Goal: Task Accomplishment & Management: Manage account settings

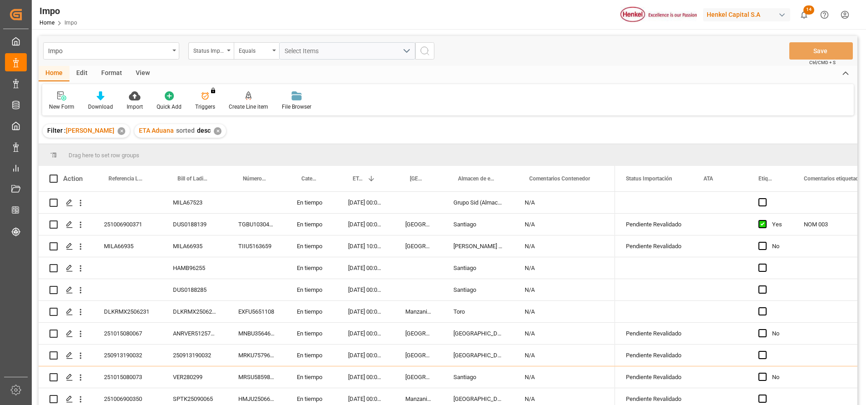
click at [179, 44] on div "Impo Status Importación Equals Select Items" at bounding box center [238, 50] width 391 height 17
click at [175, 49] on icon "open menu" at bounding box center [175, 50] width 4 height 2
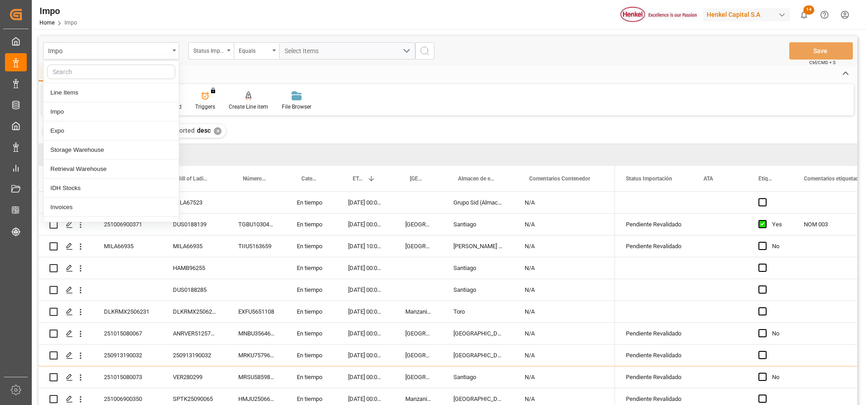
click at [152, 69] on input "text" at bounding box center [111, 71] width 128 height 15
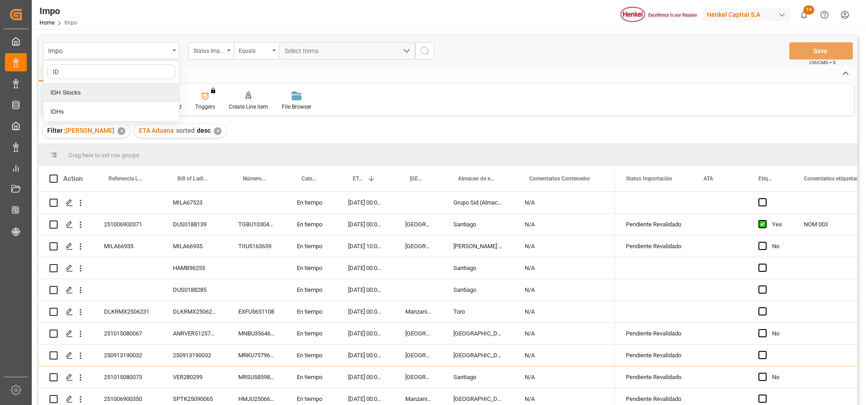
type input "ID"
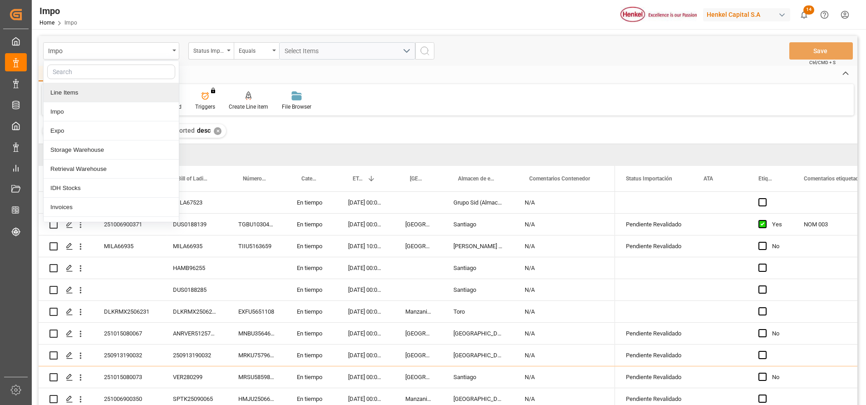
click at [116, 70] on input "text" at bounding box center [111, 71] width 128 height 15
click at [228, 44] on div "Status Importación" at bounding box center [210, 50] width 45 height 17
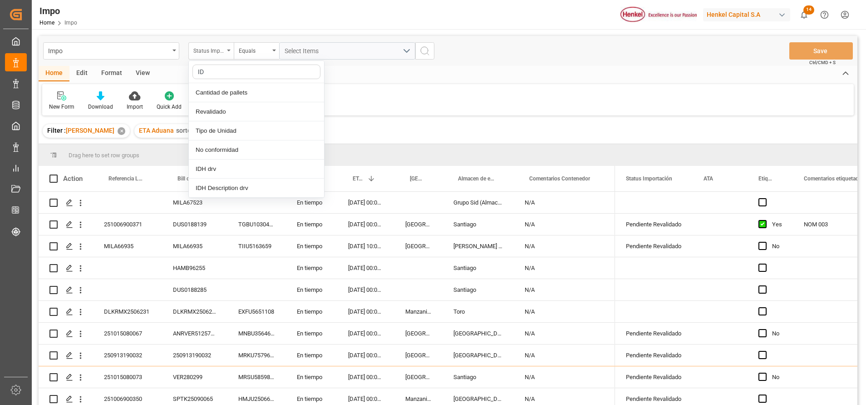
type input "IDH"
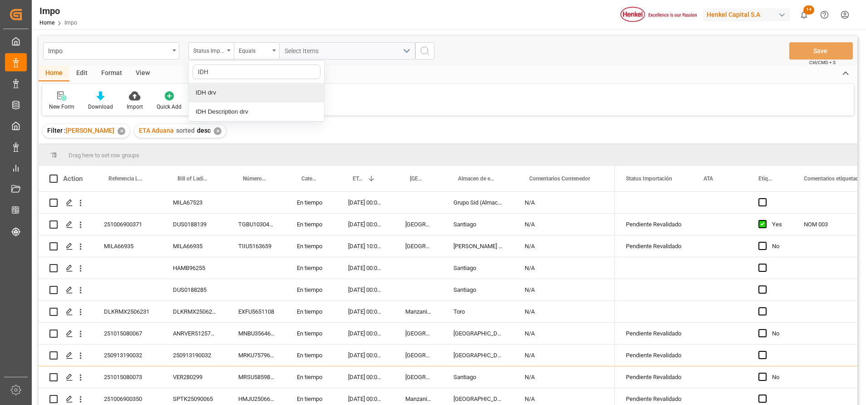
click at [256, 94] on div "IDH drv" at bounding box center [256, 92] width 135 height 19
click at [337, 48] on input "text" at bounding box center [347, 50] width 136 height 17
type input "2306420"
click at [426, 51] on icon "search button" at bounding box center [425, 50] width 11 height 11
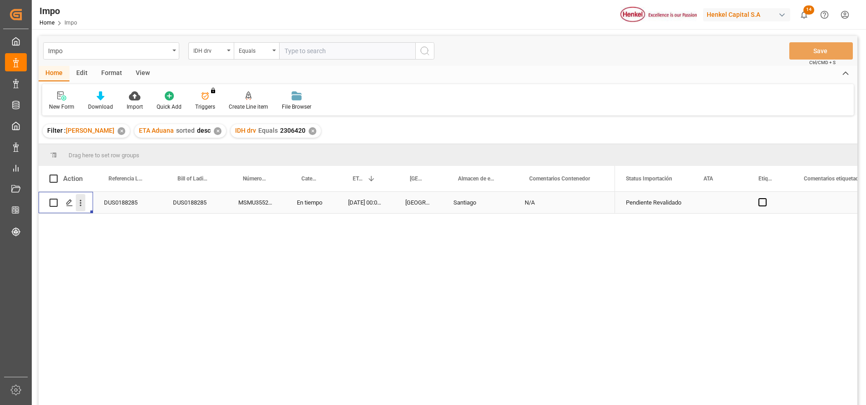
click at [83, 204] on icon "open menu" at bounding box center [81, 203] width 10 height 10
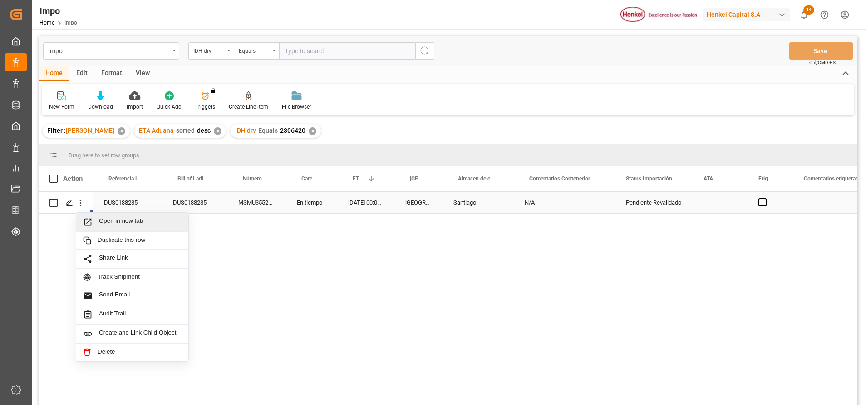
click at [112, 225] on span "Open in new tab" at bounding box center [140, 222] width 83 height 10
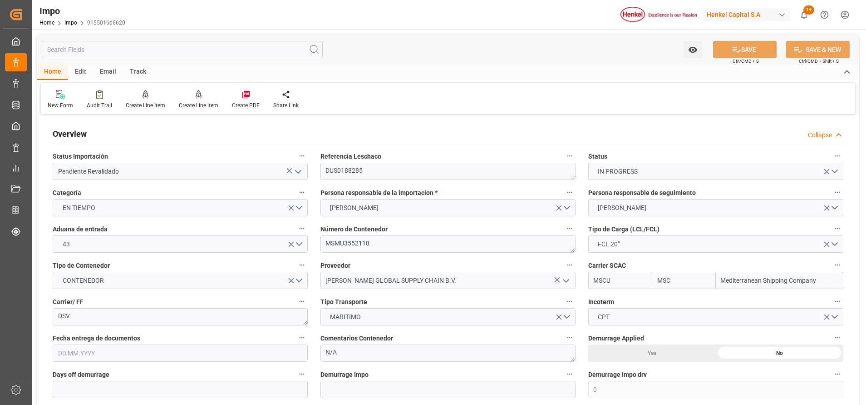
type input "MSC"
type input "Mediterranean Shipping Company"
type input "0"
type input "1"
type input "20"
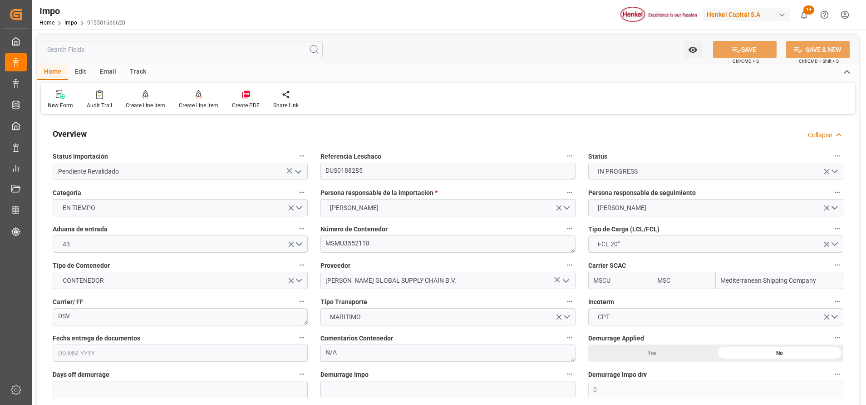
type input "0"
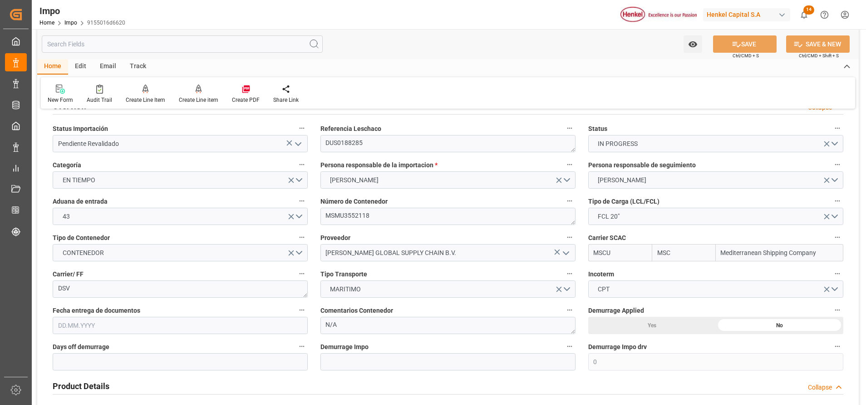
type input "[DATE]"
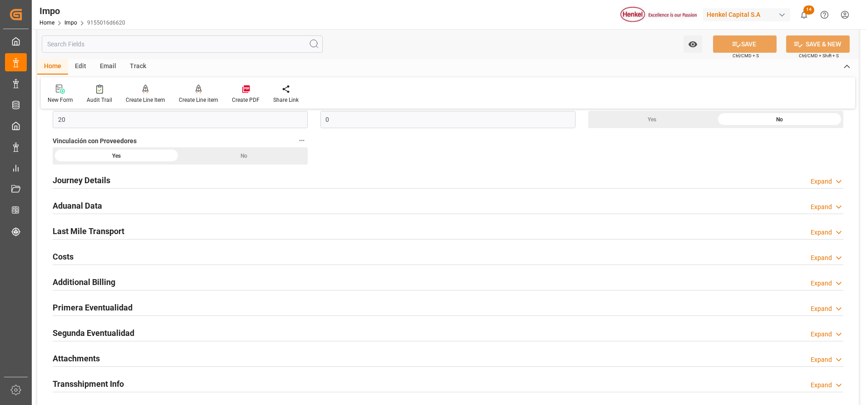
scroll to position [613, 0]
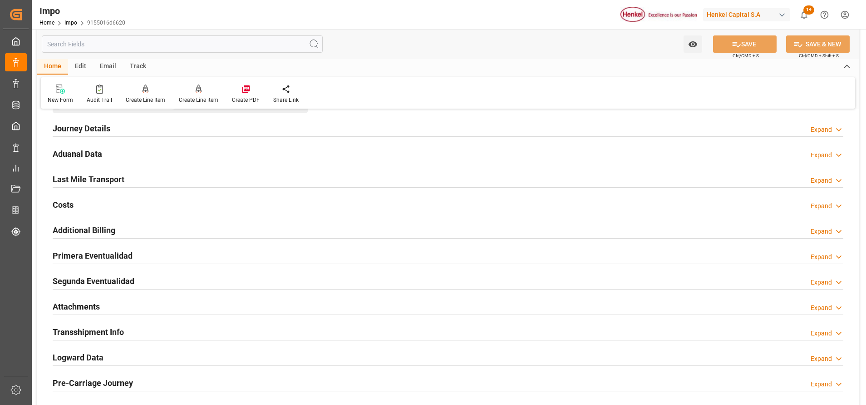
click at [76, 308] on h2 "Attachments" at bounding box center [76, 306] width 47 height 12
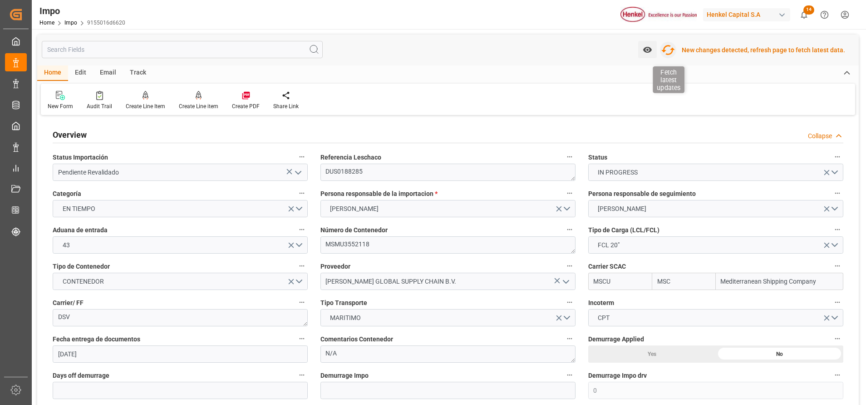
click at [667, 52] on icon "button" at bounding box center [668, 50] width 15 height 15
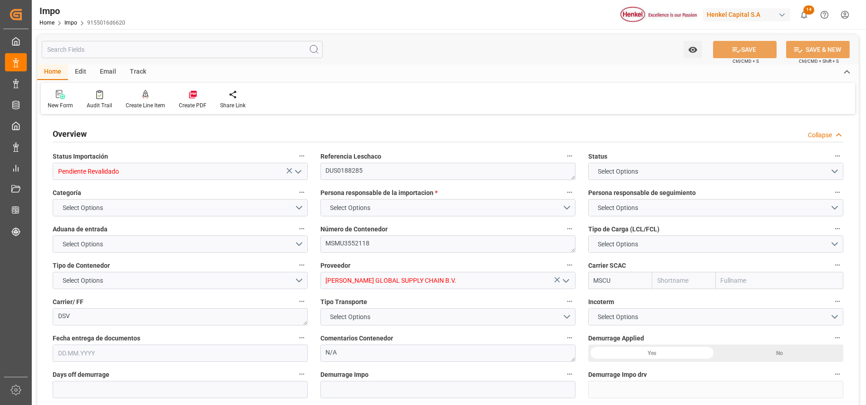
type input "MSC"
type input "Mediterranean Shipping Company"
type input "0"
type input "1"
type input "20"
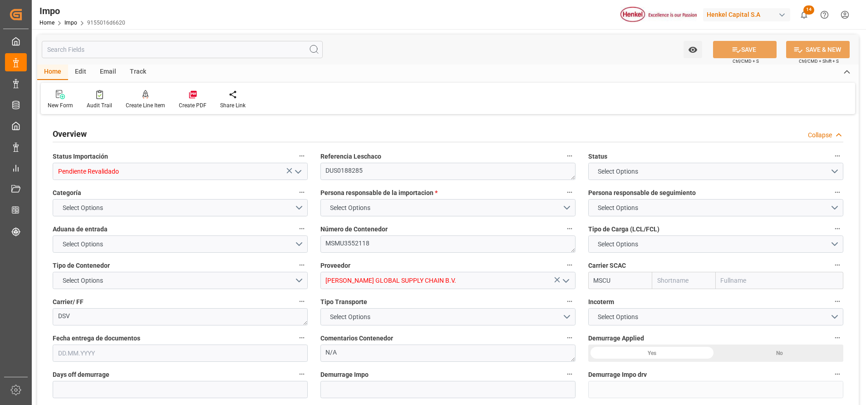
type input "0"
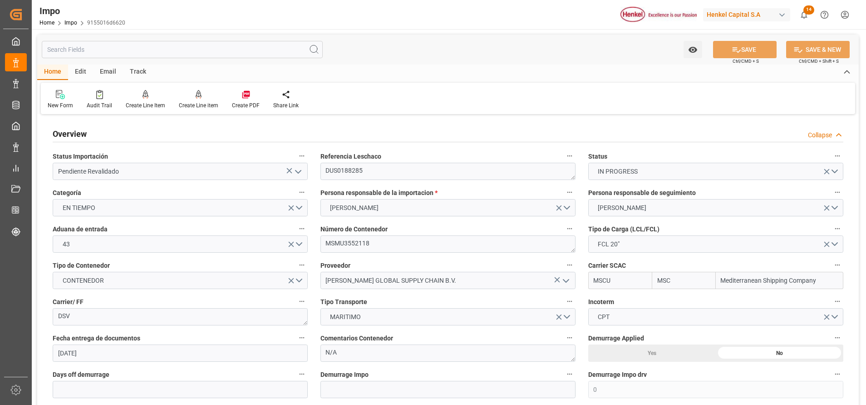
type input "19.09.2025"
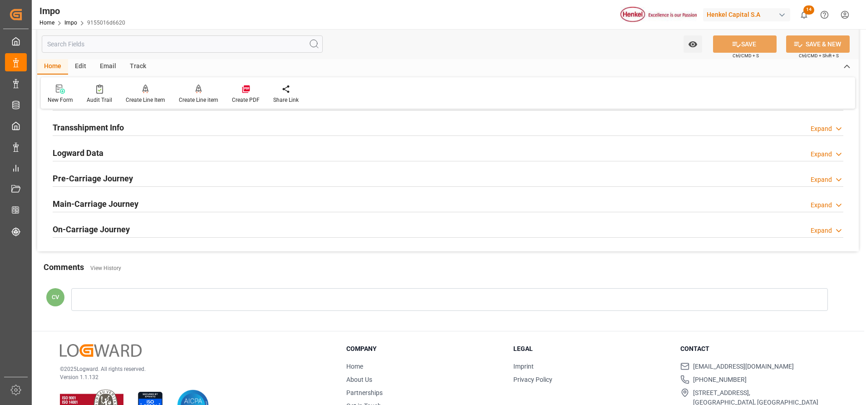
scroll to position [613, 0]
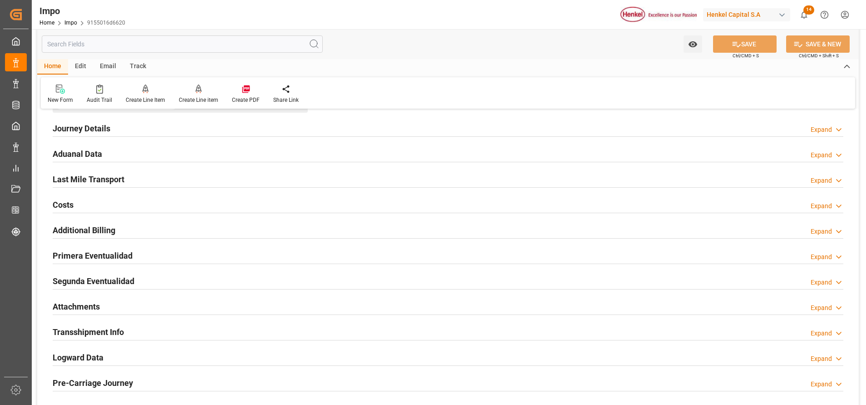
click at [60, 304] on h2 "Attachments" at bounding box center [76, 306] width 47 height 12
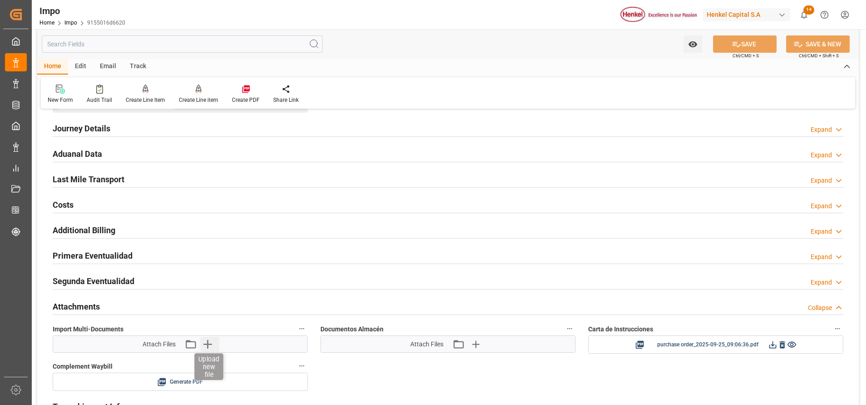
click at [211, 345] on icon "button" at bounding box center [207, 343] width 15 height 15
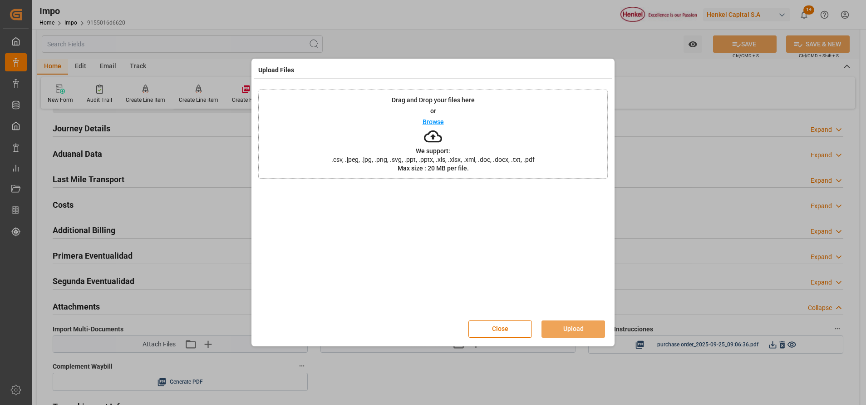
click at [427, 144] on icon at bounding box center [433, 136] width 18 height 18
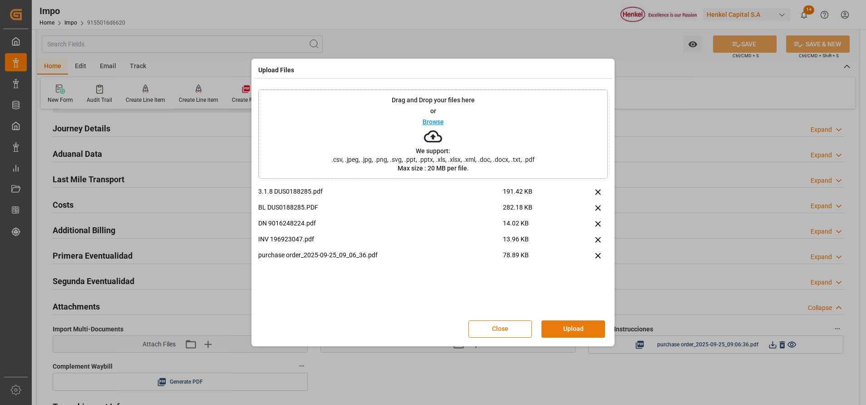
click at [579, 328] on button "Upload" at bounding box center [574, 328] width 64 height 17
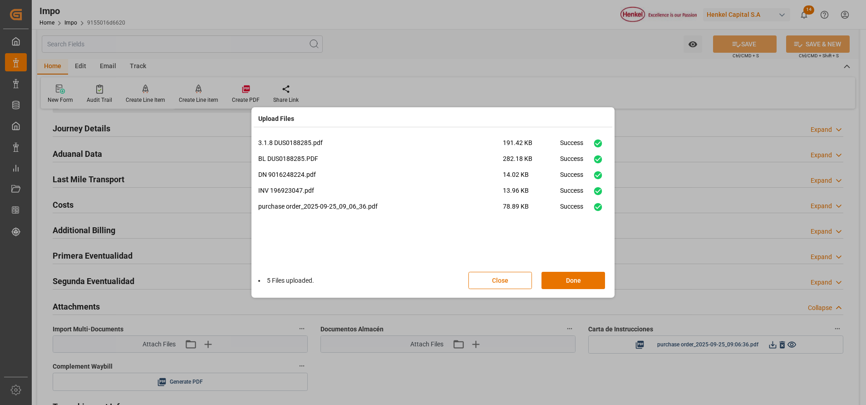
click at [577, 291] on div "5 Files uploaded. Close Done" at bounding box center [433, 280] width 350 height 30
drag, startPoint x: 582, startPoint y: 284, endPoint x: 580, endPoint y: 280, distance: 5.1
click at [582, 285] on button "Done" at bounding box center [574, 280] width 64 height 17
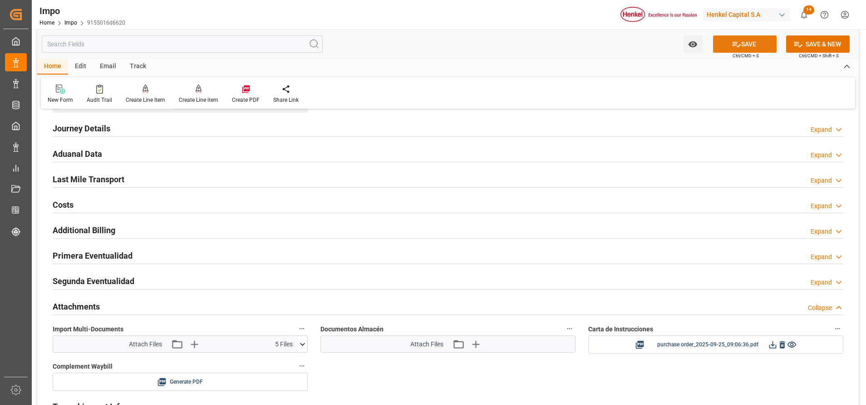
click at [745, 44] on button "SAVE" at bounding box center [745, 43] width 64 height 17
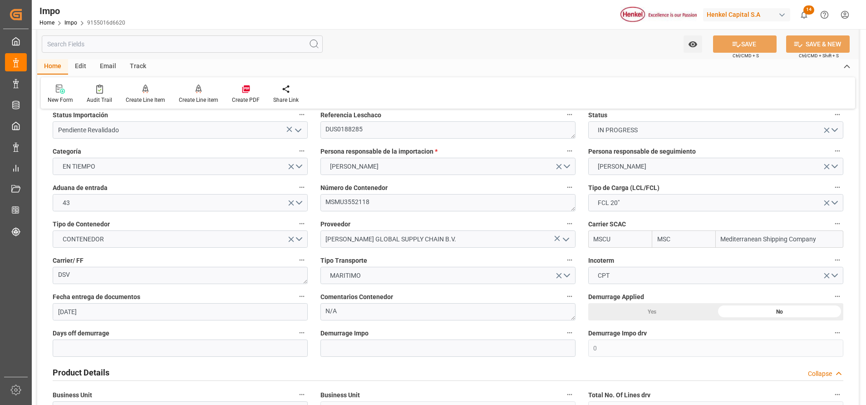
scroll to position [0, 0]
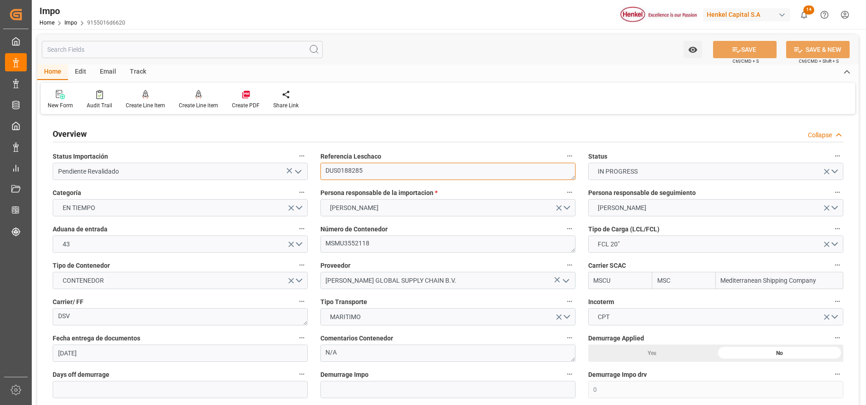
click at [344, 173] on textarea "DUS0188285" at bounding box center [448, 171] width 255 height 17
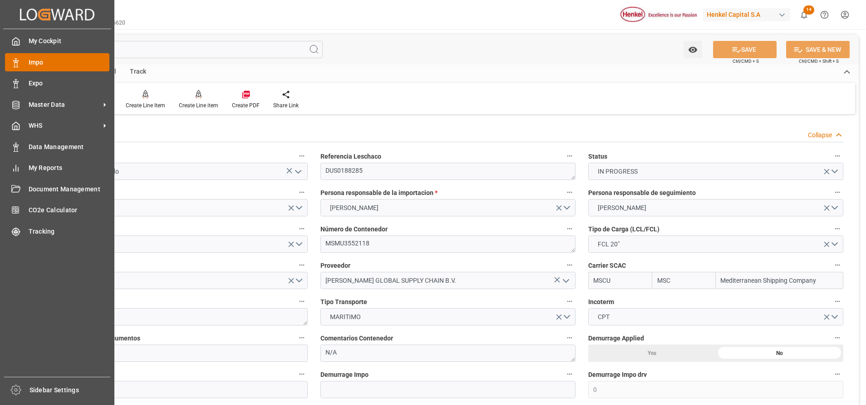
click at [36, 62] on span "Impo" at bounding box center [69, 63] width 81 height 10
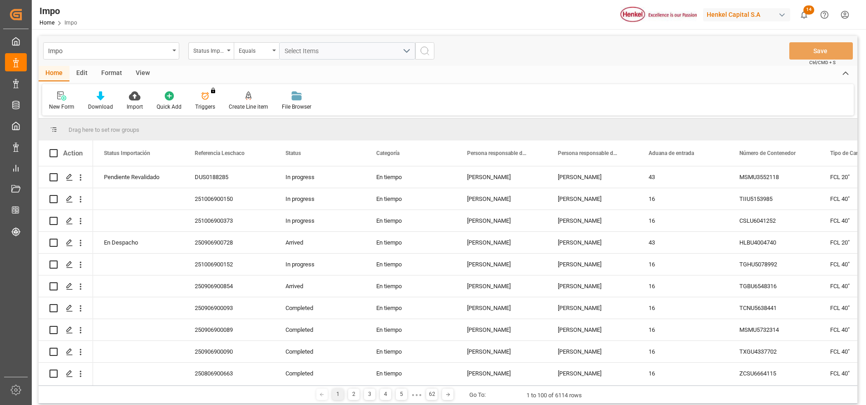
click at [112, 74] on div "Format" at bounding box center [111, 73] width 35 height 15
click at [69, 103] on div "Filter Rows" at bounding box center [62, 107] width 27 height 8
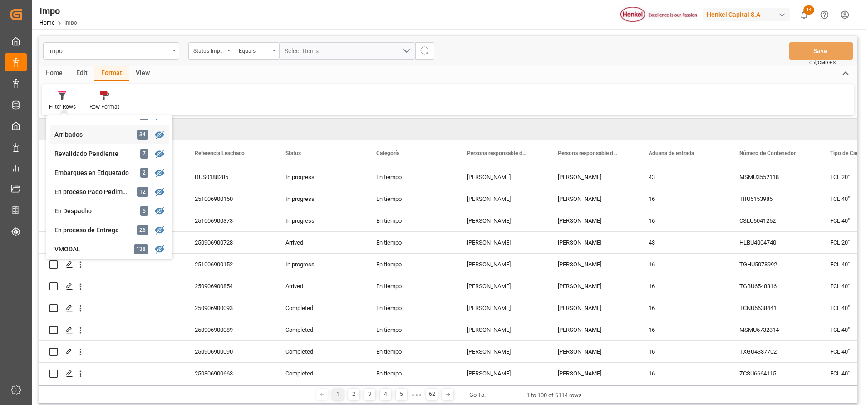
scroll to position [136, 0]
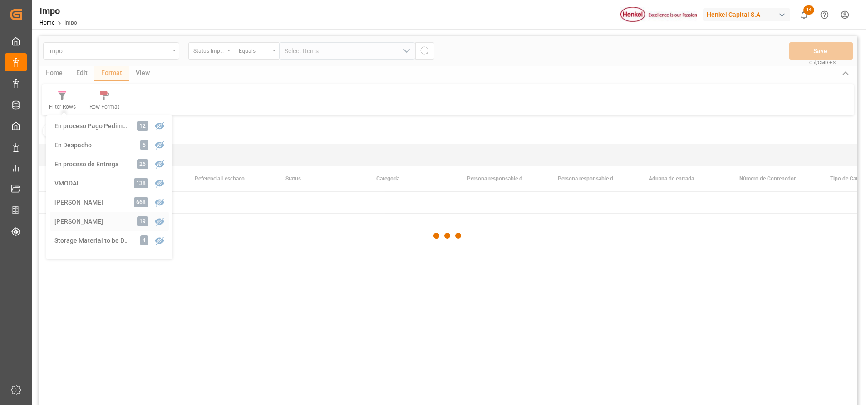
click at [107, 222] on div "Impo Status Importación Equals Select Items Save Ctrl/CMD + S Home Edit Format …" at bounding box center [448, 232] width 819 height 393
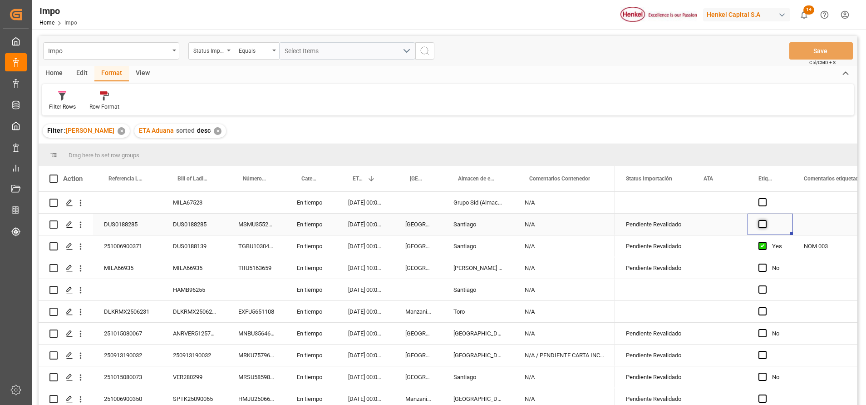
click at [761, 222] on span "Press SPACE to select this row." at bounding box center [763, 224] width 8 height 8
click at [766, 220] on input "Press SPACE to select this row." at bounding box center [766, 220] width 0 height 0
click at [803, 220] on div "Press SPACE to select this row." at bounding box center [838, 223] width 91 height 21
click at [812, 222] on div "Press SPACE to select this row." at bounding box center [838, 223] width 91 height 21
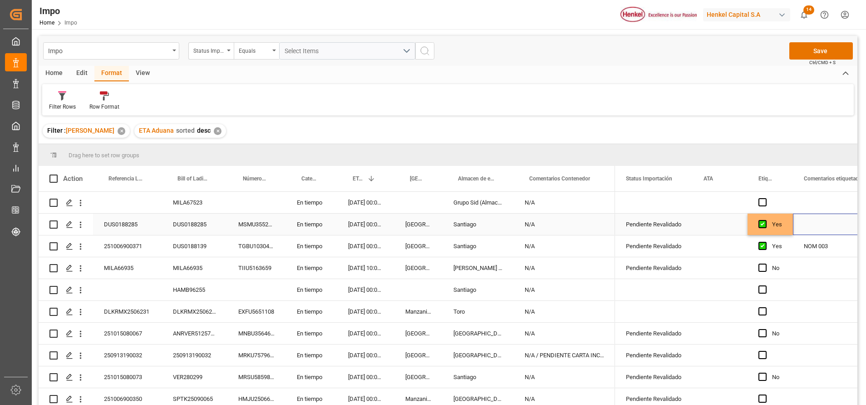
click at [812, 221] on div "Press SPACE to select this row." at bounding box center [838, 223] width 91 height 21
click at [814, 224] on input "Press SPACE to select this row." at bounding box center [838, 229] width 76 height 17
type input "NOM 003"
click at [809, 202] on div "Press SPACE to select this row." at bounding box center [838, 202] width 91 height 21
click at [805, 52] on button "Save" at bounding box center [822, 50] width 64 height 17
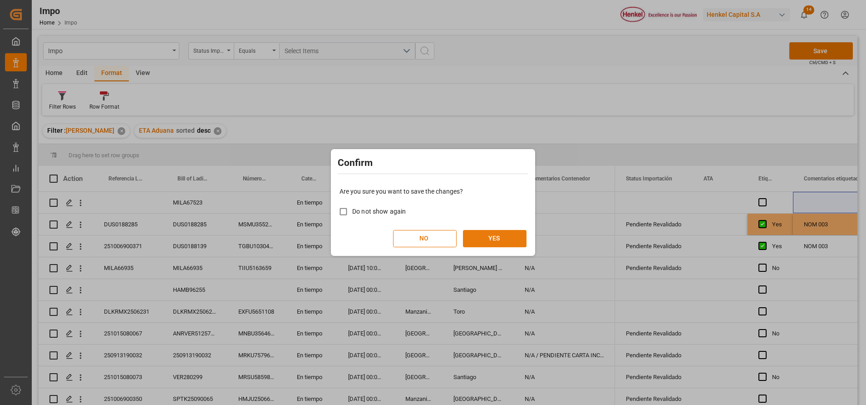
click at [508, 232] on button "YES" at bounding box center [495, 238] width 64 height 17
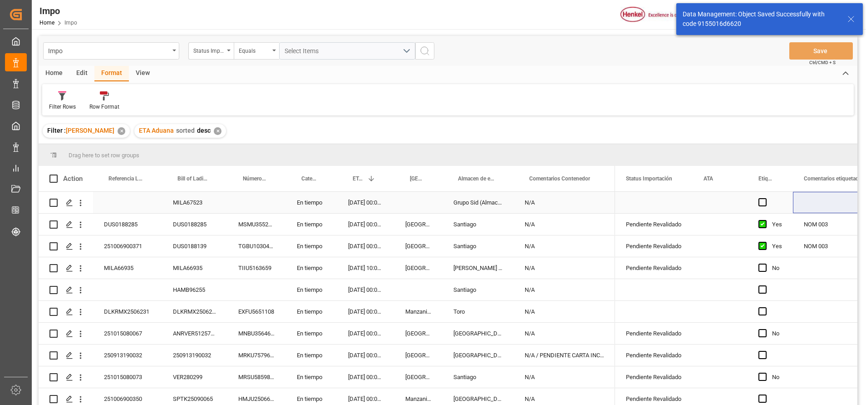
click at [666, 194] on div "Press SPACE to select this row." at bounding box center [654, 202] width 78 height 21
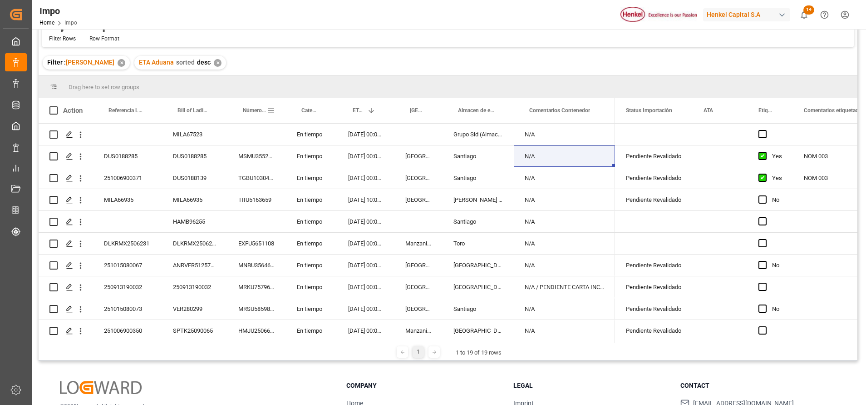
click at [227, 104] on div "Bill of Lading Number" at bounding box center [194, 110] width 65 height 25
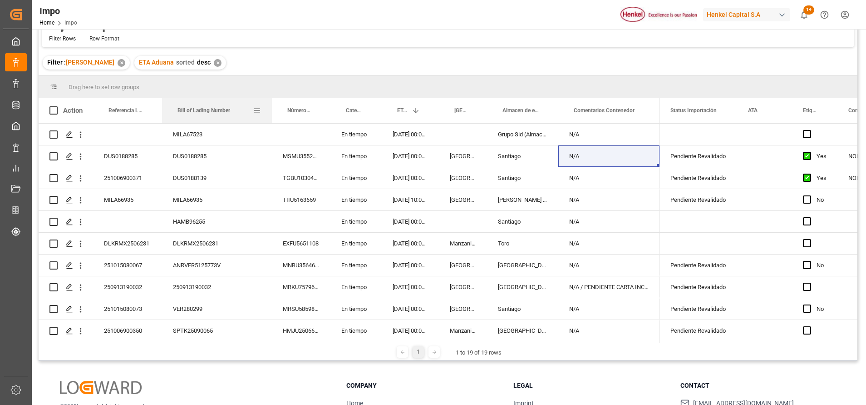
drag, startPoint x: 227, startPoint y: 104, endPoint x: 254, endPoint y: 150, distance: 53.7
click at [270, 102] on div at bounding box center [272, 110] width 4 height 25
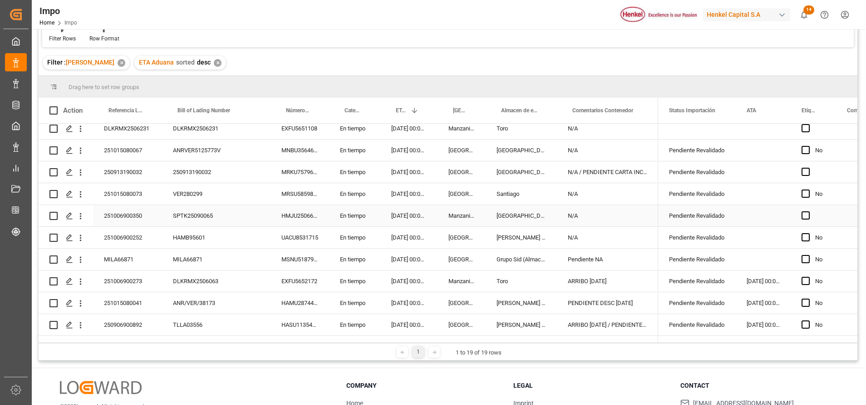
scroll to position [136, 0]
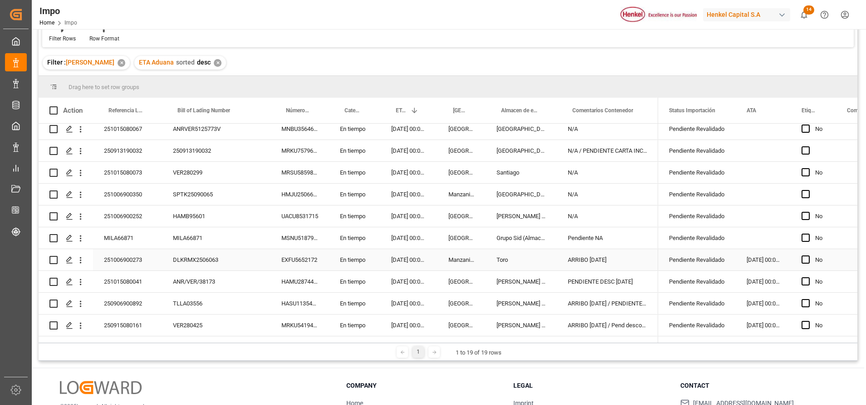
click at [687, 257] on div "Pendiente Revalidado" at bounding box center [697, 259] width 56 height 21
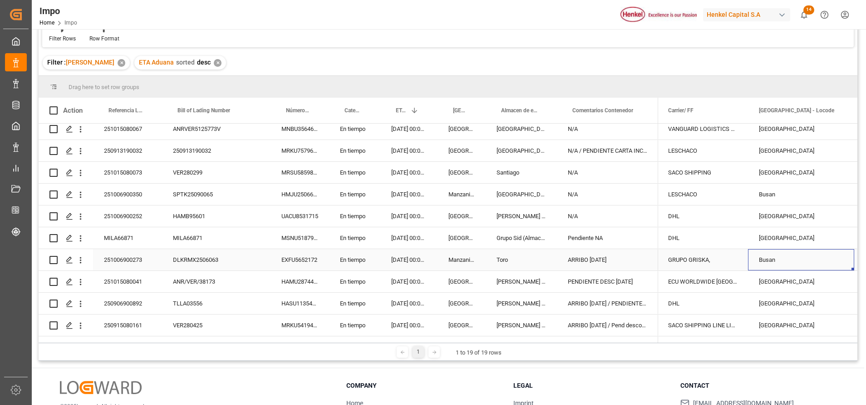
scroll to position [0, 0]
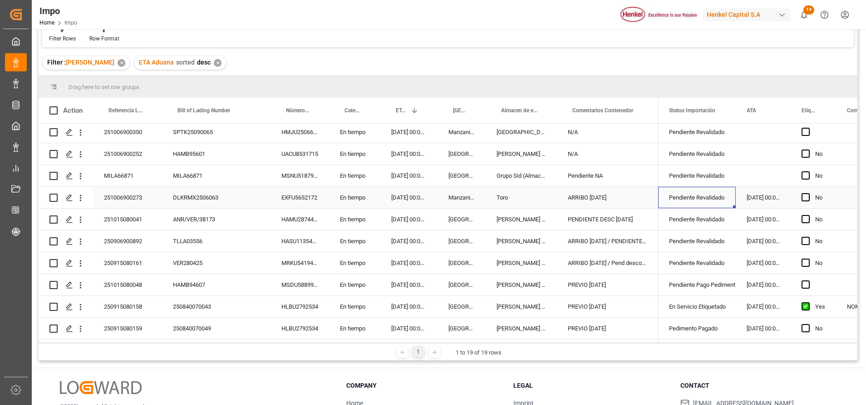
click at [719, 195] on div "Pendiente Revalidado" at bounding box center [697, 197] width 56 height 21
click at [720, 199] on icon "open menu" at bounding box center [719, 203] width 11 height 11
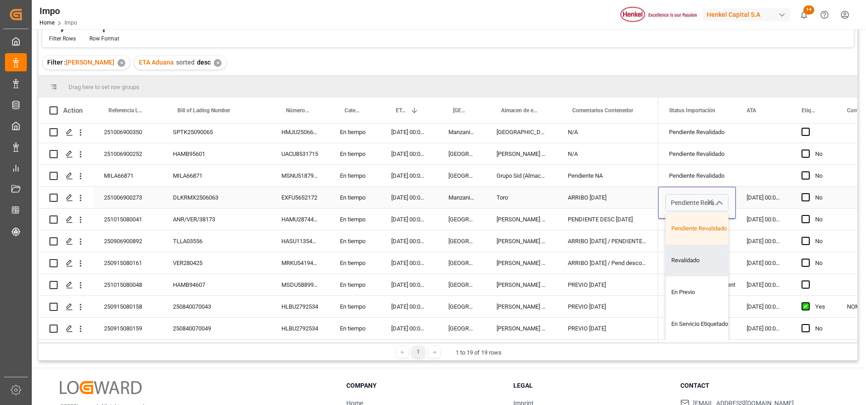
drag, startPoint x: 728, startPoint y: 239, endPoint x: 726, endPoint y: 252, distance: 12.8
click at [726, 252] on div "Pendiente Revalidado Revalidado En Previo En Servicio Etiquetado Pendiente Pago…" at bounding box center [697, 293] width 63 height 162
click at [698, 257] on div "Pedimento Pagado" at bounding box center [708, 251] width 85 height 32
type input "Pedimento Pagado"
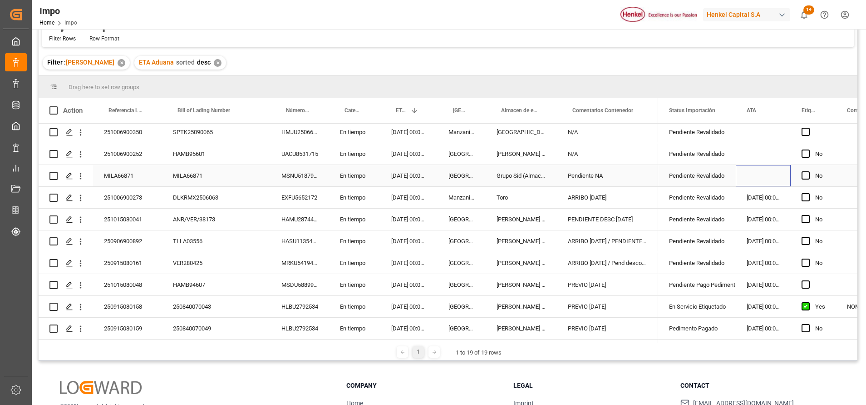
click at [753, 168] on div "Press SPACE to select this row." at bounding box center [763, 175] width 55 height 21
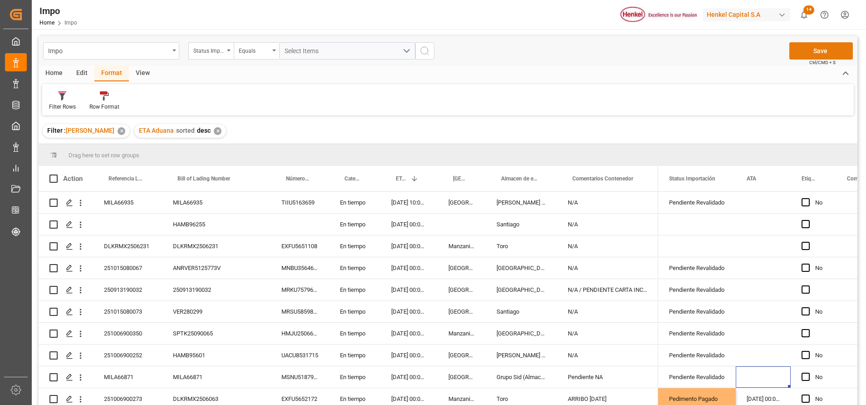
click at [824, 51] on button "Save" at bounding box center [822, 50] width 64 height 17
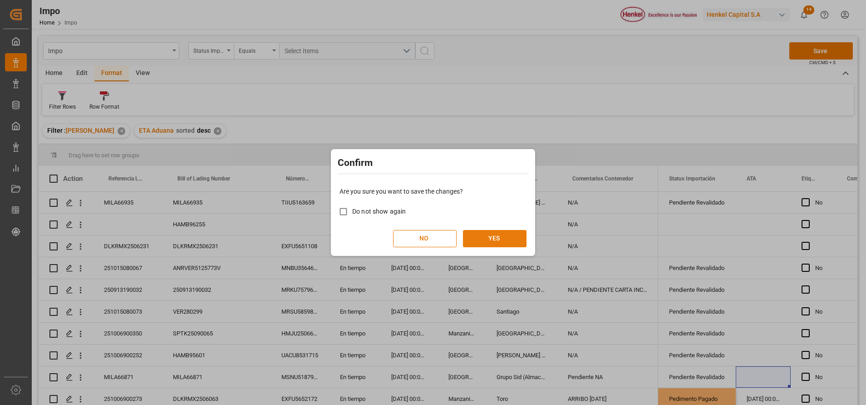
click at [514, 238] on button "YES" at bounding box center [495, 238] width 64 height 17
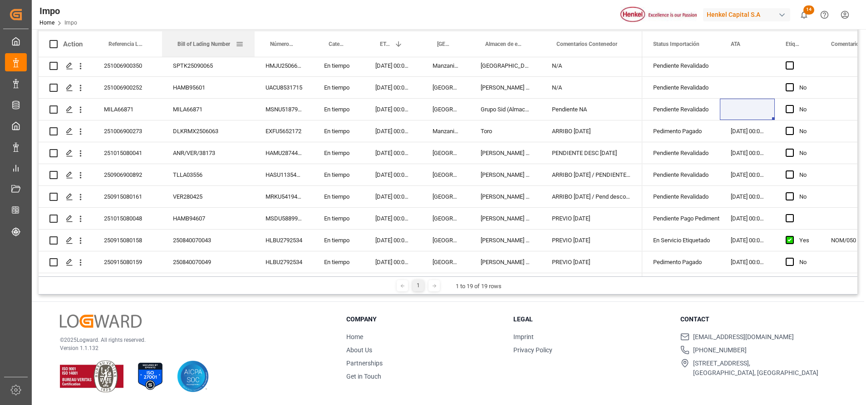
drag, startPoint x: 226, startPoint y: 39, endPoint x: 251, endPoint y: 96, distance: 62.0
click at [253, 52] on div at bounding box center [255, 43] width 4 height 25
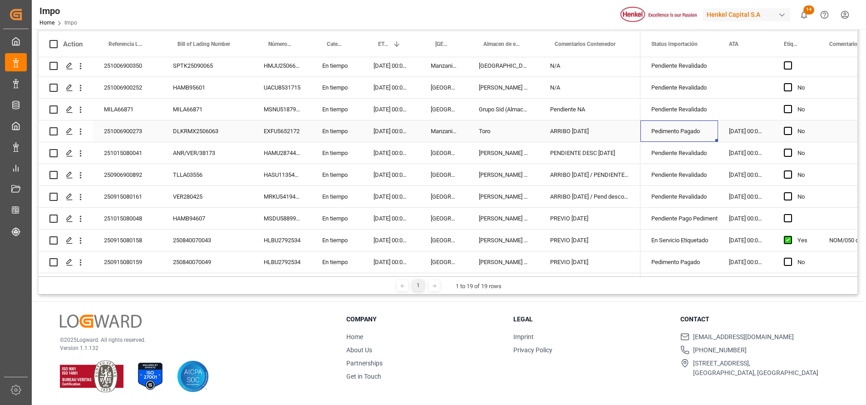
click at [694, 127] on div "Pedimento Pagado" at bounding box center [680, 131] width 56 height 21
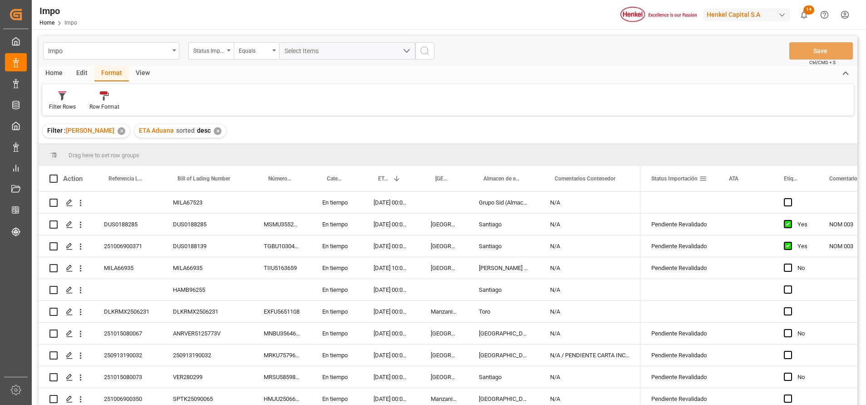
click at [672, 176] on span "Status Importación" at bounding box center [675, 178] width 46 height 6
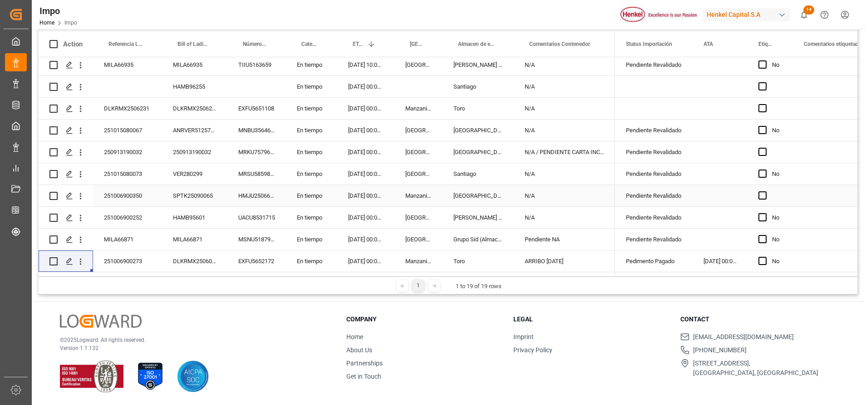
scroll to position [202, 0]
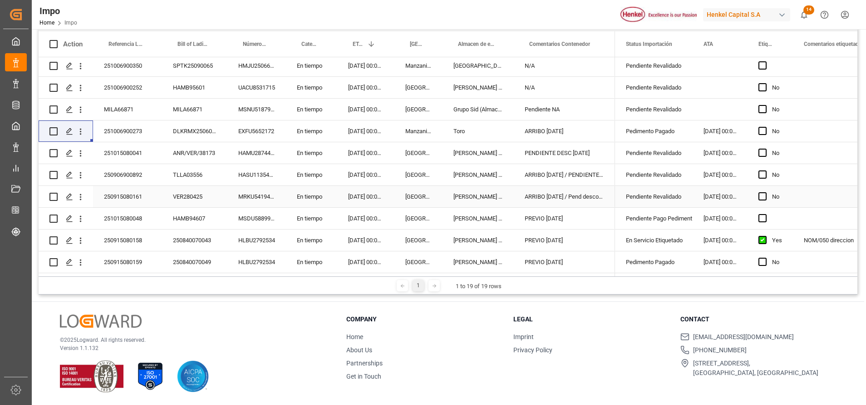
click at [181, 190] on div "VER280425" at bounding box center [194, 196] width 65 height 21
click at [186, 196] on input "VER280425" at bounding box center [194, 201] width 51 height 17
click at [656, 193] on div "Pendiente Revalidado" at bounding box center [654, 196] width 56 height 21
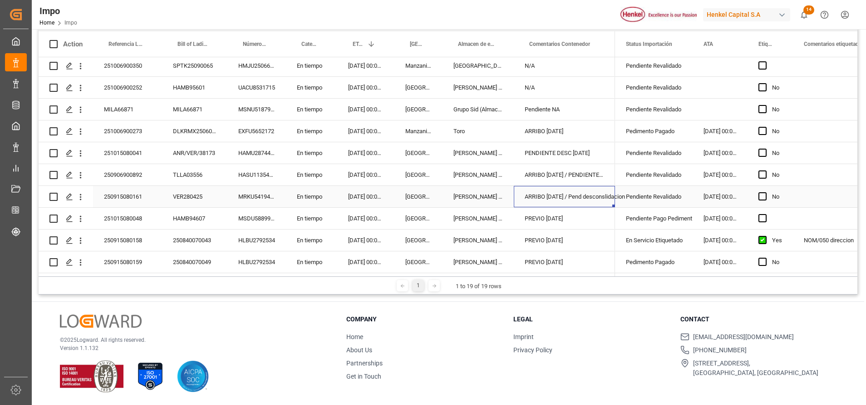
click at [587, 192] on div "ARRIBO [DATE] / Pend desconslidacion" at bounding box center [564, 196] width 101 height 21
click at [548, 193] on div "ARRIBO [DATE] / Pend desconslidacion" at bounding box center [564, 196] width 101 height 21
click at [183, 170] on div "TLLA03556" at bounding box center [194, 174] width 65 height 21
click at [182, 171] on div "TLLA03556" at bounding box center [194, 174] width 65 height 21
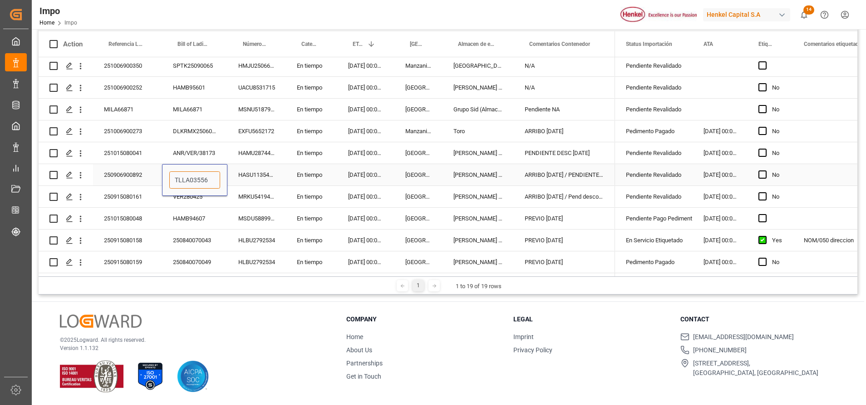
click at [184, 172] on input "TLLA03556" at bounding box center [194, 179] width 51 height 17
click at [192, 149] on div "ANR/VER/38173" at bounding box center [194, 152] width 65 height 21
click at [192, 149] on input "ANR/VER/38173" at bounding box center [194, 157] width 51 height 17
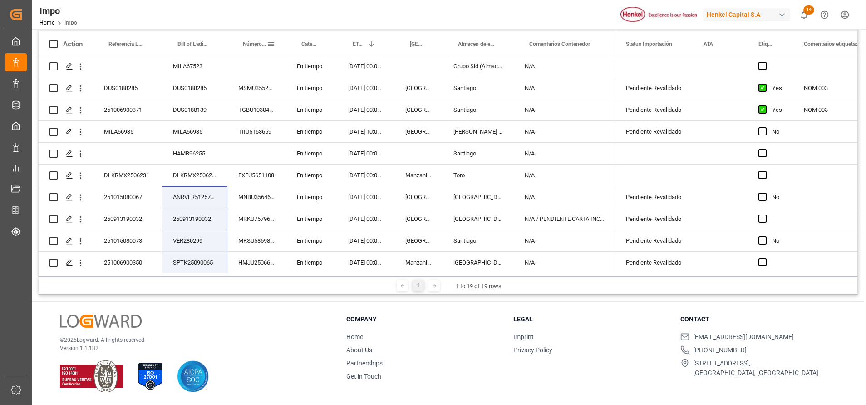
scroll to position [0, 0]
click at [230, 44] on div "Número de Contenedor" at bounding box center [256, 43] width 59 height 25
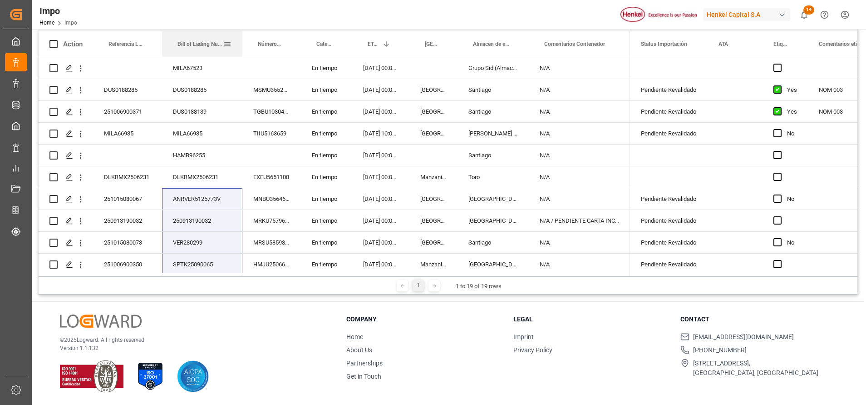
drag, startPoint x: 226, startPoint y: 40, endPoint x: 235, endPoint y: 110, distance: 70.1
click at [243, 40] on div at bounding box center [243, 43] width 4 height 25
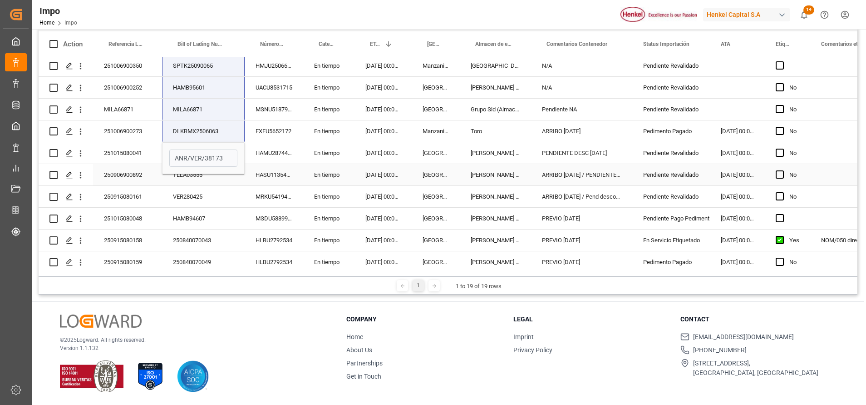
scroll to position [133, 0]
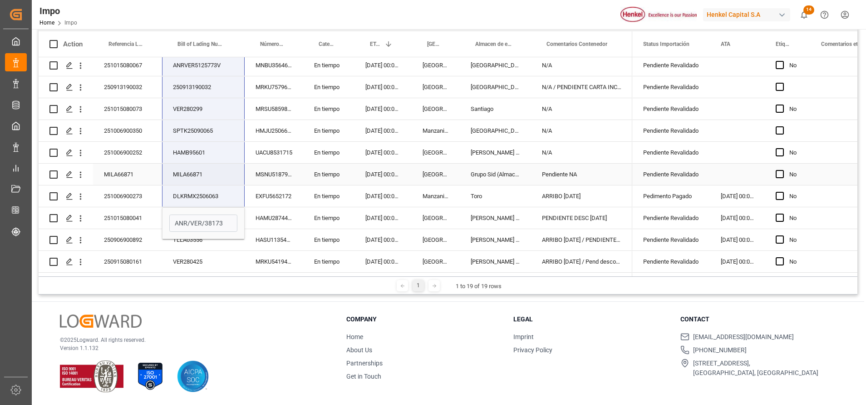
click at [227, 166] on div "MILA66871" at bounding box center [203, 173] width 83 height 21
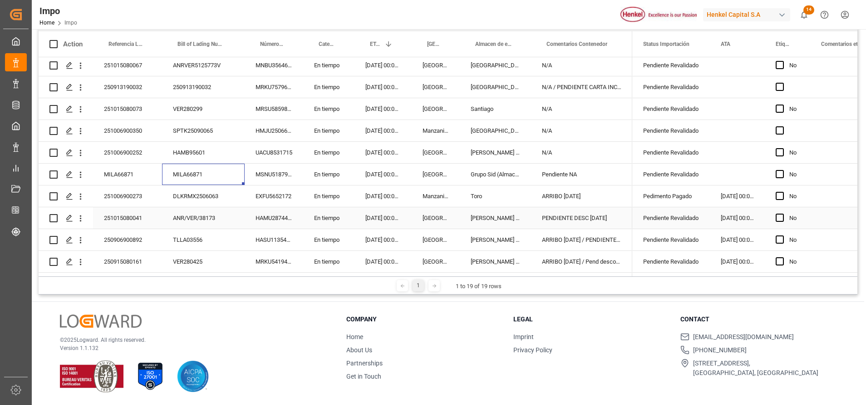
click at [204, 214] on div "ANR/VER/38173" at bounding box center [203, 217] width 83 height 21
click at [175, 217] on div "ANR/VER/38173" at bounding box center [203, 217] width 83 height 21
click at [188, 222] on input "ANR/VER/38173" at bounding box center [203, 222] width 68 height 17
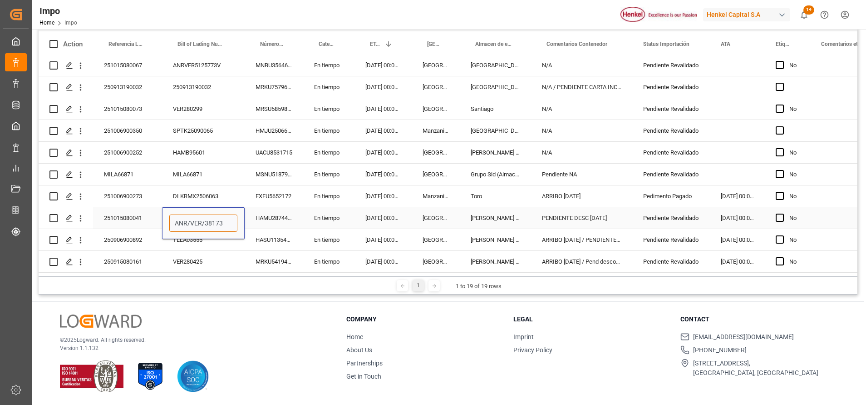
click at [188, 222] on input "ANR/VER/38173" at bounding box center [203, 222] width 68 height 17
drag, startPoint x: 173, startPoint y: 221, endPoint x: 223, endPoint y: 224, distance: 49.6
click at [223, 224] on input "ANR/VER/38173" at bounding box center [203, 222] width 68 height 17
click at [199, 189] on div "DLKRMX2506063" at bounding box center [203, 195] width 83 height 21
click at [195, 194] on div "DLKRMX2506063" at bounding box center [203, 195] width 83 height 21
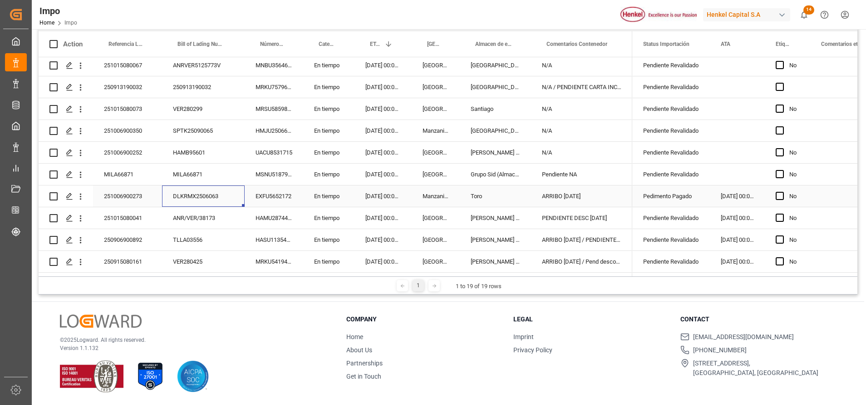
click at [195, 194] on div "DLKRMX2506063" at bounding box center [203, 195] width 83 height 21
click at [189, 197] on input "DLKRMX2506063" at bounding box center [203, 201] width 68 height 17
click at [197, 180] on div "MILA66871" at bounding box center [203, 173] width 83 height 21
click at [188, 174] on div "MILA66871" at bounding box center [203, 173] width 83 height 21
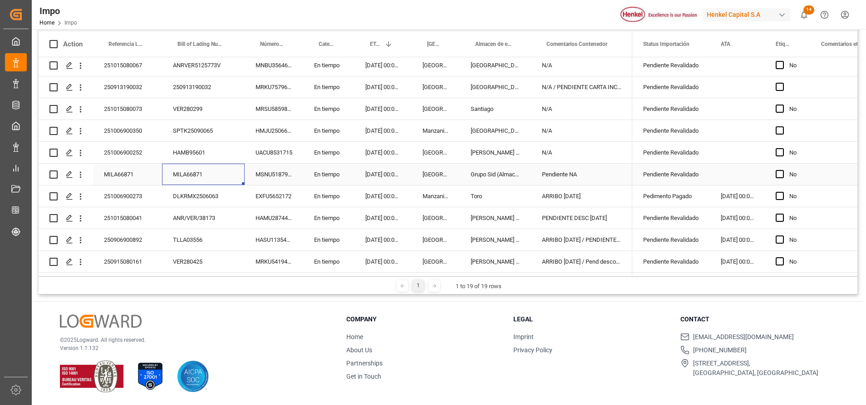
click at [188, 174] on div "MILA66871" at bounding box center [203, 173] width 83 height 21
click at [185, 178] on input "MILA66871" at bounding box center [203, 179] width 68 height 17
click at [186, 178] on input "MILA66871" at bounding box center [203, 179] width 68 height 17
click at [186, 177] on input "MILA66871" at bounding box center [203, 179] width 68 height 17
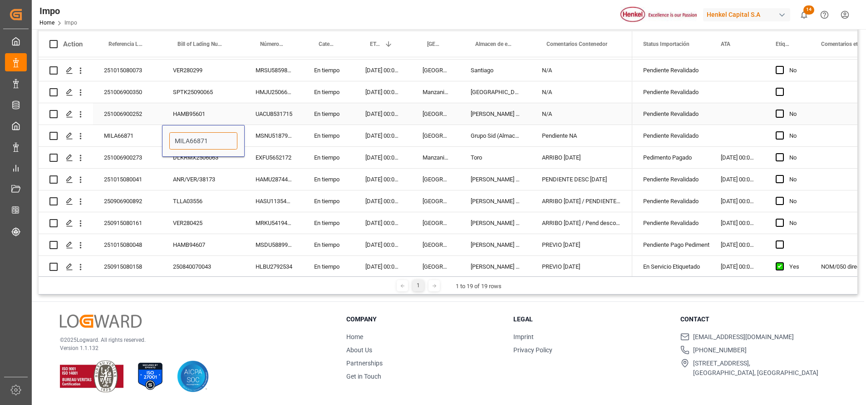
scroll to position [202, 0]
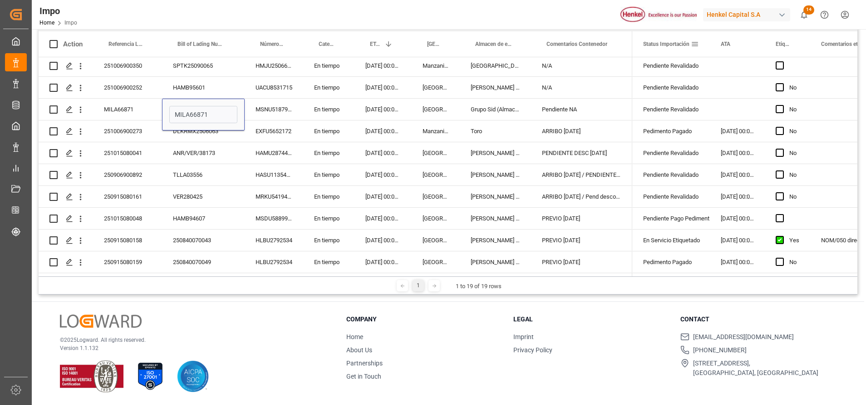
click at [698, 49] on div "Status Importación" at bounding box center [671, 43] width 56 height 25
click at [696, 46] on span at bounding box center [695, 44] width 8 height 8
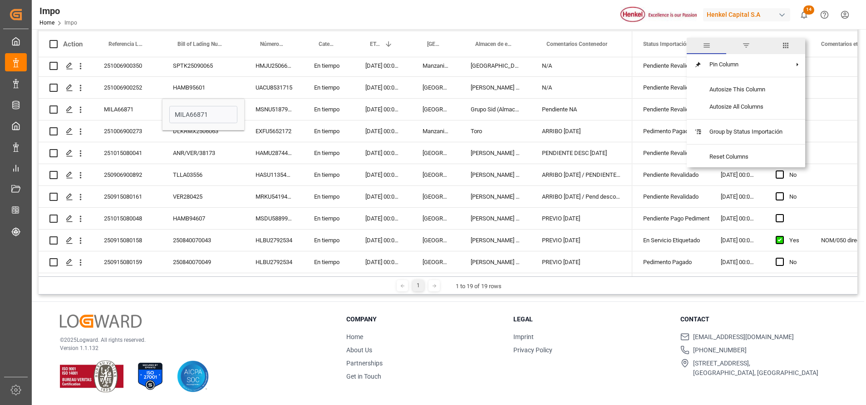
click at [746, 40] on span "filter" at bounding box center [746, 46] width 40 height 16
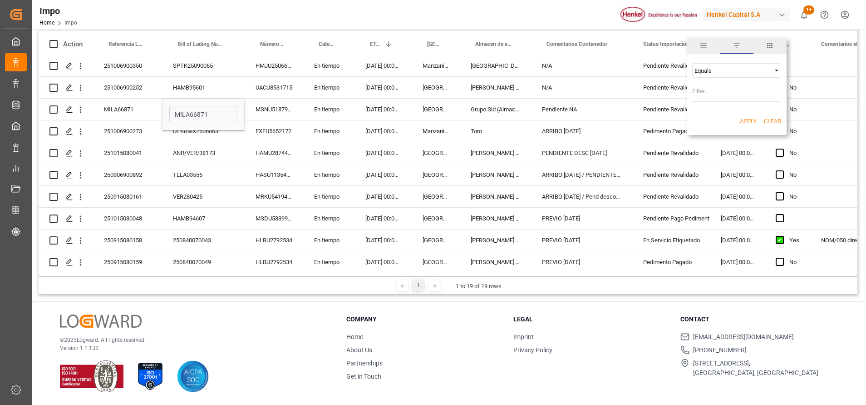
click at [720, 90] on input "Filter Value" at bounding box center [736, 93] width 89 height 18
type input "pedimento pagado"
click at [745, 120] on button "Apply" at bounding box center [748, 121] width 17 height 9
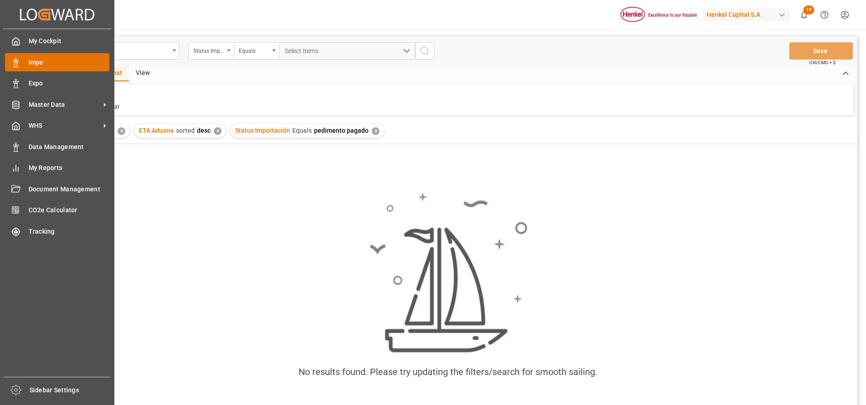
click at [6, 63] on div at bounding box center [12, 63] width 15 height 10
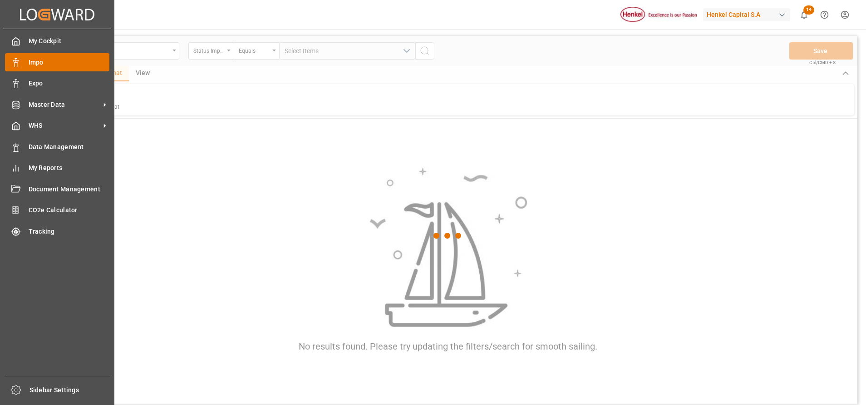
click at [47, 69] on div "Impo Impo" at bounding box center [57, 62] width 104 height 18
click at [63, 66] on span "Impo" at bounding box center [69, 63] width 81 height 10
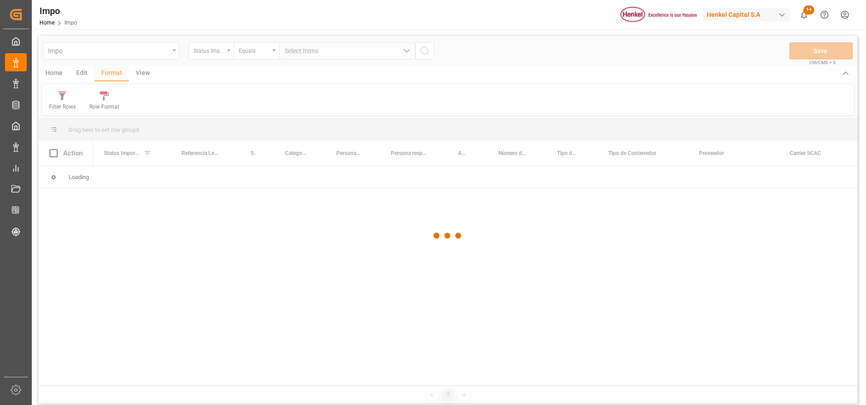
click at [151, 145] on div at bounding box center [448, 235] width 819 height 399
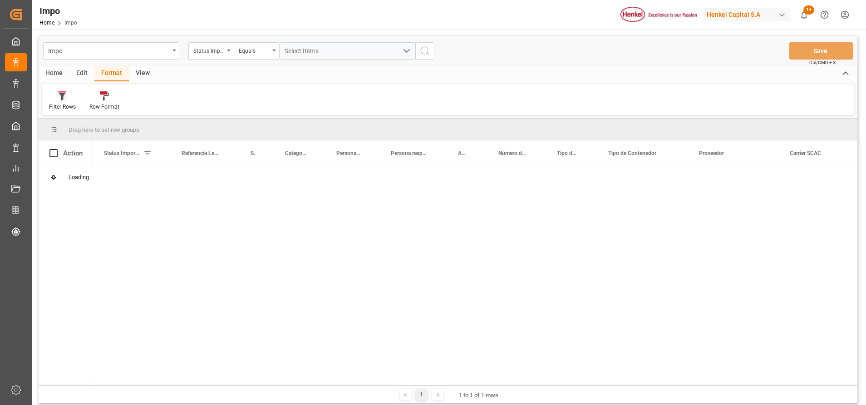
click at [62, 103] on div "Filter Rows" at bounding box center [62, 107] width 27 height 8
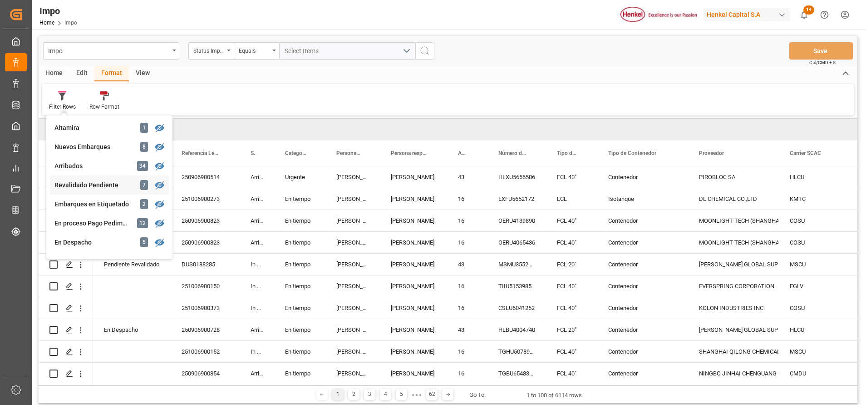
scroll to position [68, 0]
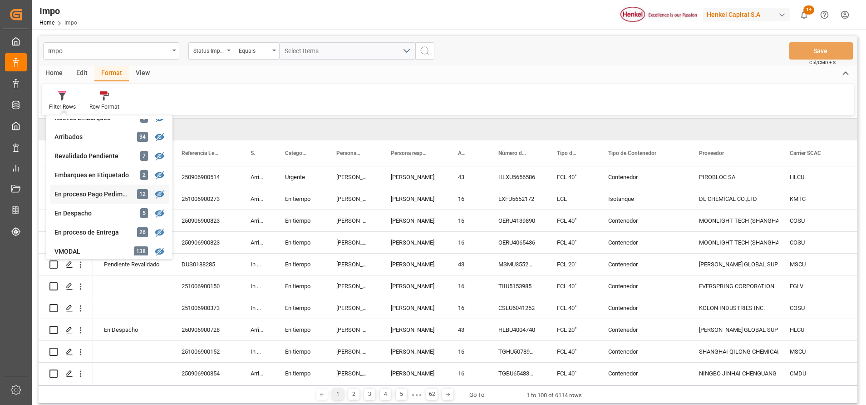
click at [96, 198] on div "Impo Status Importación Equals Select Items Save Ctrl/CMD + S Home Edit Format …" at bounding box center [448, 219] width 819 height 367
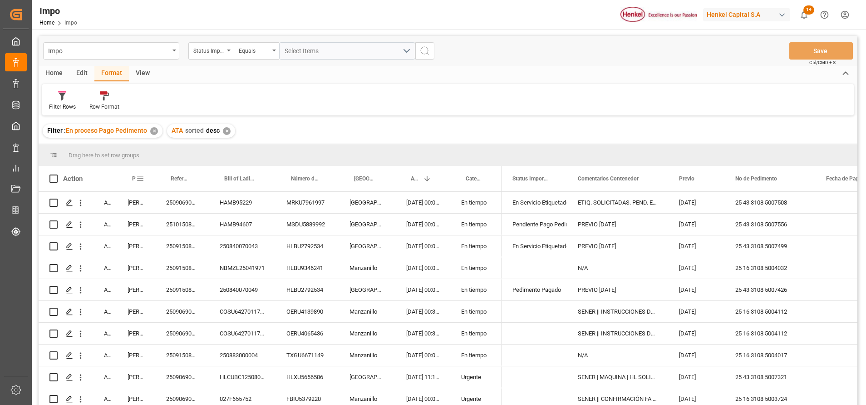
click at [140, 179] on span at bounding box center [140, 178] width 8 height 8
click at [183, 178] on span "filter" at bounding box center [182, 180] width 8 height 8
click at [143, 178] on span at bounding box center [140, 178] width 8 height 8
click at [162, 226] on input "Filter Value" at bounding box center [182, 227] width 89 height 18
type input "Carlos villar"
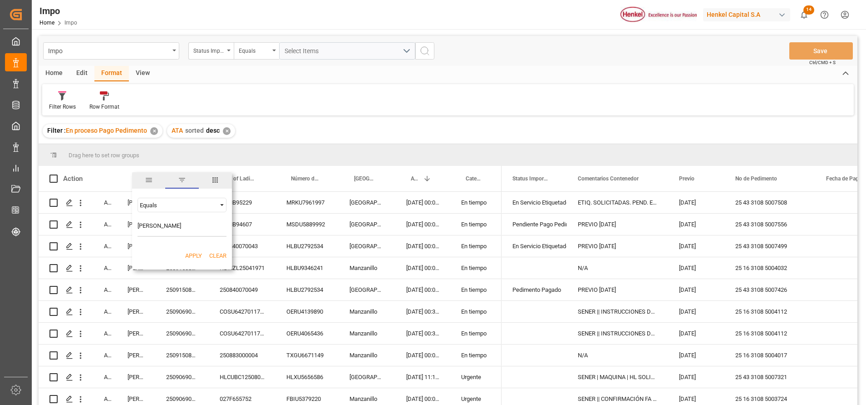
click at [193, 253] on button "Apply" at bounding box center [193, 255] width 17 height 9
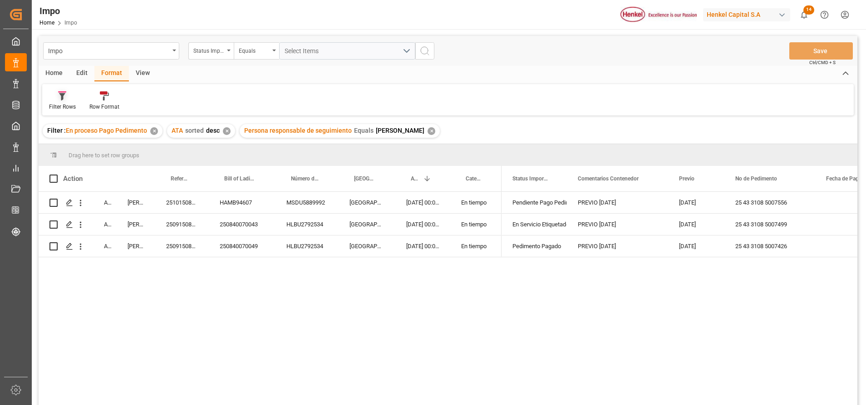
click at [69, 103] on div "Filter Rows" at bounding box center [62, 107] width 27 height 8
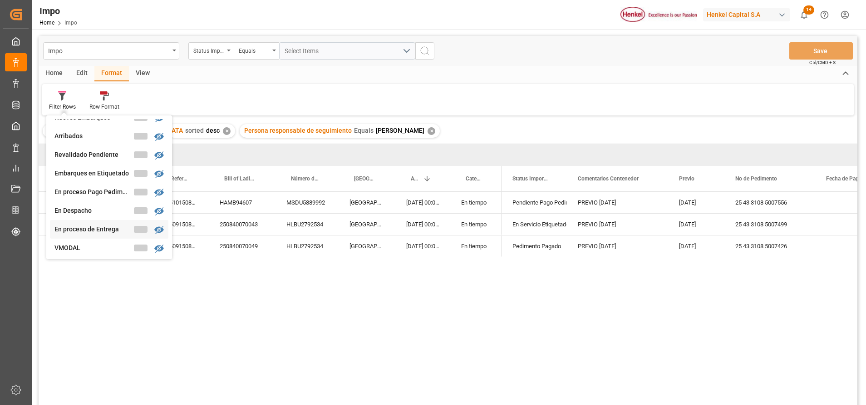
scroll to position [138, 0]
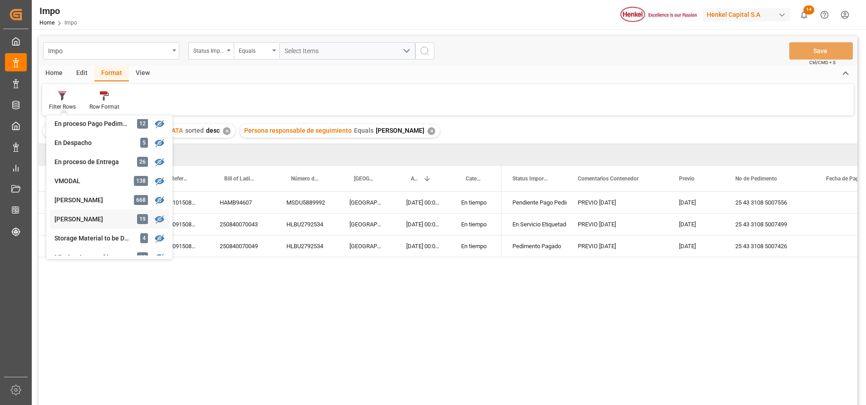
click at [101, 212] on div "Impo Status Importación Equals Select Items Save Ctrl/CMD + S Home Edit Format …" at bounding box center [448, 232] width 819 height 393
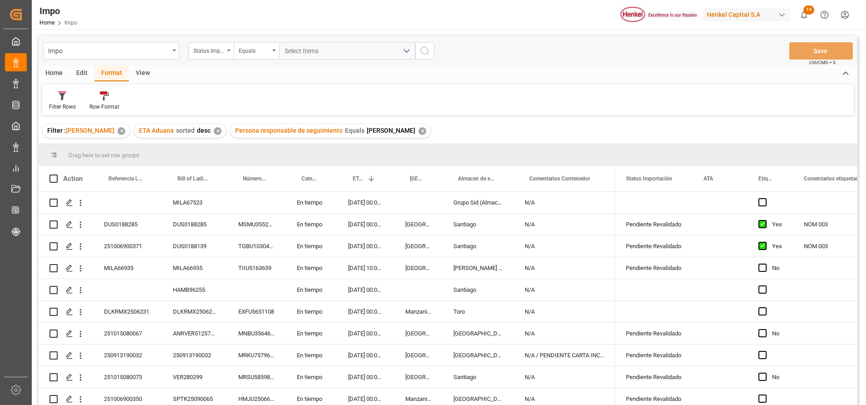
click at [214, 130] on div "✕" at bounding box center [218, 131] width 8 height 8
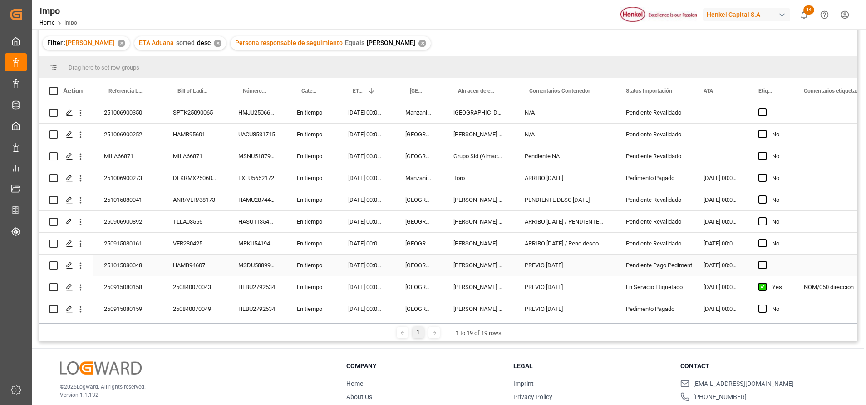
scroll to position [134, 0]
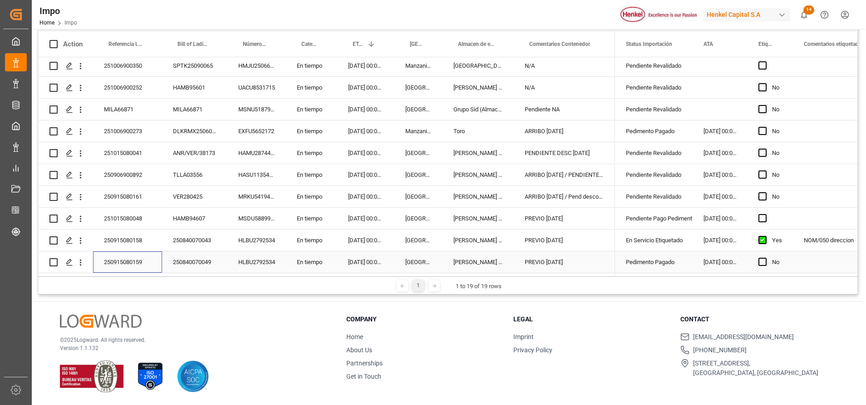
click at [122, 253] on div "250915080159" at bounding box center [127, 261] width 69 height 21
click at [121, 256] on div "250915080159" at bounding box center [127, 261] width 69 height 21
click at [124, 256] on input "250915080159" at bounding box center [127, 256] width 54 height 17
click at [125, 254] on input "250915080159" at bounding box center [127, 256] width 54 height 17
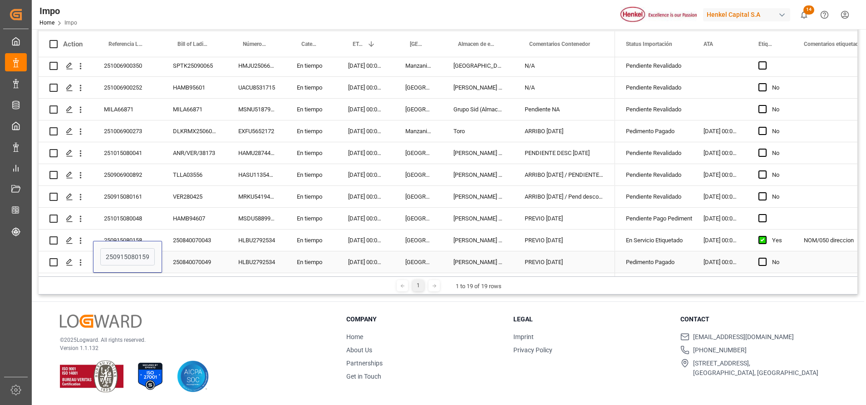
click at [641, 252] on div "Pedimento Pagado" at bounding box center [654, 262] width 56 height 21
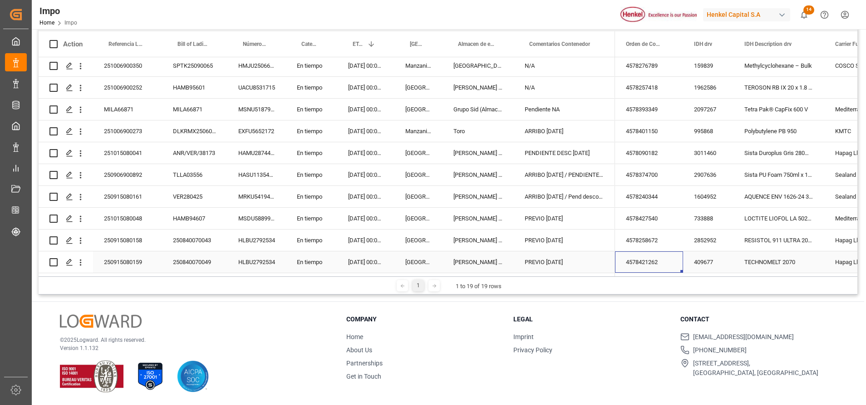
scroll to position [0, 400]
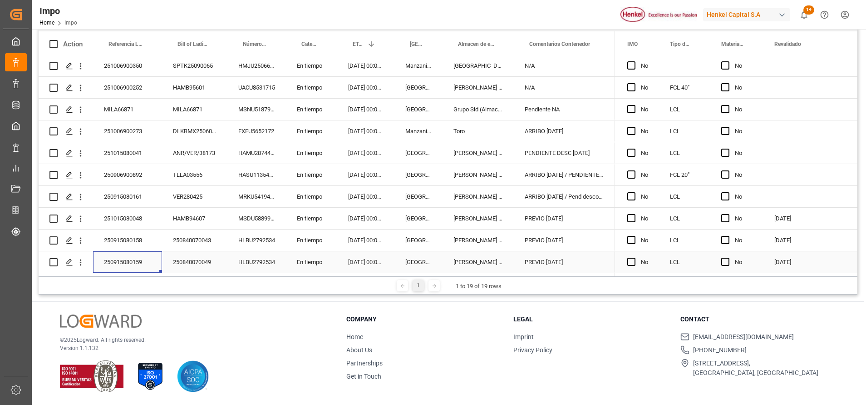
click at [136, 256] on div "250915080159" at bounding box center [127, 261] width 69 height 21
click at [134, 255] on input "250915080159" at bounding box center [127, 256] width 54 height 17
click at [135, 255] on input "250915080159" at bounding box center [127, 256] width 54 height 17
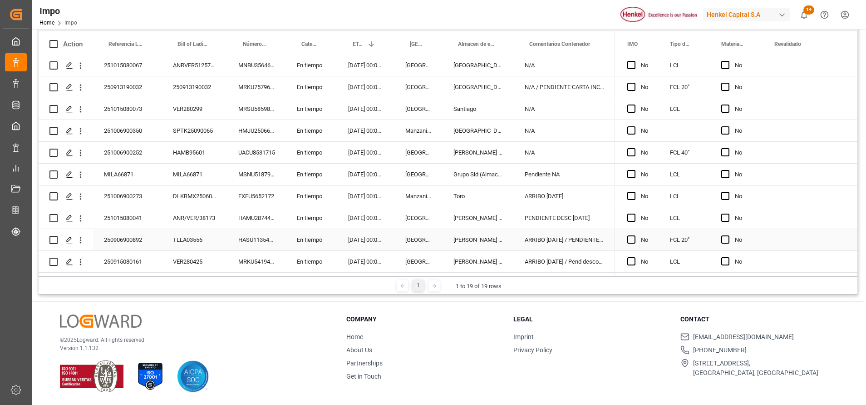
scroll to position [202, 0]
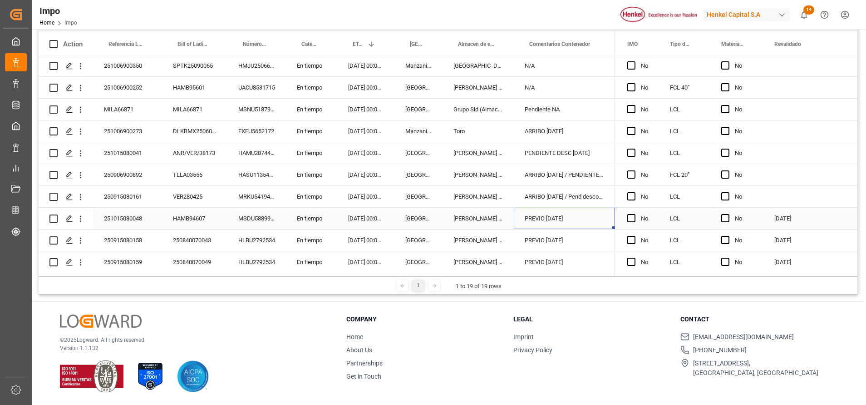
click at [575, 217] on div "PREVIO [DATE]" at bounding box center [564, 218] width 101 height 21
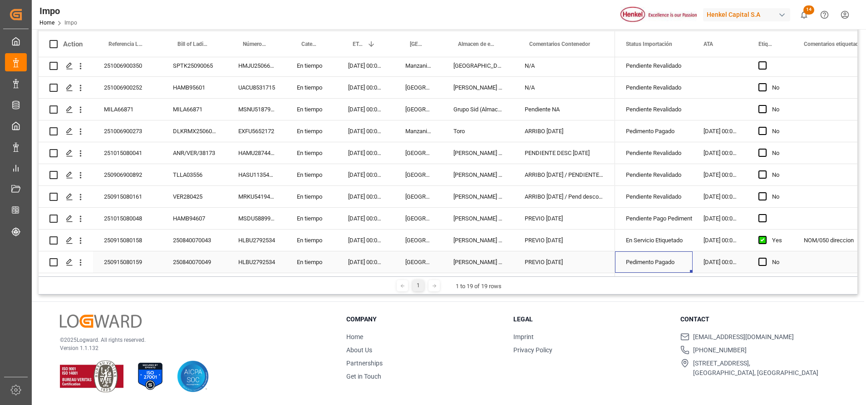
click at [643, 252] on div "Pedimento Pagado" at bounding box center [654, 262] width 56 height 21
click at [668, 132] on div "Pedimento Pagado" at bounding box center [654, 131] width 56 height 21
click at [116, 128] on div "251006900273" at bounding box center [127, 130] width 69 height 21
click at [124, 131] on input "251006900273" at bounding box center [127, 136] width 54 height 17
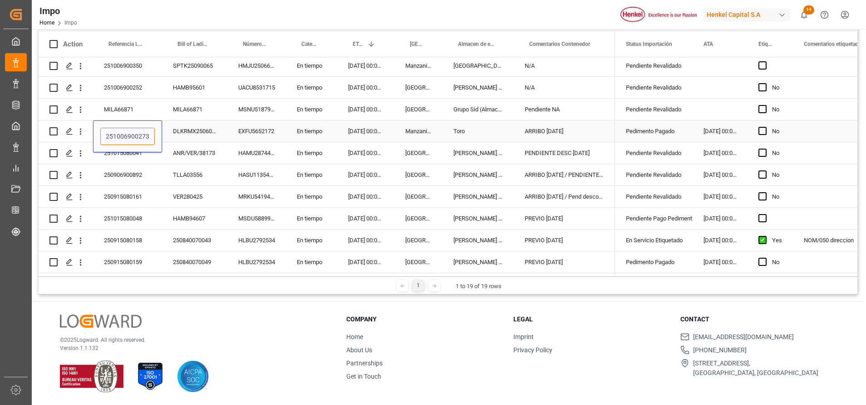
click at [124, 131] on input "251006900273" at bounding box center [127, 136] width 54 height 17
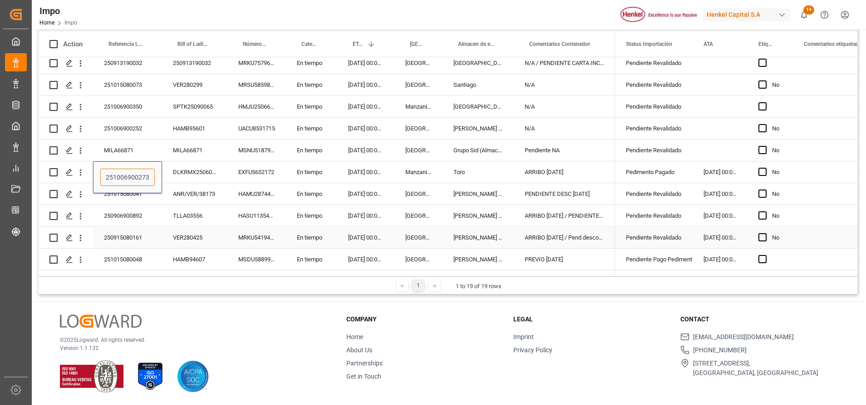
scroll to position [133, 0]
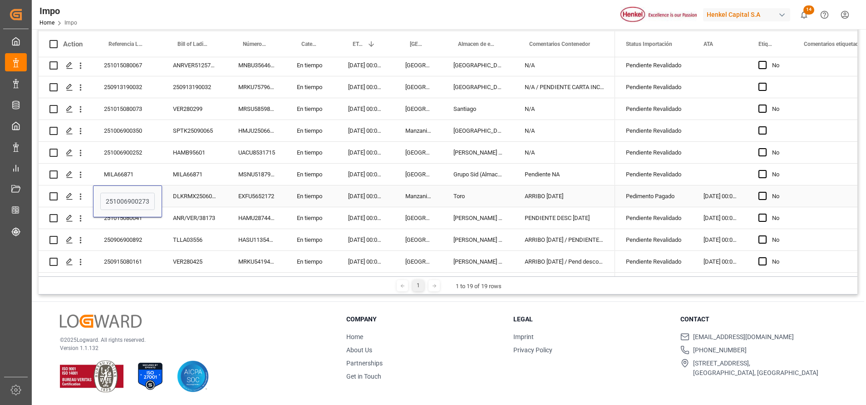
click at [592, 200] on div "ARRIBO [DATE]" at bounding box center [564, 195] width 101 height 21
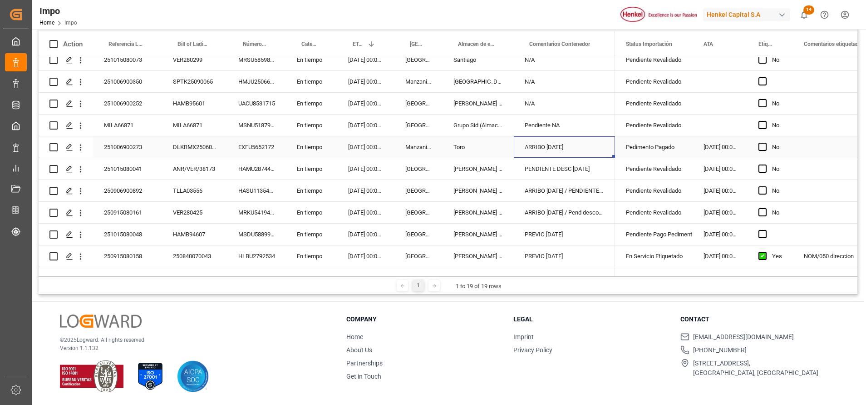
scroll to position [202, 0]
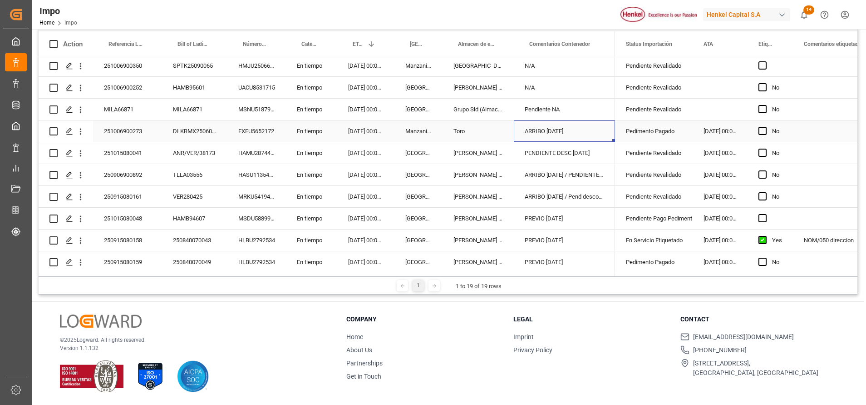
click at [574, 126] on div "ARRIBO [DATE]" at bounding box center [564, 130] width 101 height 21
click at [572, 134] on input "ARRIBO [DATE]" at bounding box center [564, 136] width 87 height 17
type input "A"
type input "PENDIENTE FECHA DE DESPACHO"
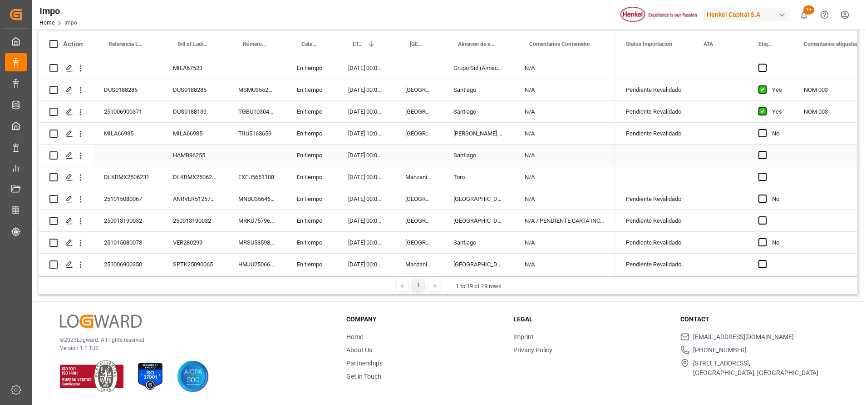
scroll to position [0, 0]
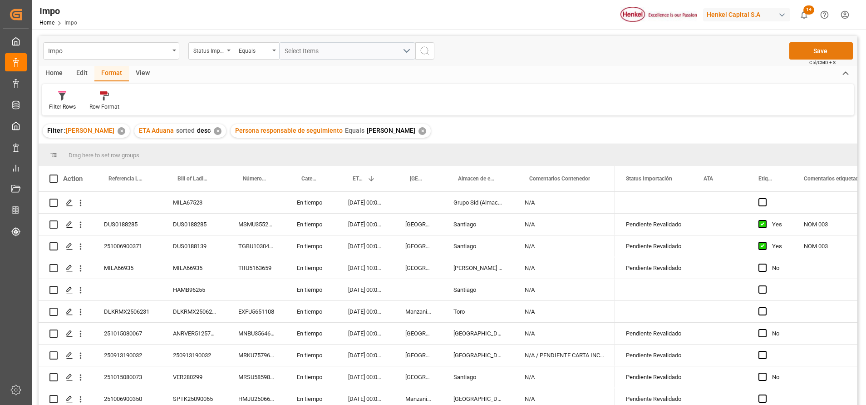
click at [817, 52] on button "Save" at bounding box center [822, 50] width 64 height 17
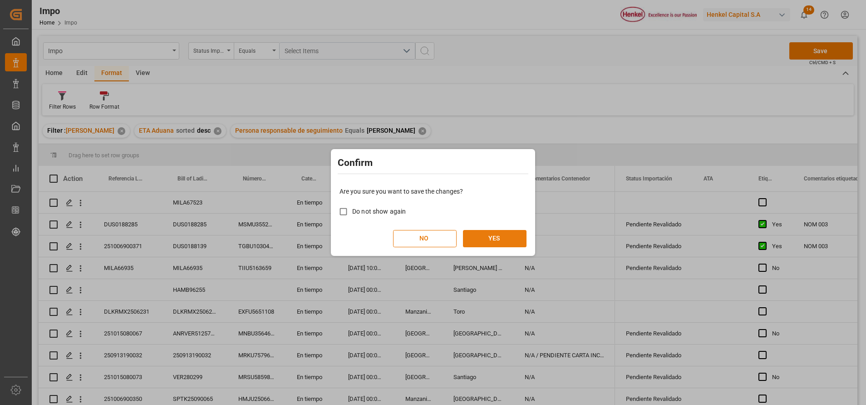
click at [492, 236] on button "YES" at bounding box center [495, 238] width 64 height 17
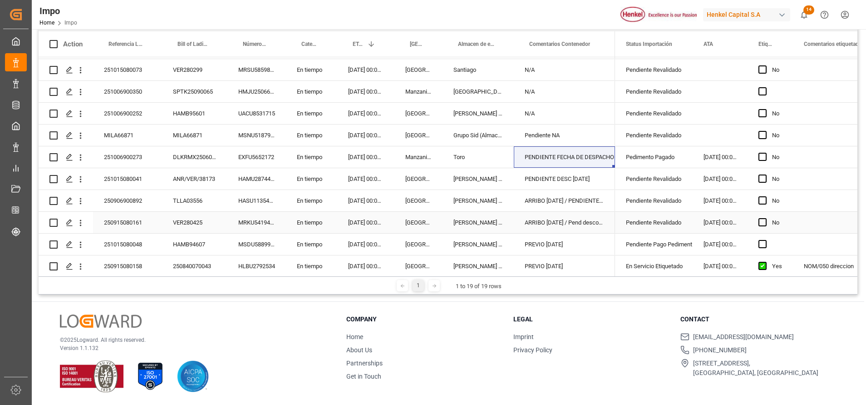
scroll to position [202, 0]
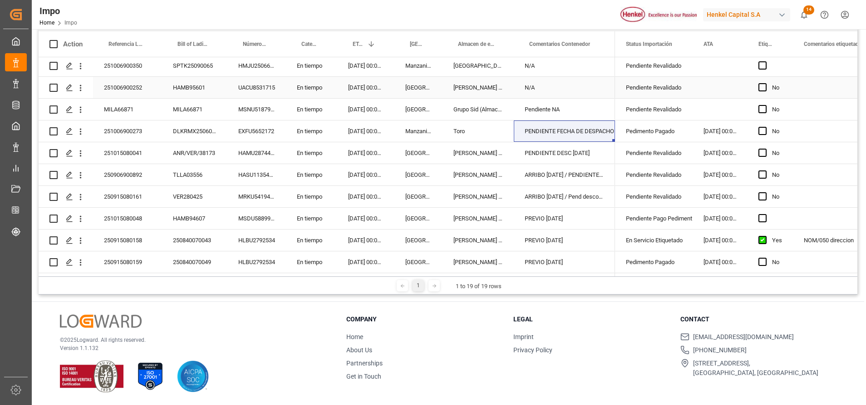
click at [565, 80] on div "N/A" at bounding box center [564, 87] width 101 height 21
click at [553, 209] on div "PREVIO [DATE]" at bounding box center [564, 218] width 101 height 21
click at [248, 211] on div "MSDU5889992" at bounding box center [256, 218] width 59 height 21
click at [196, 218] on div "HAMB94607" at bounding box center [194, 218] width 65 height 21
click at [193, 212] on div "HAMB94607" at bounding box center [194, 218] width 65 height 21
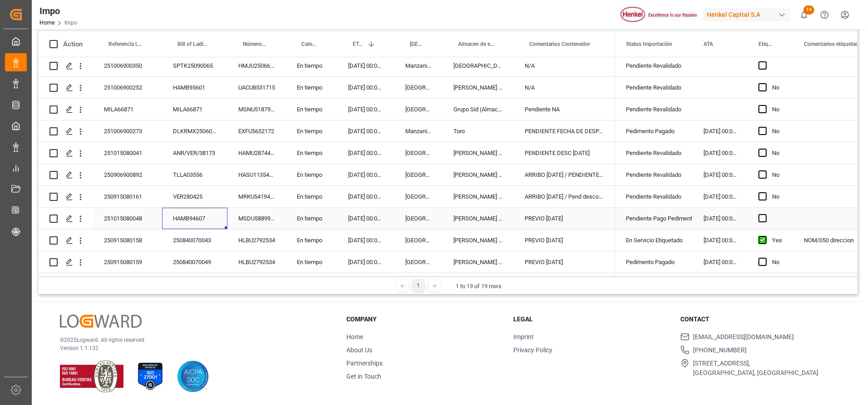
click at [193, 212] on div "HAMB94607" at bounding box center [194, 218] width 65 height 21
click at [186, 211] on div "HAMB94607" at bounding box center [194, 218] width 65 height 21
click at [185, 211] on div "HAMB94607" at bounding box center [194, 218] width 65 height 21
click at [186, 211] on div "HAMB94607" at bounding box center [194, 218] width 65 height 21
click at [186, 210] on div "HAMB94607" at bounding box center [194, 224] width 65 height 32
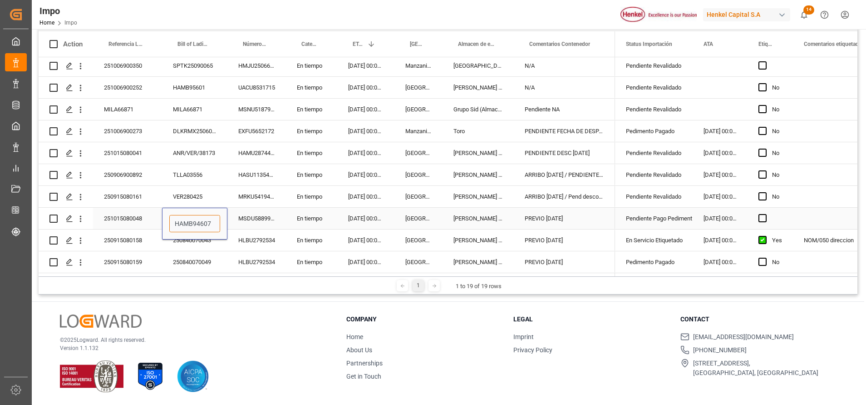
click at [193, 223] on input "HAMB94607" at bounding box center [194, 223] width 51 height 17
click at [193, 222] on input "HAMB94607" at bounding box center [194, 223] width 51 height 17
click at [193, 221] on input "HAMB94607" at bounding box center [194, 223] width 51 height 17
click at [212, 254] on div "250840070049" at bounding box center [194, 261] width 65 height 21
click at [654, 256] on div "Pedimento Pagado" at bounding box center [654, 262] width 56 height 21
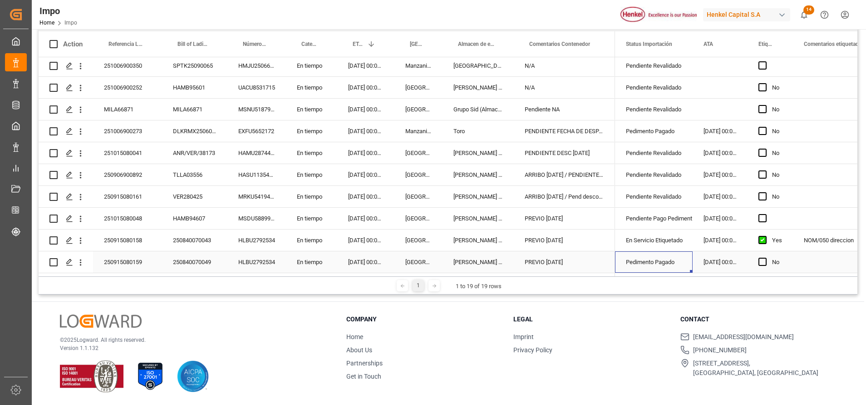
click at [682, 259] on div "Pedimento Pagado" at bounding box center [654, 261] width 78 height 21
click at [677, 256] on polyline "open menu" at bounding box center [675, 257] width 5 height 3
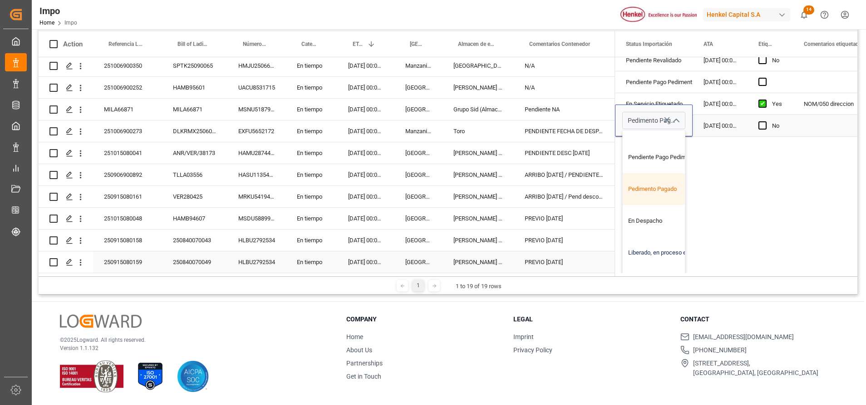
scroll to position [136, 0]
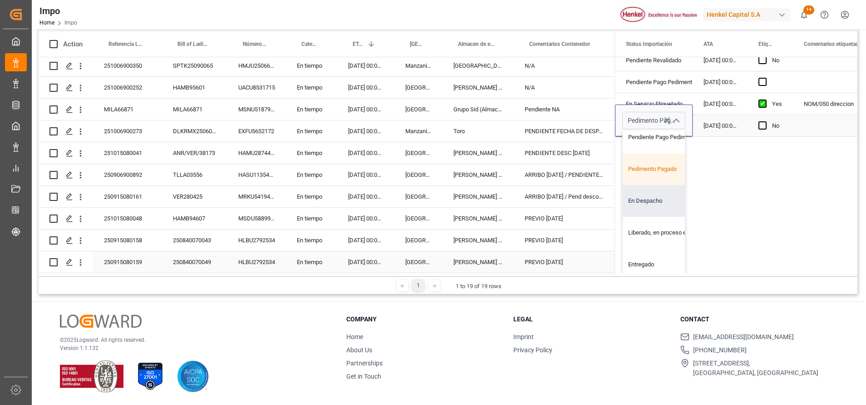
click at [657, 202] on div "En Despacho" at bounding box center [665, 201] width 85 height 32
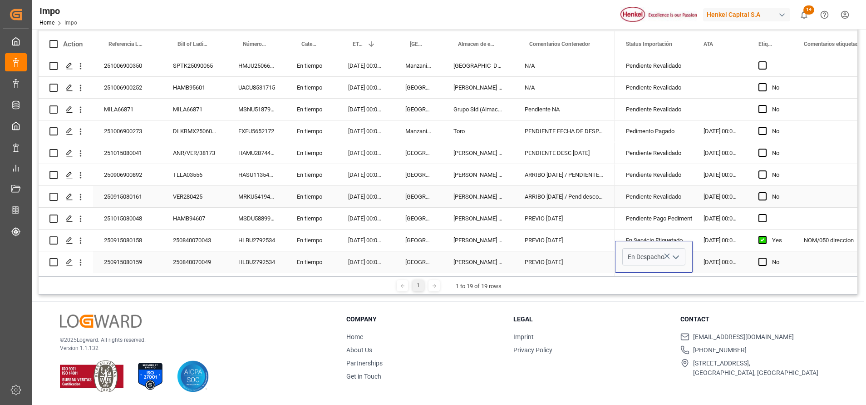
scroll to position [0, 0]
click at [677, 252] on icon "open menu" at bounding box center [676, 257] width 11 height 11
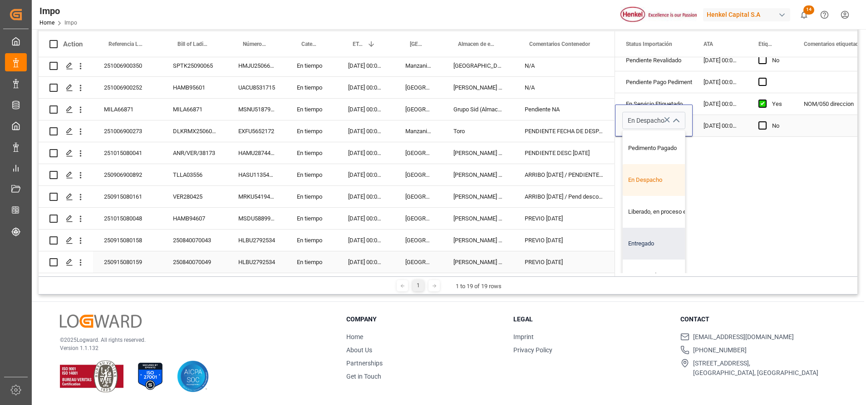
scroll to position [155, 0]
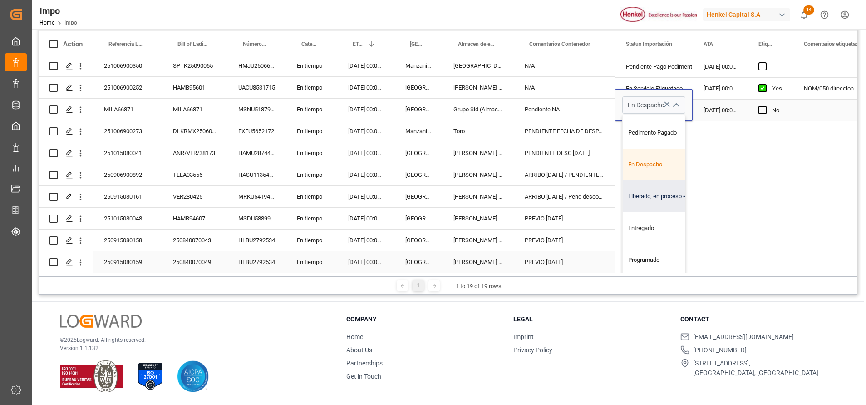
click at [658, 186] on div "Liberado, en proceso entrega" at bounding box center [665, 196] width 85 height 32
type input "Liberado, en proceso entrega"
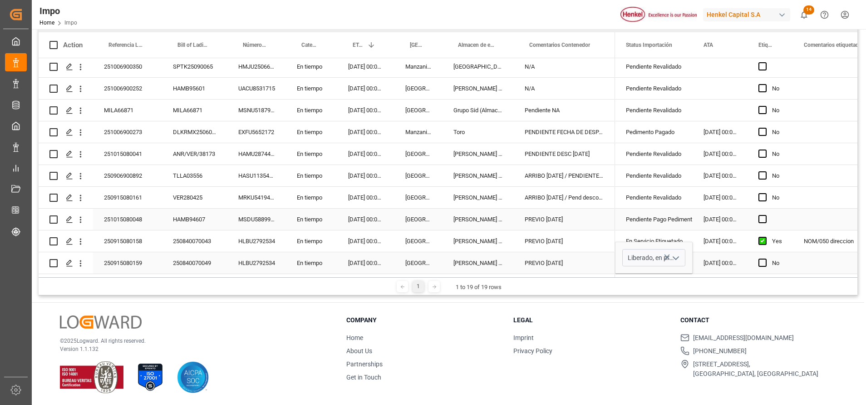
scroll to position [134, 0]
click at [656, 188] on div "Pendiente Revalidado" at bounding box center [654, 196] width 56 height 21
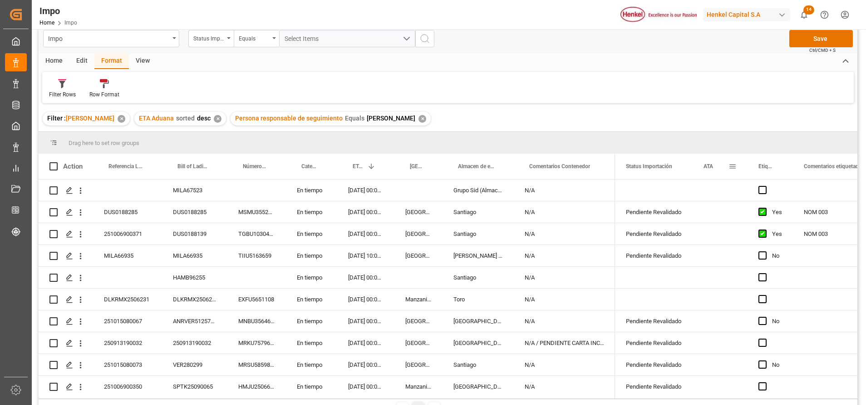
scroll to position [0, 0]
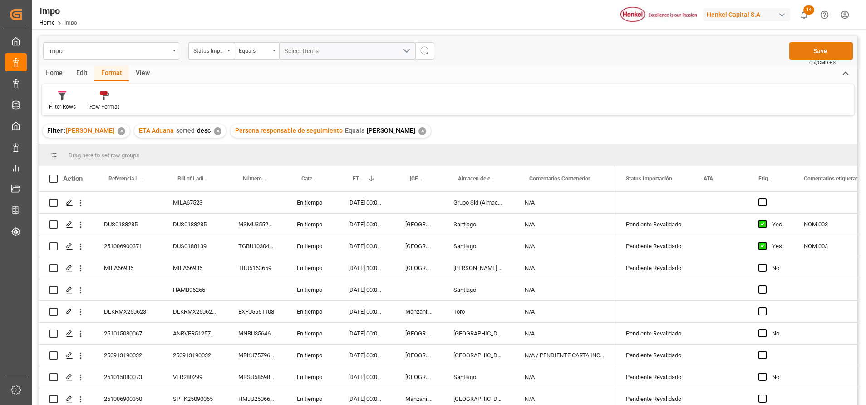
click at [813, 51] on button "Save" at bounding box center [822, 50] width 64 height 17
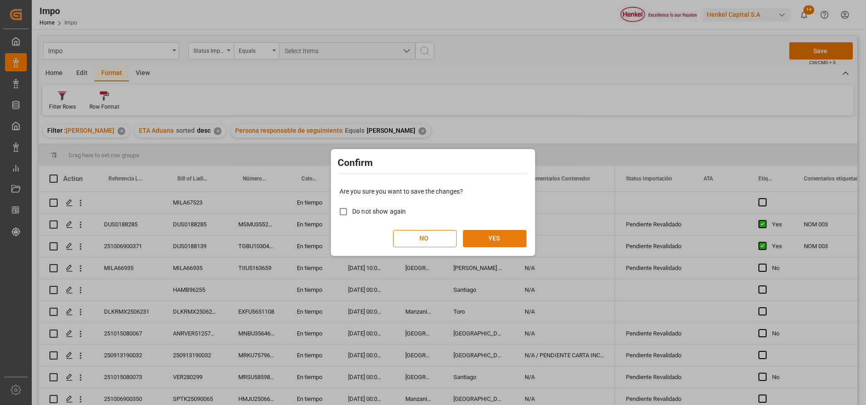
click at [516, 239] on button "YES" at bounding box center [495, 238] width 64 height 17
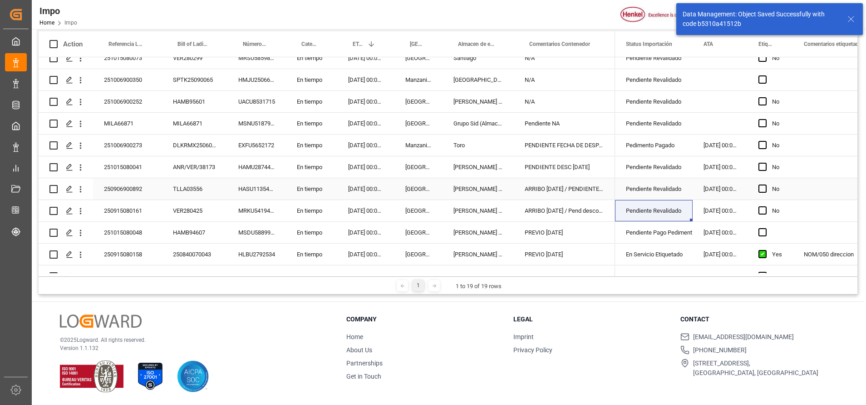
scroll to position [202, 0]
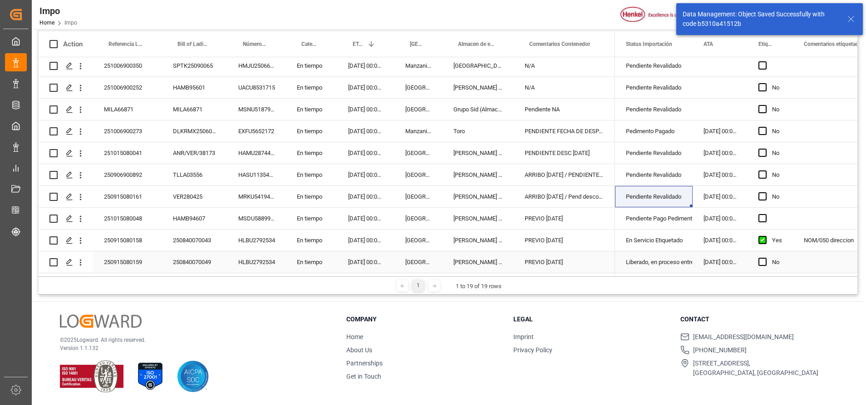
click at [619, 254] on div "Liberado, en proceso entrega" at bounding box center [654, 261] width 78 height 21
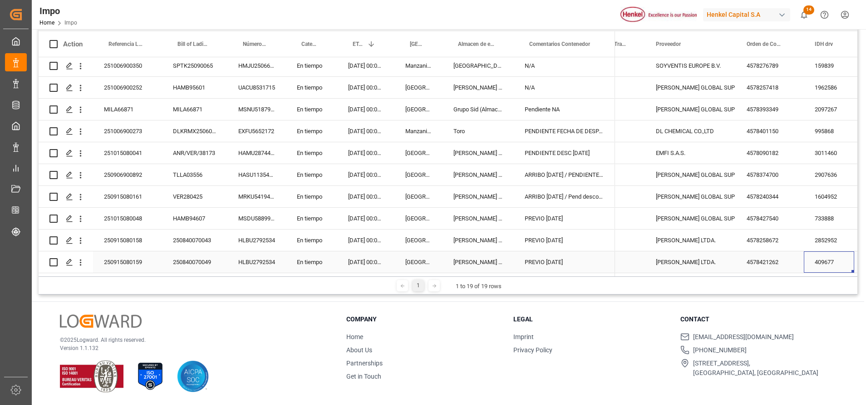
scroll to position [0, 460]
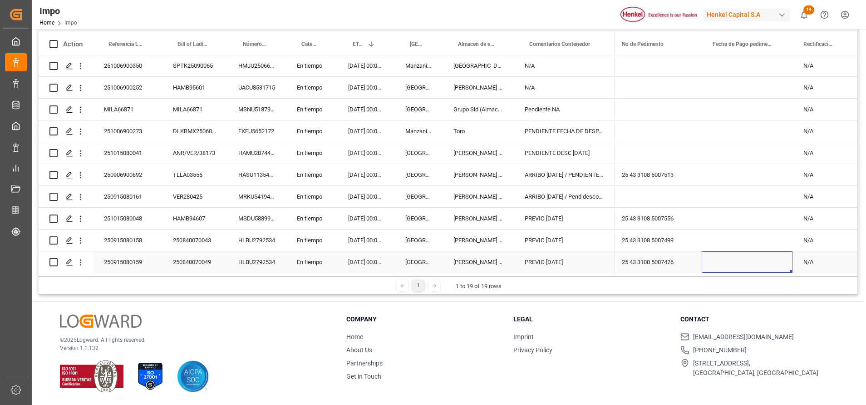
click at [741, 257] on div "Press SPACE to select this row." at bounding box center [747, 261] width 91 height 21
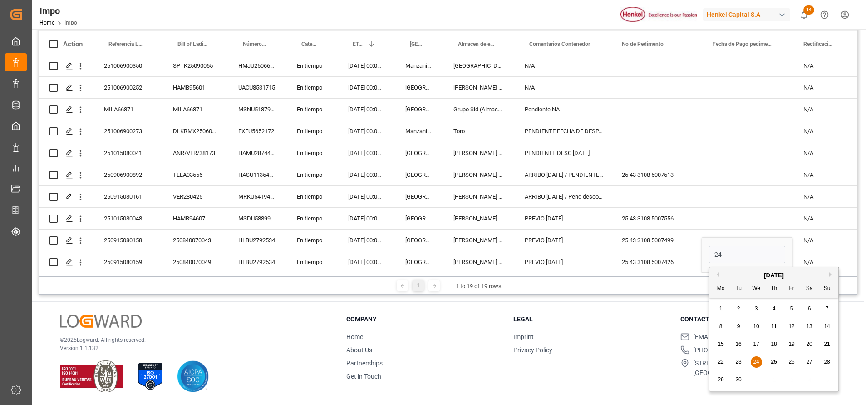
click at [759, 356] on div "24" at bounding box center [756, 361] width 11 height 11
type input "24.09.2025"
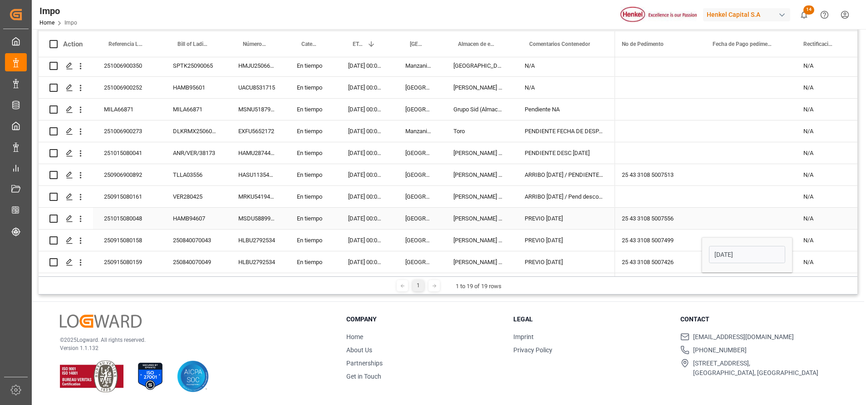
click at [763, 217] on div "Press SPACE to select this row." at bounding box center [747, 218] width 91 height 21
click at [759, 253] on div "24.09.2025" at bounding box center [747, 261] width 91 height 21
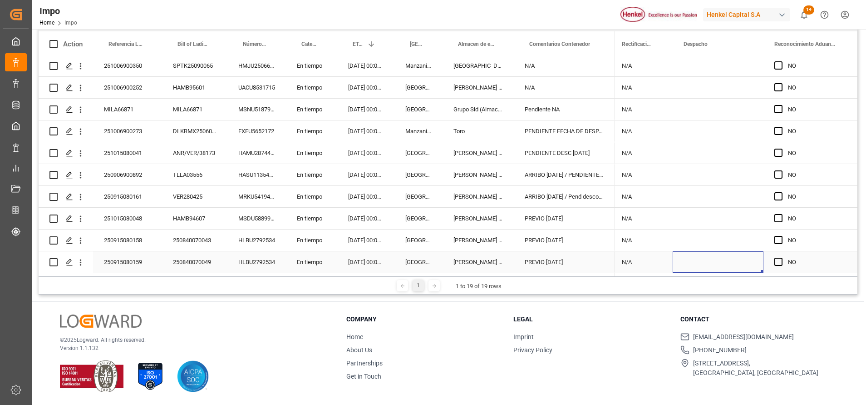
click at [729, 261] on div "Press SPACE to select this row." at bounding box center [718, 261] width 91 height 21
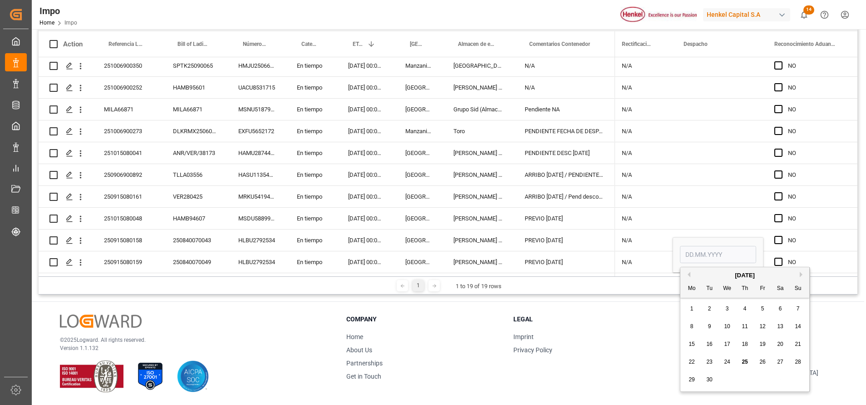
click at [744, 361] on span "25" at bounding box center [745, 361] width 6 height 6
type input "25.09.2025"
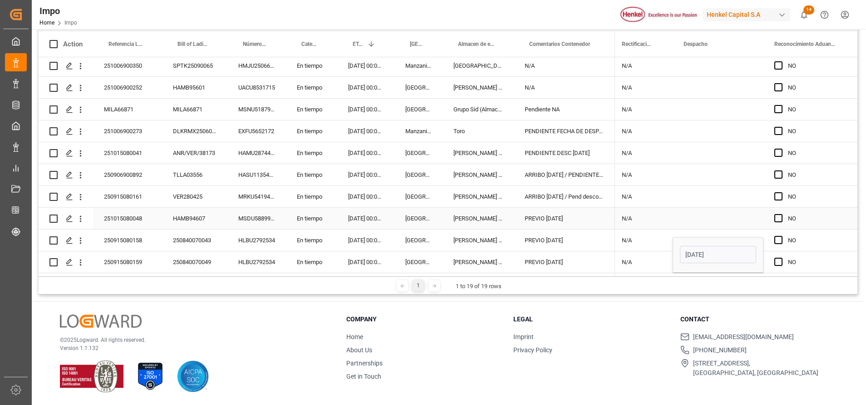
click at [728, 219] on div "Press SPACE to select this row." at bounding box center [718, 218] width 91 height 21
drag, startPoint x: 730, startPoint y: 233, endPoint x: 731, endPoint y: 242, distance: 8.6
click at [730, 235] on div "Press SPACE to select this row." at bounding box center [718, 239] width 91 height 21
click at [730, 245] on div "Press SPACE to select this row." at bounding box center [718, 239] width 91 height 21
click at [729, 252] on div "25.09.2025" at bounding box center [718, 261] width 91 height 21
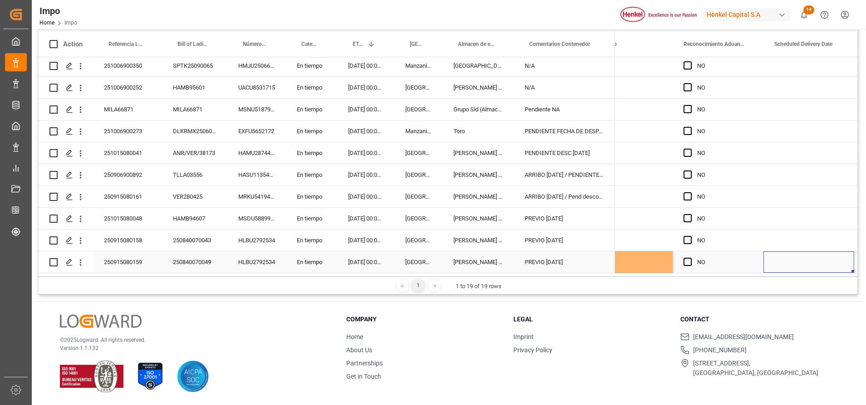
click at [792, 254] on div "Press SPACE to select this row." at bounding box center [809, 261] width 91 height 21
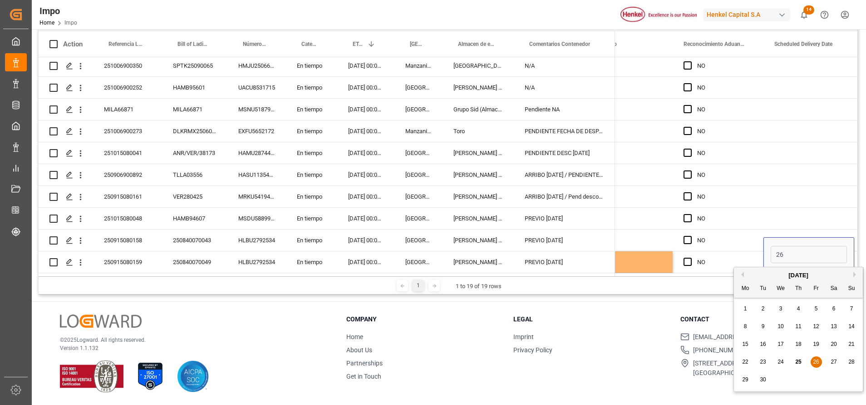
click at [816, 359] on span "26" at bounding box center [816, 361] width 6 height 6
type input "26.09.2025"
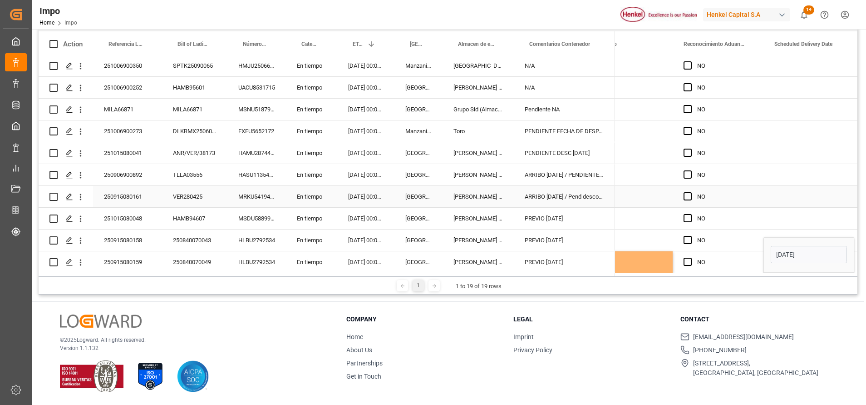
click at [799, 203] on div "Press SPACE to select this row." at bounding box center [809, 196] width 91 height 21
click at [754, 254] on div "NO" at bounding box center [718, 261] width 91 height 21
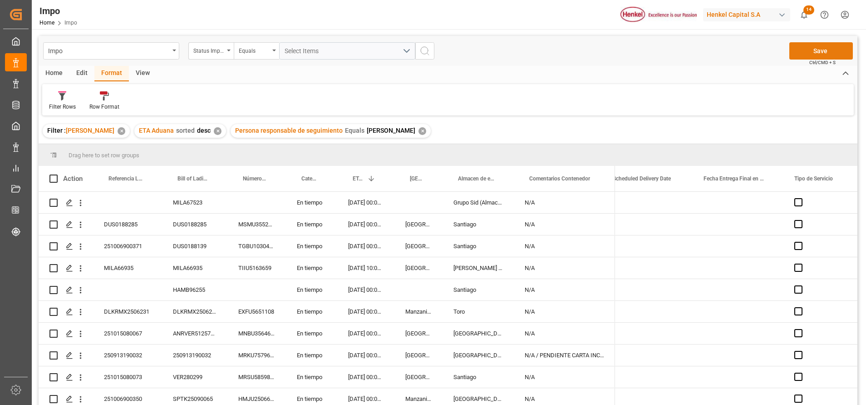
click at [812, 52] on button "Save" at bounding box center [822, 50] width 64 height 17
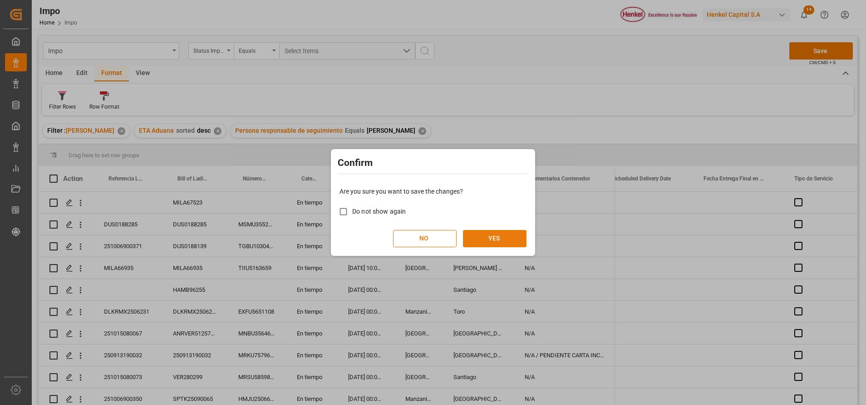
click at [493, 240] on button "YES" at bounding box center [495, 238] width 64 height 17
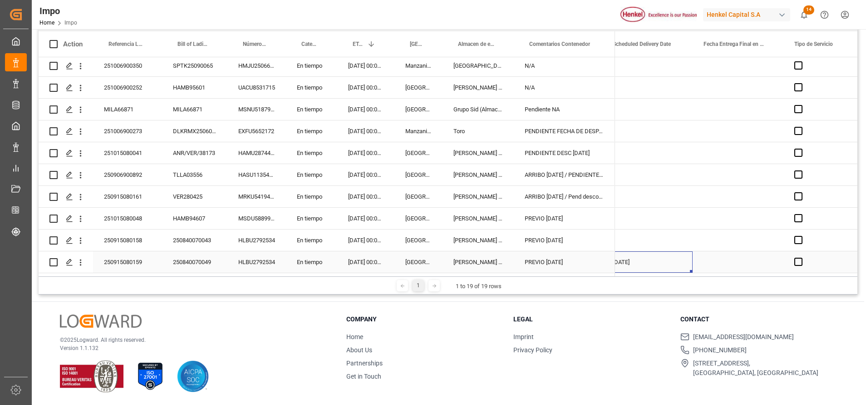
click at [670, 257] on div "26.09.2025" at bounding box center [647, 261] width 91 height 21
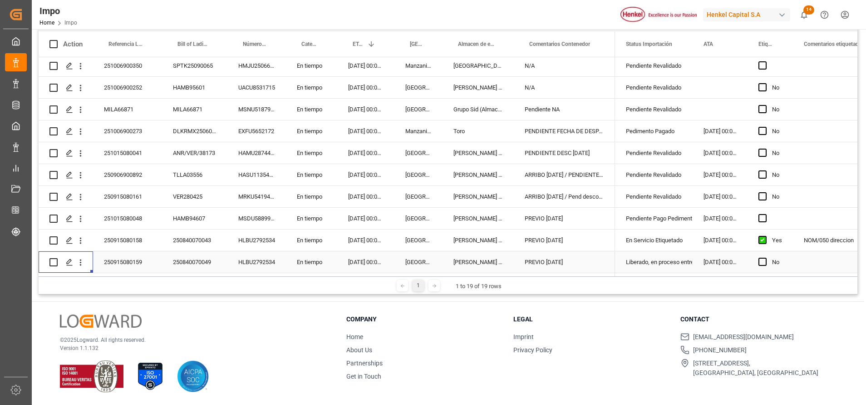
click at [624, 256] on div "Liberado, en proceso entrega" at bounding box center [654, 261] width 78 height 21
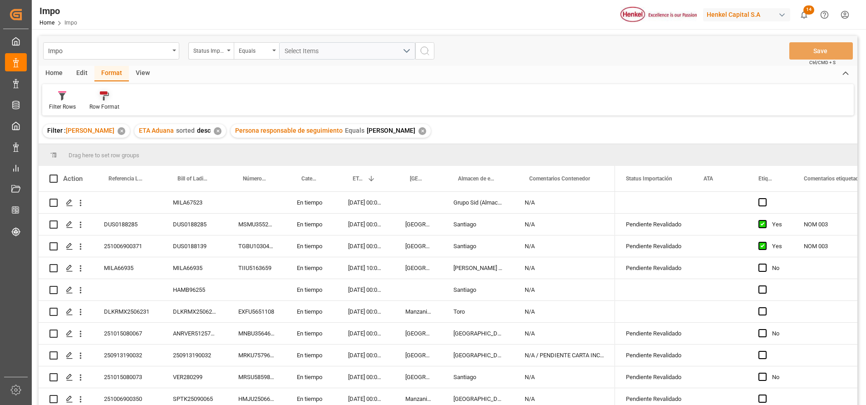
click at [111, 106] on div "Row Format" at bounding box center [104, 107] width 30 height 8
click at [115, 125] on div "Estatus" at bounding box center [106, 129] width 22 height 10
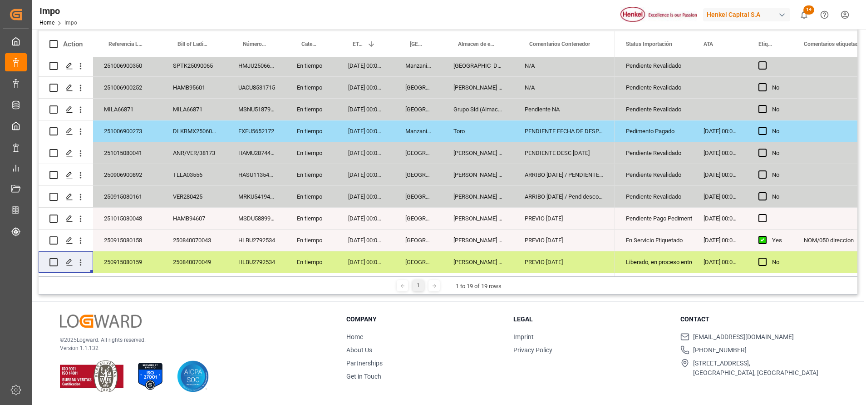
click at [449, 263] on div "[PERSON_NAME] Tlalnepantla" at bounding box center [478, 261] width 71 height 21
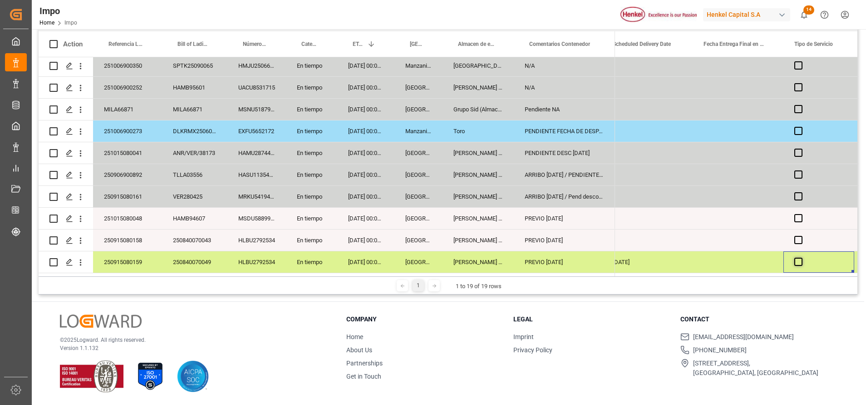
click at [799, 257] on span "Press SPACE to select this row." at bounding box center [799, 261] width 8 height 8
click at [801, 257] on input "Press SPACE to select this row." at bounding box center [801, 257] width 0 height 0
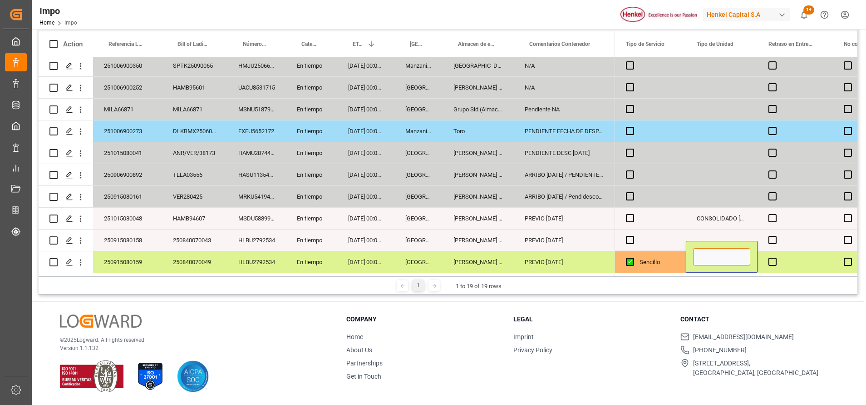
click at [724, 251] on input "Press SPACE to select this row." at bounding box center [721, 256] width 57 height 17
type input "D"
type input "RABON DEDICADA"
click at [684, 229] on div "Press SPACE to select this row." at bounding box center [650, 239] width 71 height 21
click at [801, 259] on div "Press SPACE to select this row." at bounding box center [795, 261] width 75 height 21
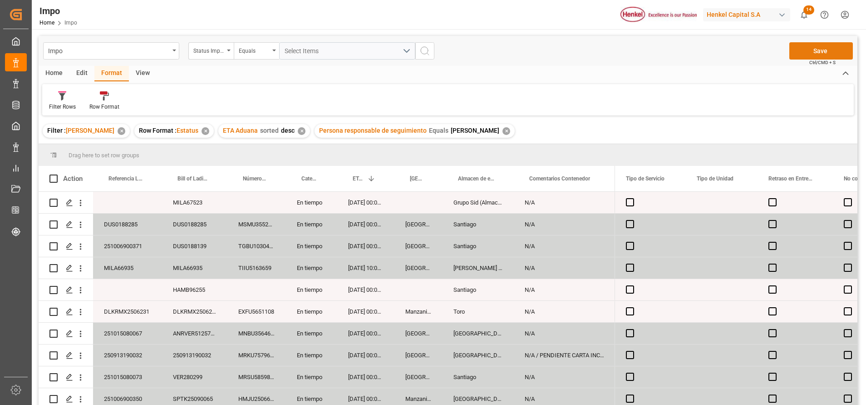
click at [823, 44] on button "Save" at bounding box center [822, 50] width 64 height 17
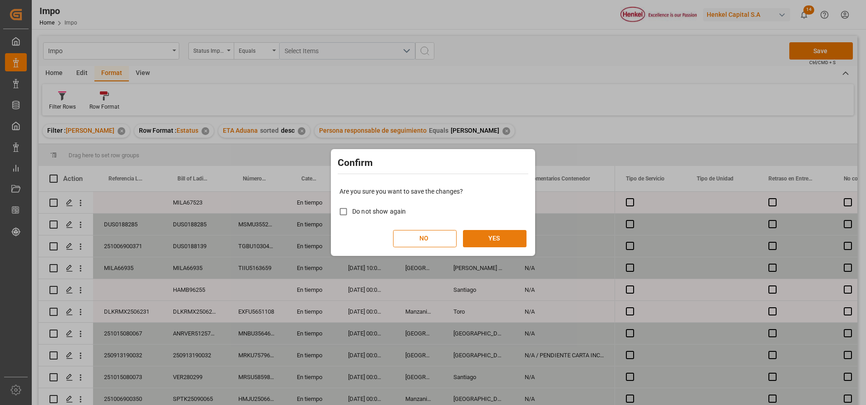
click at [472, 245] on button "YES" at bounding box center [495, 238] width 64 height 17
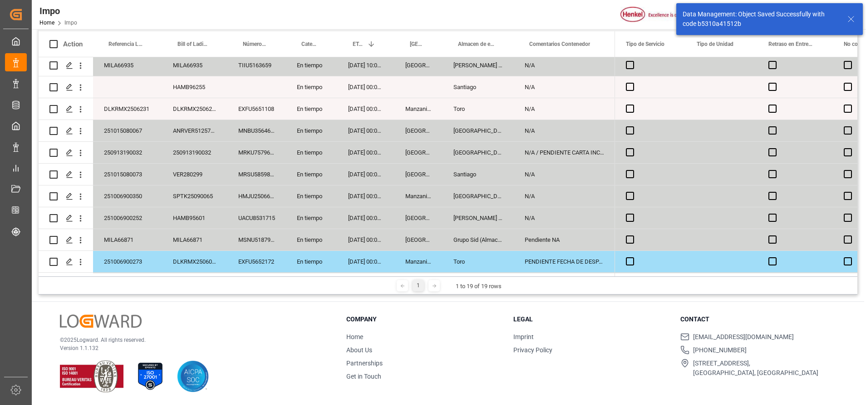
scroll to position [202, 0]
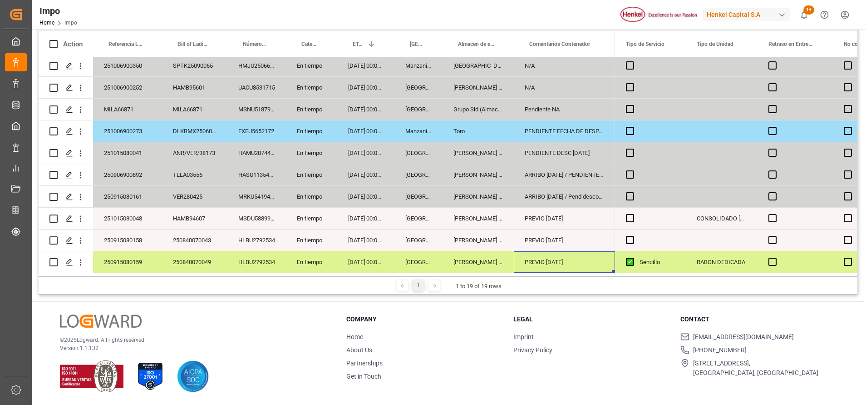
click at [585, 259] on div "PREVIO [DATE]" at bounding box center [564, 261] width 101 height 21
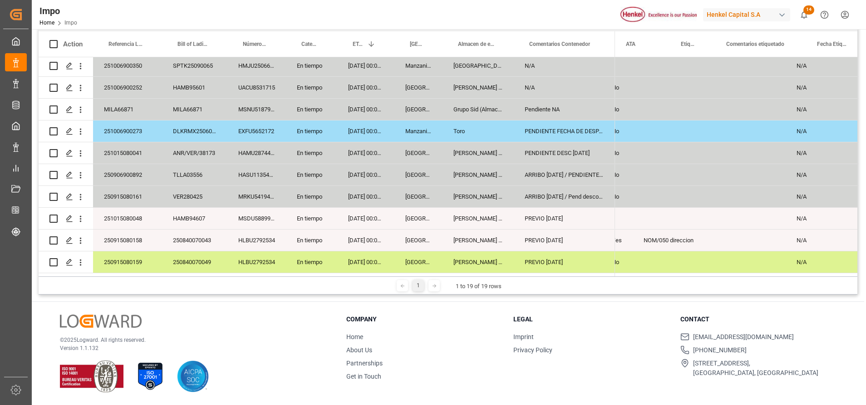
scroll to position [0, 0]
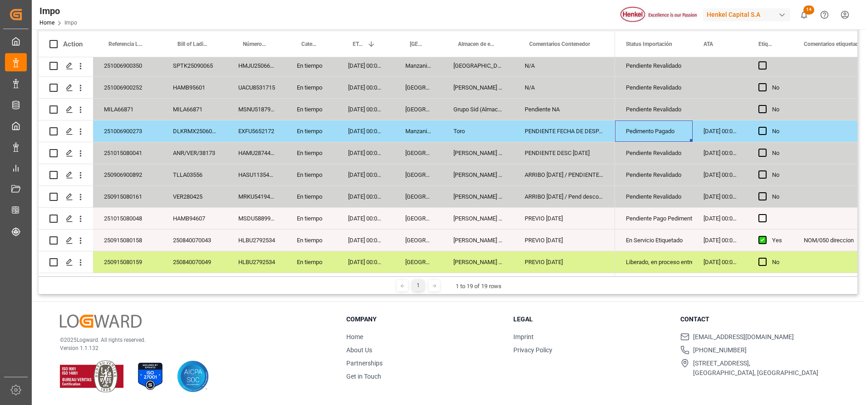
click at [672, 123] on div "Pedimento Pagado" at bounding box center [654, 131] width 56 height 21
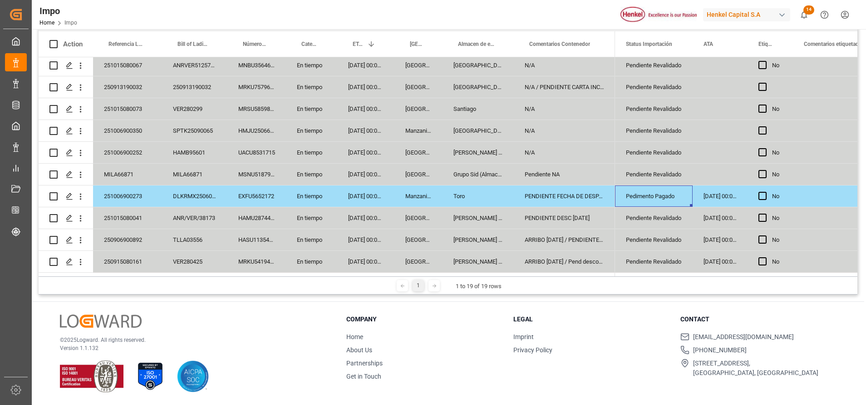
scroll to position [202, 0]
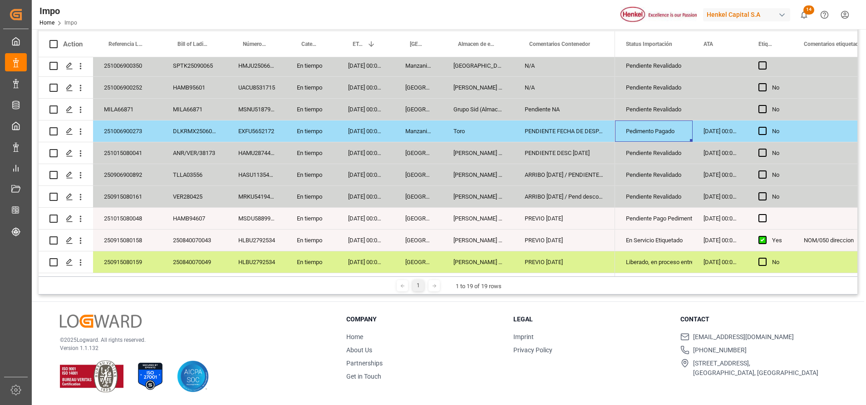
click at [650, 191] on div "Pendiente Revalidado" at bounding box center [654, 196] width 56 height 21
click at [582, 191] on div "ARRIBO [DATE] / Pend desconslidacion" at bounding box center [564, 196] width 101 height 21
click at [582, 192] on div "ARRIBO [DATE] / Pend desconslidacion" at bounding box center [564, 196] width 101 height 21
click at [577, 211] on div "PREVIO [DATE]" at bounding box center [564, 218] width 101 height 21
click at [575, 196] on div "ARRIBO [DATE] / Pend desconslidacion" at bounding box center [564, 196] width 101 height 21
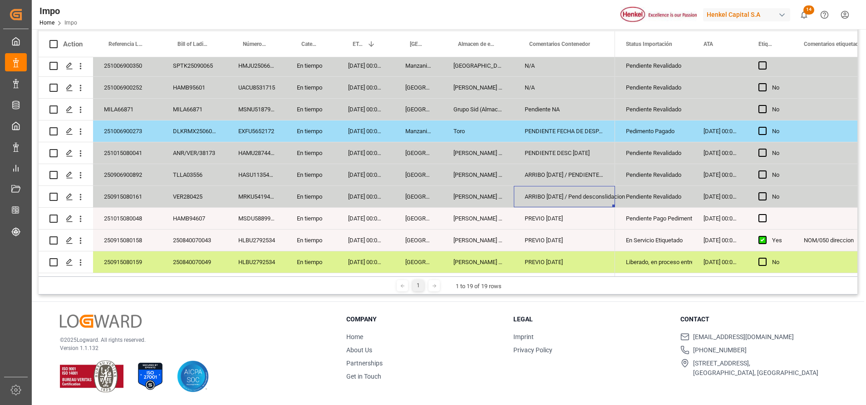
click at [662, 190] on div "Pendiente Revalidado" at bounding box center [654, 196] width 56 height 21
click at [583, 171] on div "ARRIBO [DATE] / PENDIENTE NA DHL" at bounding box center [564, 174] width 101 height 21
click at [584, 150] on div "PENDIENTE DESC [DATE]" at bounding box center [564, 152] width 101 height 21
click at [544, 189] on div "ARRIBO [DATE] / Pend desconslidacion" at bounding box center [564, 196] width 101 height 21
click at [191, 171] on div "TLLA03556" at bounding box center [194, 174] width 65 height 21
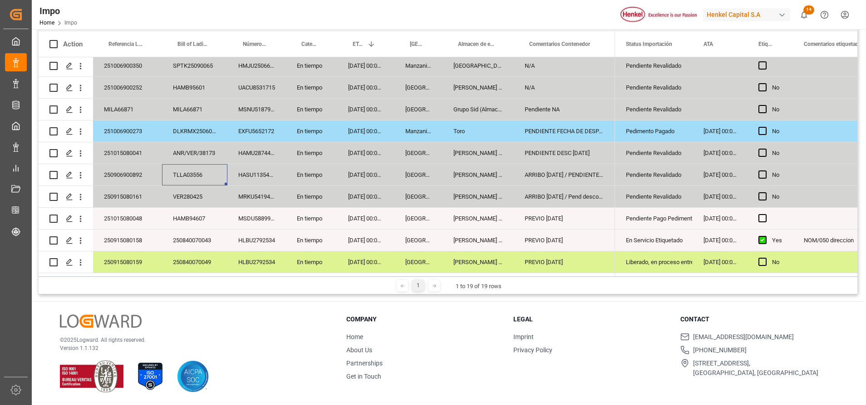
click at [193, 171] on div "TLLA03556" at bounding box center [194, 174] width 65 height 21
click at [194, 171] on div "TLLA03556" at bounding box center [194, 174] width 65 height 21
click at [573, 174] on div "ARRIBO [DATE] / PENDIENTE NA DHL" at bounding box center [564, 174] width 101 height 21
click at [183, 170] on div "TLLA03556" at bounding box center [194, 174] width 65 height 21
click at [187, 168] on div "TLLA03556" at bounding box center [194, 174] width 65 height 21
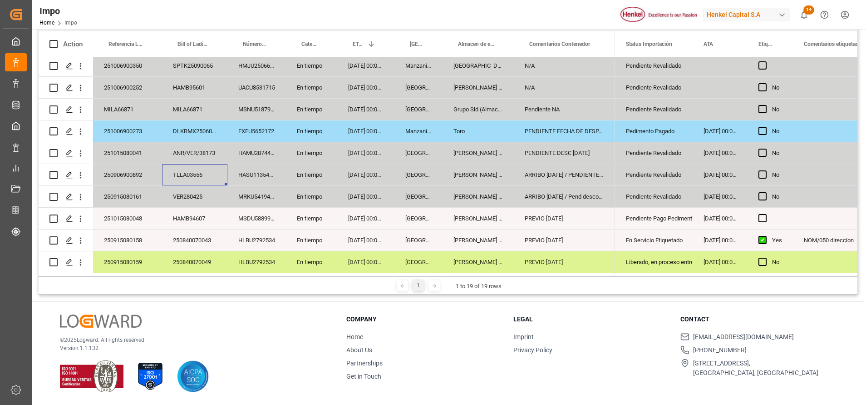
click at [186, 170] on div "TLLA03556" at bounding box center [194, 174] width 65 height 21
click at [192, 174] on input "TLLA03556" at bounding box center [194, 179] width 51 height 17
click at [193, 174] on input "TLLA03556" at bounding box center [194, 179] width 51 height 17
click at [197, 175] on input "TLLA03556" at bounding box center [194, 179] width 51 height 17
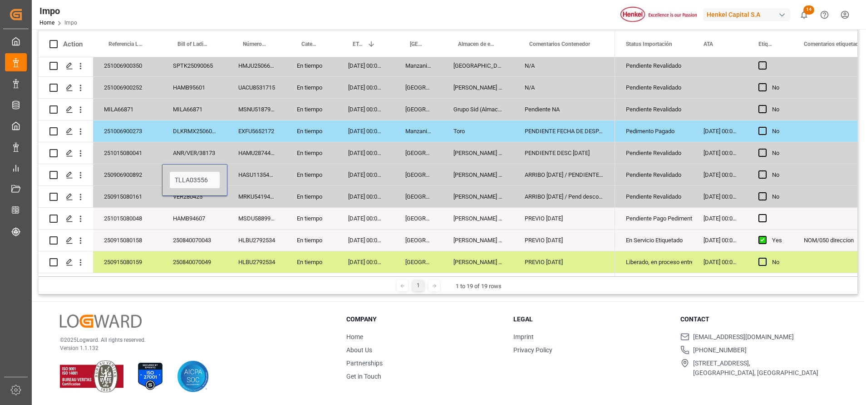
click at [197, 175] on input "TLLA03556" at bounding box center [194, 179] width 51 height 17
click at [410, 404] on html "Created by potrace 1.15, written by Peter Selinger 2001-2017 Created by potrace…" at bounding box center [433, 202] width 866 height 405
click at [643, 173] on div "Pendiente Revalidado" at bounding box center [654, 174] width 56 height 21
click at [675, 172] on div "Pendiente Revalidado" at bounding box center [654, 174] width 56 height 21
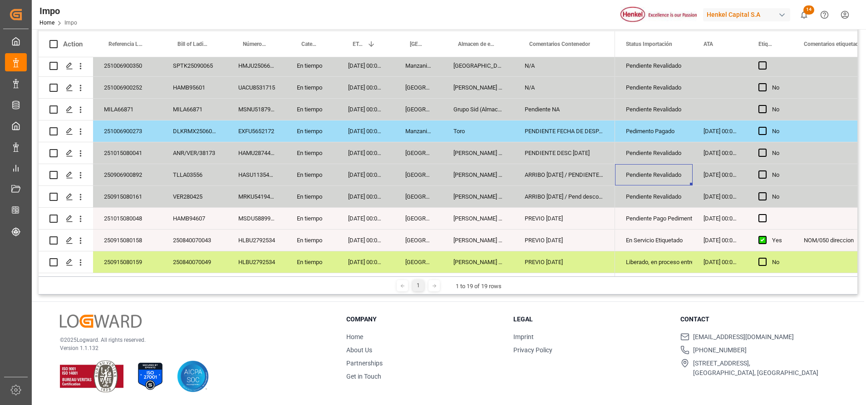
click at [675, 172] on div "Pendiente Revalidado" at bounding box center [654, 174] width 56 height 21
click at [677, 176] on icon "open menu" at bounding box center [676, 180] width 11 height 11
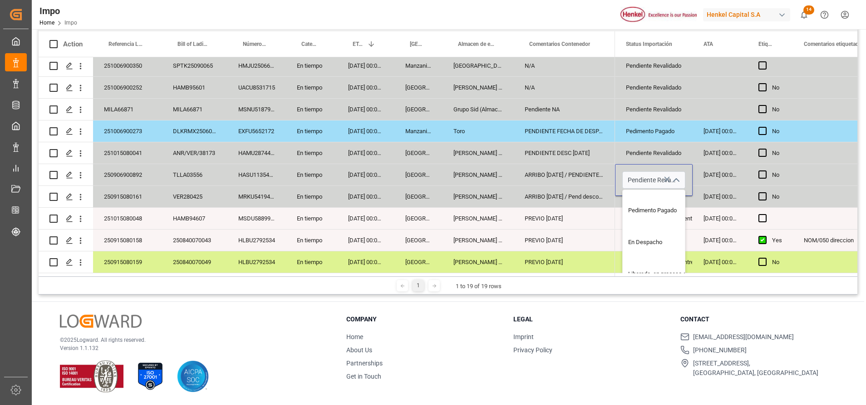
scroll to position [160, 0]
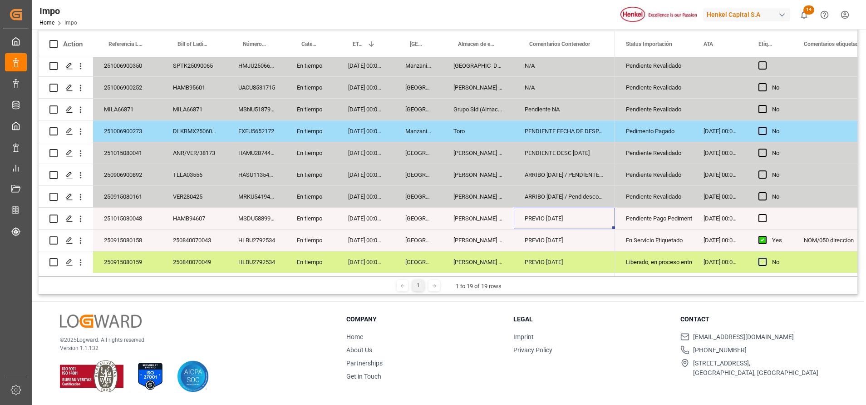
click at [584, 216] on div "PREVIO [DATE]" at bounding box center [564, 218] width 101 height 21
click at [670, 173] on div "Pendiente Revalidado" at bounding box center [654, 174] width 56 height 21
click at [196, 191] on div "VER280425" at bounding box center [194, 196] width 65 height 21
click at [196, 193] on input "VER280425" at bounding box center [194, 201] width 51 height 17
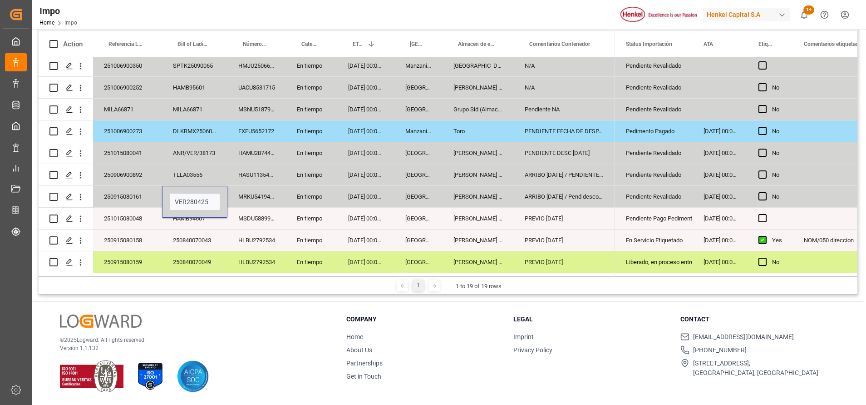
click at [192, 193] on input "VER280425" at bounding box center [194, 201] width 51 height 17
click at [190, 196] on input "VER280425" at bounding box center [194, 201] width 51 height 17
click at [581, 199] on div "ARRIBO [DATE] / Pend desconslidacion" at bounding box center [564, 196] width 101 height 21
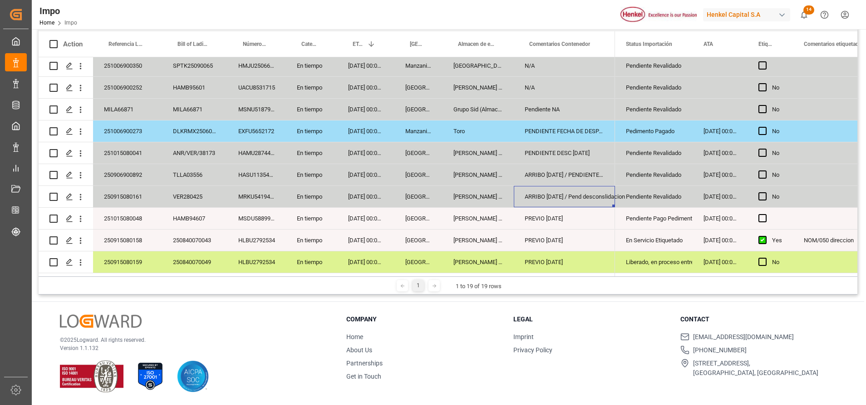
click at [563, 172] on div "ARRIBO [DATE] / PENDIENTE NA DHL" at bounding box center [564, 174] width 101 height 21
click at [589, 149] on div "PENDIENTE DESC [DATE]" at bounding box center [564, 152] width 101 height 21
click at [250, 148] on div "HAMU2874484" at bounding box center [256, 152] width 59 height 21
click at [252, 148] on div "HAMU2874484" at bounding box center [256, 152] width 59 height 21
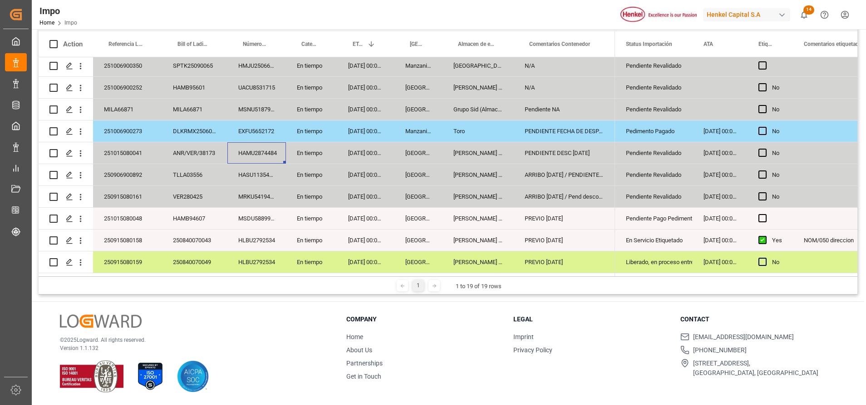
click at [252, 148] on div "HAMU2874484" at bounding box center [256, 152] width 59 height 21
click at [253, 158] on input "HAMU2874484" at bounding box center [257, 157] width 44 height 17
click at [252, 158] on input "HAMU2874484" at bounding box center [257, 157] width 44 height 17
click at [186, 144] on div "ANR/VER/38173" at bounding box center [194, 152] width 65 height 21
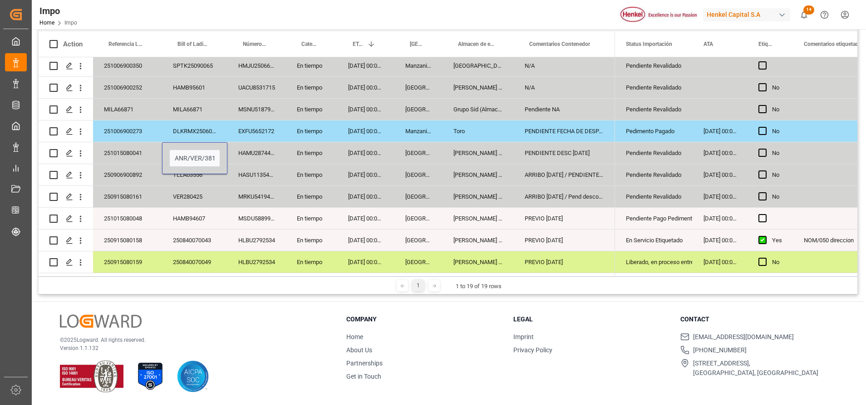
click at [187, 145] on div "ANR/VER/38173" at bounding box center [194, 158] width 65 height 32
click at [183, 151] on input "ANR/VER/38173" at bounding box center [194, 157] width 51 height 17
drag, startPoint x: 175, startPoint y: 154, endPoint x: 232, endPoint y: 158, distance: 57.8
click at [232, 158] on div "251015080041 ANR/VER/38173 HAMU2874484 En tiempo 22.09.2025 00:00:00 Veracruz A…" at bounding box center [327, 153] width 577 height 22
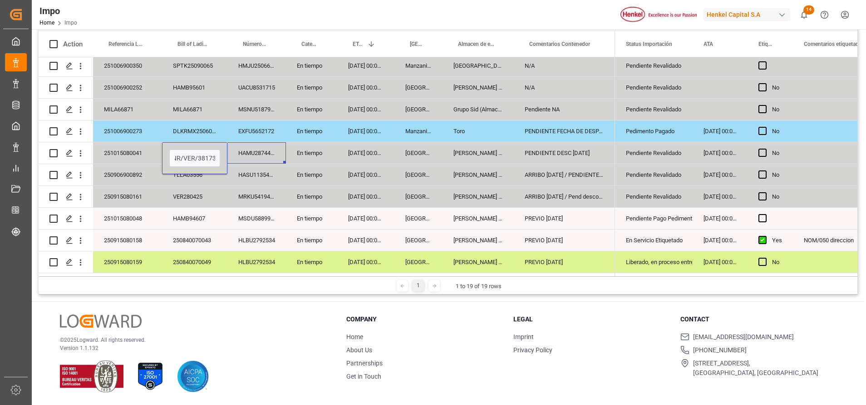
scroll to position [0, 0]
click at [588, 238] on div "PREVIO [DATE]" at bounding box center [564, 239] width 101 height 21
click at [712, 237] on div "[DATE] 00:00:00" at bounding box center [720, 239] width 55 height 21
click at [475, 212] on div "[PERSON_NAME] Tlalnepantla" at bounding box center [478, 218] width 71 height 21
click at [632, 220] on div "Pendiente Pago Pedimento" at bounding box center [654, 218] width 56 height 21
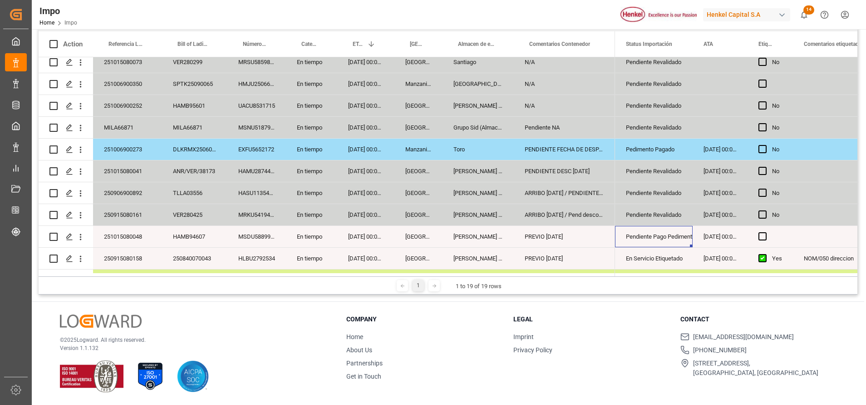
scroll to position [202, 0]
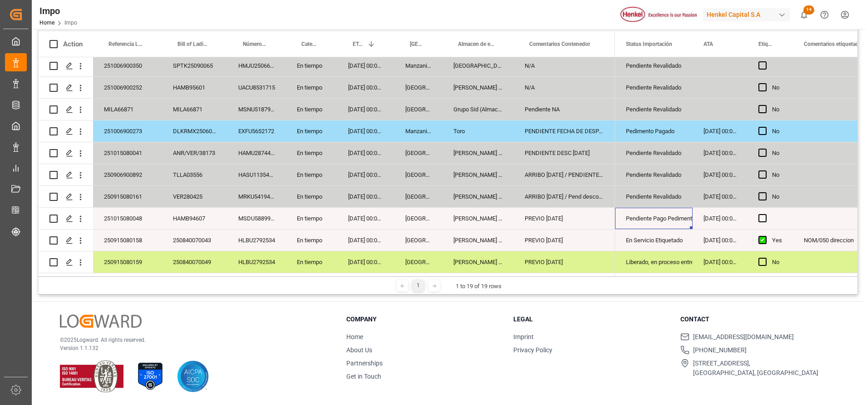
click at [183, 213] on div "HAMB94607" at bounding box center [194, 218] width 65 height 21
click at [193, 214] on div "HAMB94607" at bounding box center [194, 218] width 65 height 21
click at [136, 212] on div "251015080048" at bounding box center [127, 218] width 69 height 21
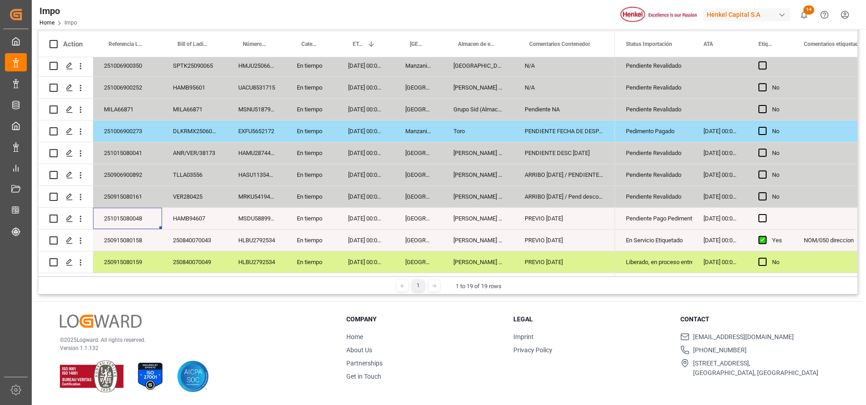
click at [137, 211] on div "251015080048" at bounding box center [127, 218] width 69 height 21
click at [132, 211] on div "251015080048" at bounding box center [127, 218] width 69 height 21
click at [124, 220] on input "251015080048" at bounding box center [127, 223] width 54 height 17
click at [125, 219] on input "251015080048" at bounding box center [127, 223] width 54 height 17
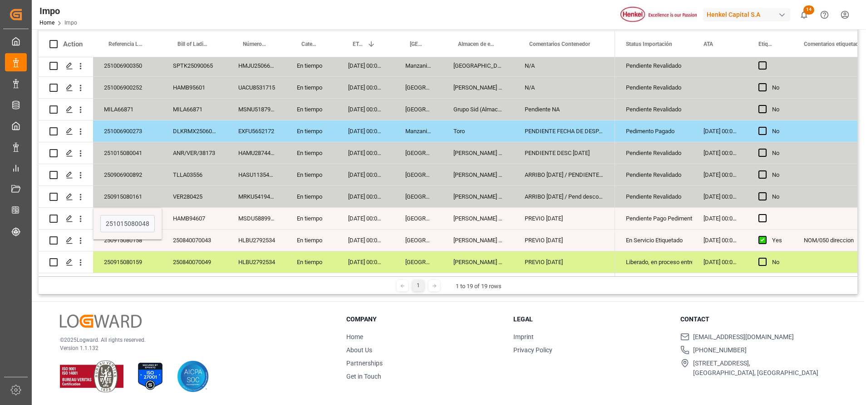
click at [440, 229] on div "[GEOGRAPHIC_DATA]" at bounding box center [419, 239] width 48 height 21
click at [639, 214] on div "Pendiente Pago Pedimento" at bounding box center [654, 218] width 56 height 21
click at [678, 211] on div "Pendiente Pago Pedimento" at bounding box center [654, 218] width 56 height 21
click at [676, 220] on icon "open menu" at bounding box center [676, 223] width 11 height 11
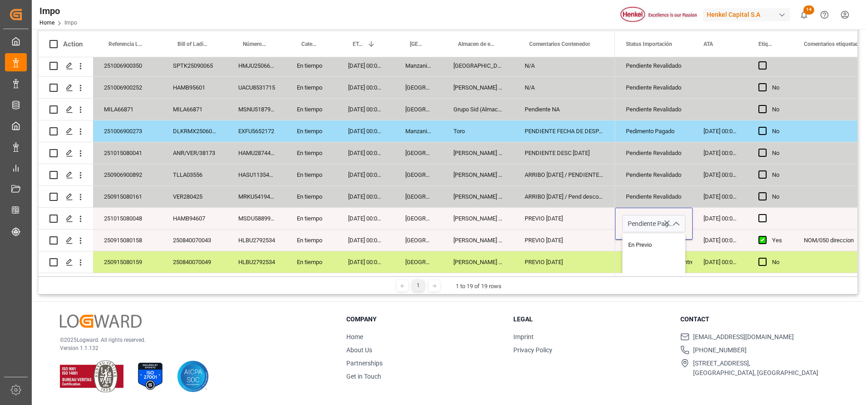
scroll to position [136, 0]
click at [665, 257] on div "Pedimento Pagado" at bounding box center [665, 272] width 85 height 32
type input "Pedimento Pagado"
click at [648, 164] on div "Pendiente Revalidado" at bounding box center [654, 174] width 56 height 21
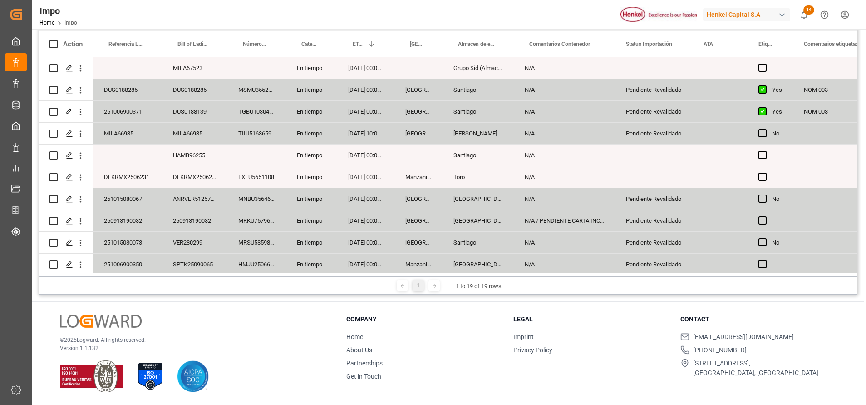
scroll to position [0, 0]
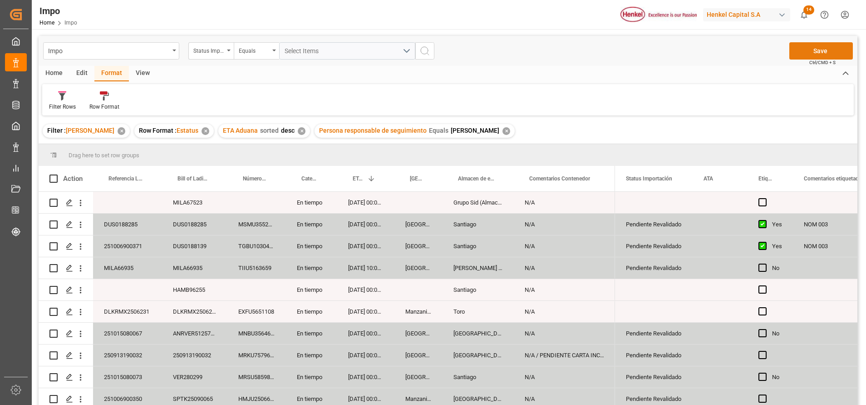
click at [828, 52] on button "Save" at bounding box center [822, 50] width 64 height 17
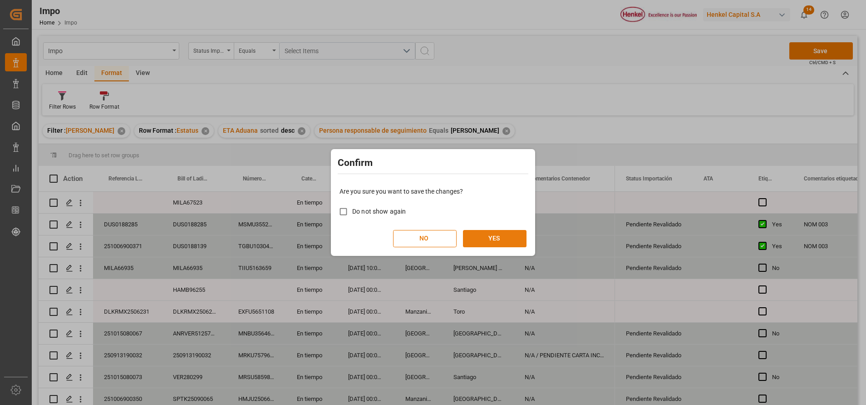
click at [483, 238] on button "YES" at bounding box center [495, 238] width 64 height 17
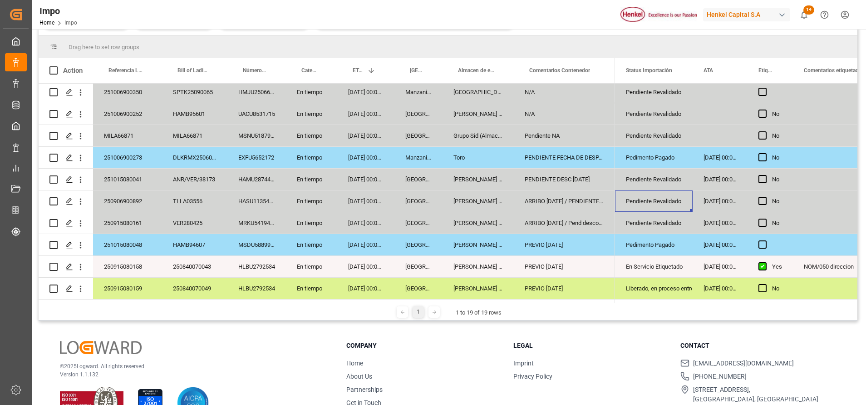
scroll to position [134, 0]
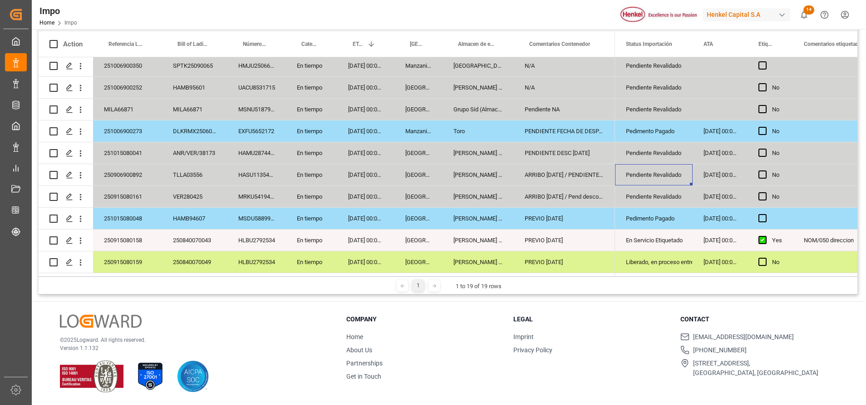
click at [586, 193] on div "ARRIBO [DATE] / Pend desconslidacion" at bounding box center [564, 196] width 101 height 21
click at [581, 172] on div "ARRIBO [DATE] / PENDIENTE NA DHL" at bounding box center [564, 174] width 101 height 21
click at [575, 150] on div "PENDIENTE DESC [DATE]" at bounding box center [564, 152] width 101 height 21
click at [593, 186] on div "ARRIBO [DATE] / Pend desconslidacion" at bounding box center [564, 196] width 101 height 21
click at [513, 143] on div "[PERSON_NAME] Tlalnepantla" at bounding box center [478, 152] width 71 height 21
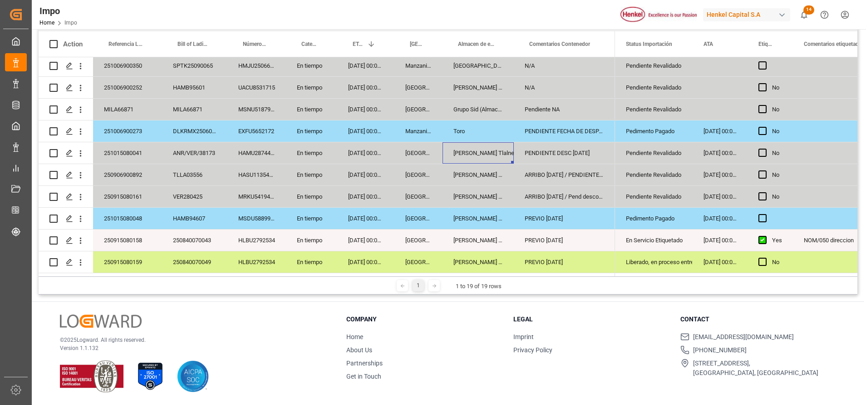
click at [240, 144] on div "HAMU2874484" at bounding box center [256, 152] width 59 height 21
click at [201, 150] on div "ANR/VER/38173" at bounding box center [194, 152] width 65 height 21
click at [181, 148] on div "ANR/VER/38173" at bounding box center [194, 152] width 65 height 21
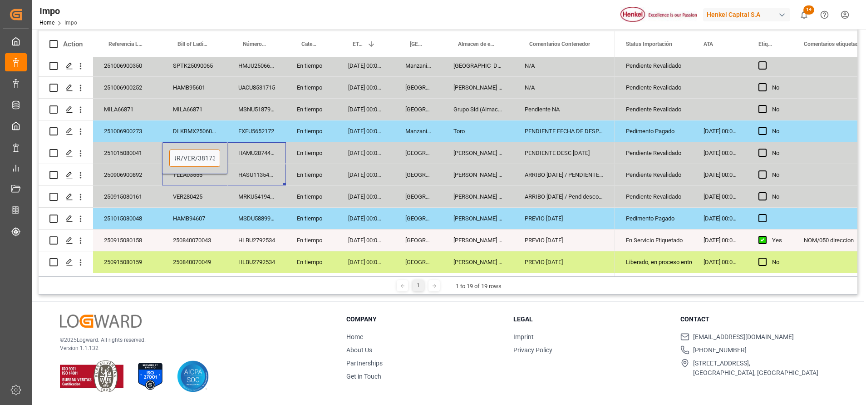
drag, startPoint x: 173, startPoint y: 154, endPoint x: 244, endPoint y: 179, distance: 74.5
click at [245, 179] on div "MILA67523 En tiempo 10.10.2025 00:00:00 Grupo Sid (Almacenaje y Distribucion AV…" at bounding box center [327, 66] width 577 height 414
click at [369, 186] on div "[DATE] 00:00:00" at bounding box center [365, 196] width 57 height 21
click at [565, 138] on div "PENDIENTE FECHA DE DESPACHO" at bounding box center [564, 130] width 101 height 21
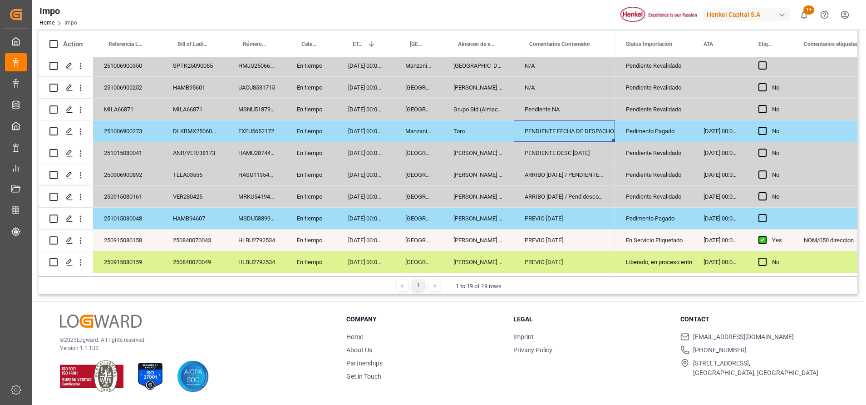
click at [568, 143] on div "PENDIENTE DESC [DATE]" at bounding box center [564, 152] width 101 height 21
drag, startPoint x: 598, startPoint y: 155, endPoint x: 603, endPoint y: 156, distance: 4.6
click at [606, 156] on input "PENDIENTE DESC [DATE]" at bounding box center [564, 157] width 87 height 17
paste input "24 DE SEPTIEMBRE EN EL TERCER TURNO"
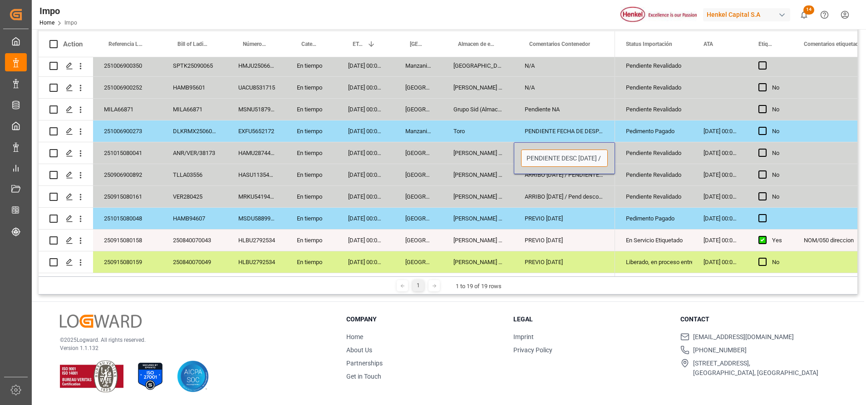
type input "PENDIENTE DESC 24 SEP / 24 DE SEPTIEMBRE EN EL TERCER TURNO"
click at [591, 89] on div "N/A" at bounding box center [564, 87] width 101 height 21
click at [588, 146] on div "PENDIENTE DESC 24 SEP / 24 DE SEPTIEMBRE EN EL TERCER TURNO" at bounding box center [564, 152] width 101 height 21
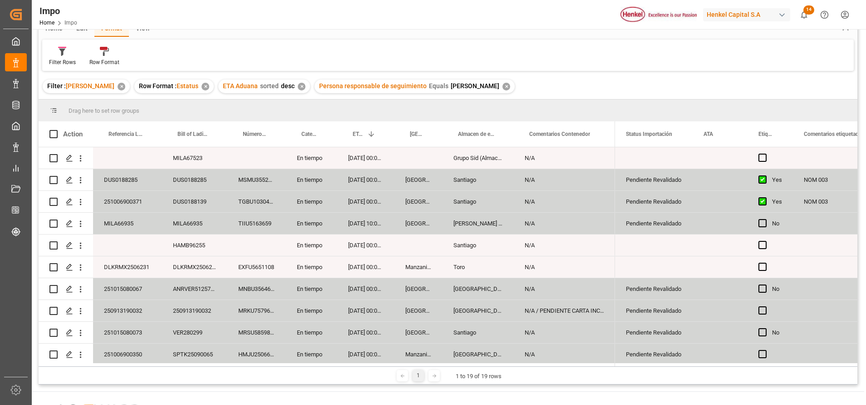
scroll to position [0, 0]
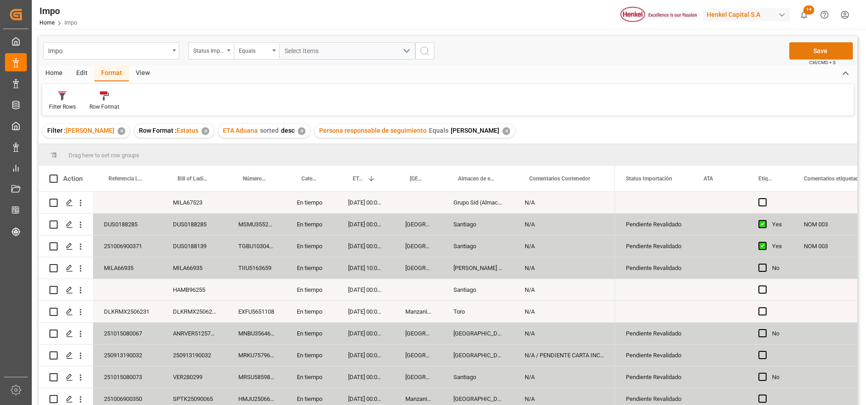
click at [819, 51] on button "Save" at bounding box center [822, 50] width 64 height 17
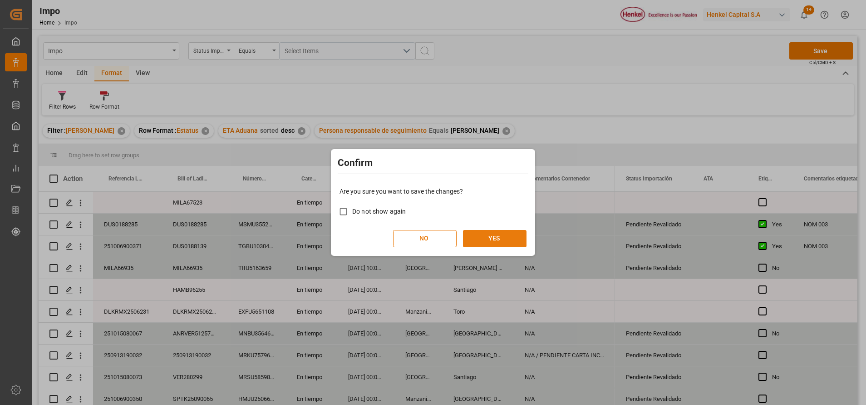
click at [478, 245] on button "YES" at bounding box center [495, 238] width 64 height 17
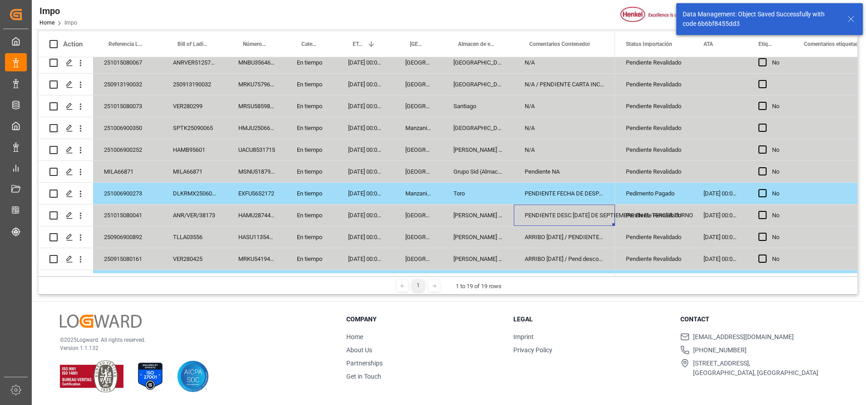
scroll to position [202, 0]
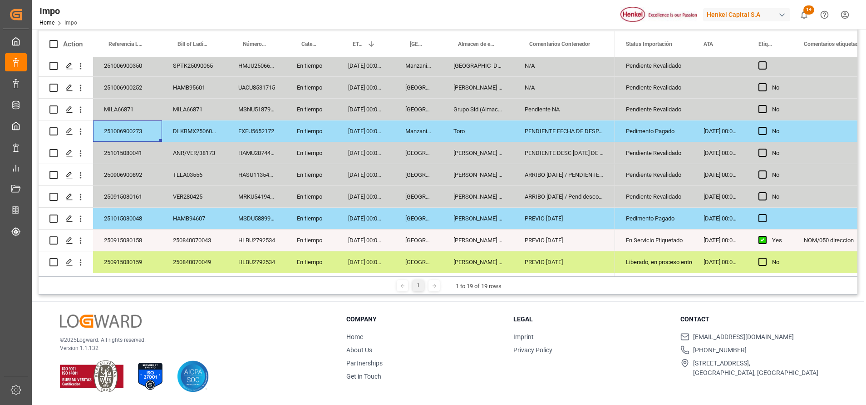
click at [142, 130] on div "251006900273" at bounding box center [127, 130] width 69 height 21
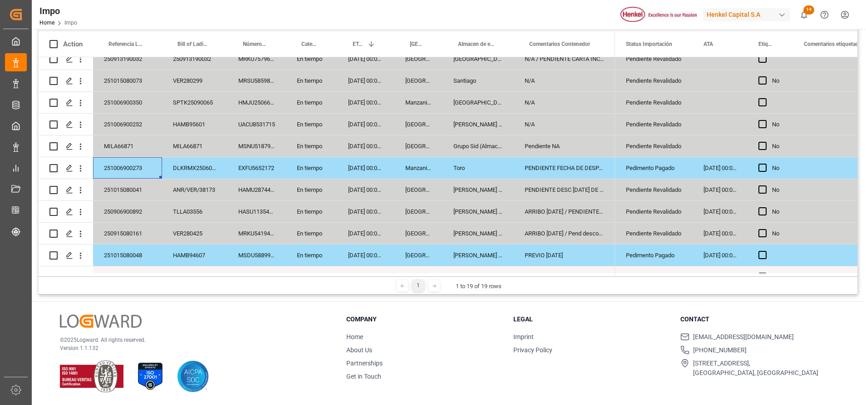
scroll to position [133, 0]
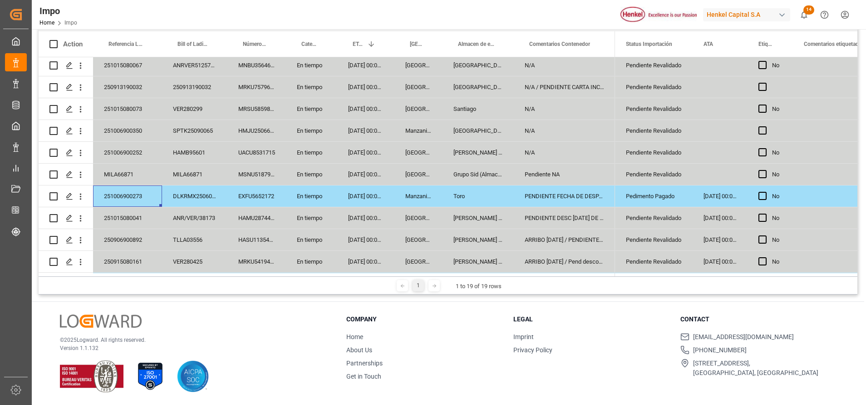
click at [192, 194] on div "DLKRMX2506063" at bounding box center [194, 195] width 65 height 21
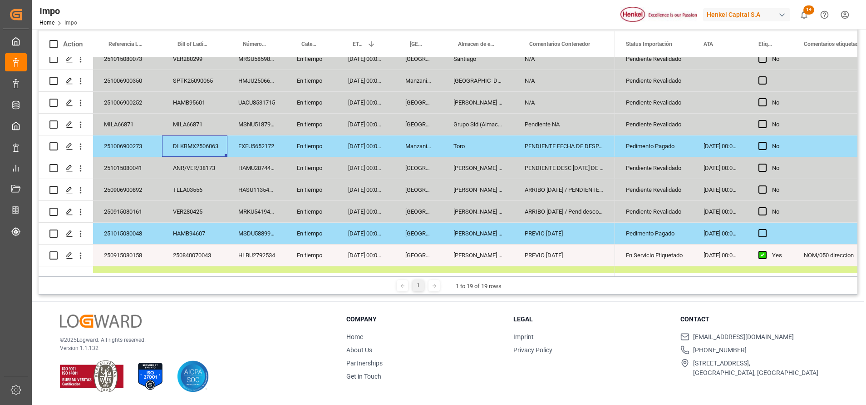
scroll to position [202, 0]
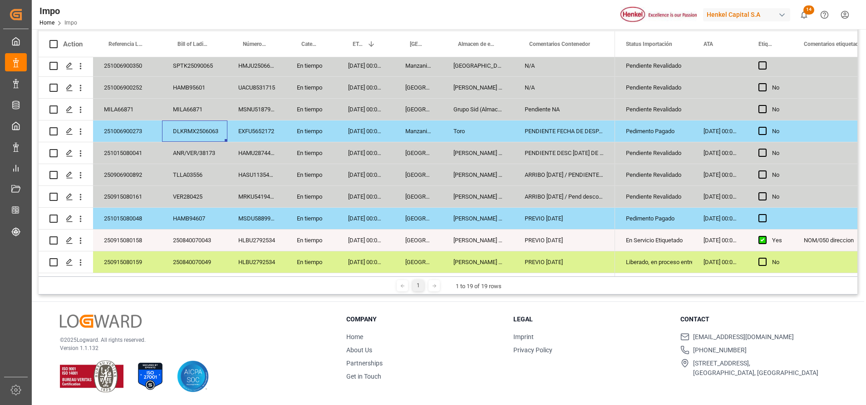
click at [178, 129] on div "DLKRMX2506063" at bounding box center [194, 130] width 65 height 21
click at [557, 129] on div "PENDIENTE FECHA DE DESPACHO" at bounding box center [564, 130] width 101 height 21
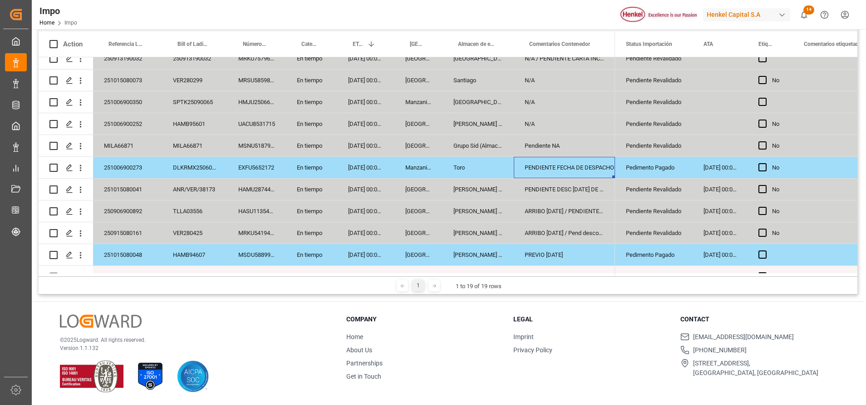
scroll to position [133, 0]
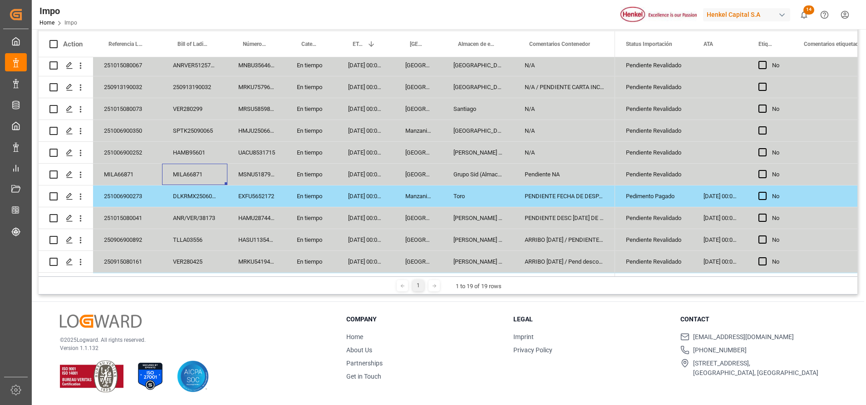
click at [183, 169] on div "MILA66871" at bounding box center [194, 173] width 65 height 21
click at [185, 176] on div "MILA66871" at bounding box center [194, 173] width 65 height 21
click at [188, 171] on div "MILA66871" at bounding box center [194, 173] width 65 height 21
click at [186, 174] on input "MILA66871" at bounding box center [194, 179] width 51 height 17
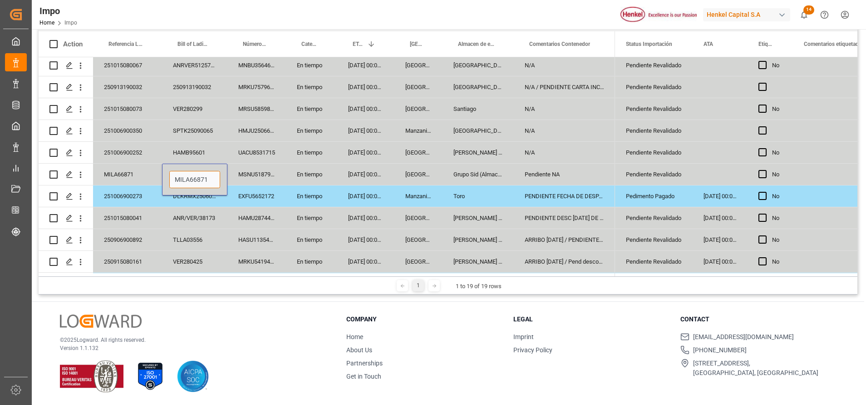
click at [187, 173] on input "MILA66871" at bounding box center [194, 179] width 51 height 17
click at [132, 174] on div "MILA66871" at bounding box center [127, 173] width 69 height 21
click at [133, 178] on input "MILA66871" at bounding box center [127, 179] width 54 height 17
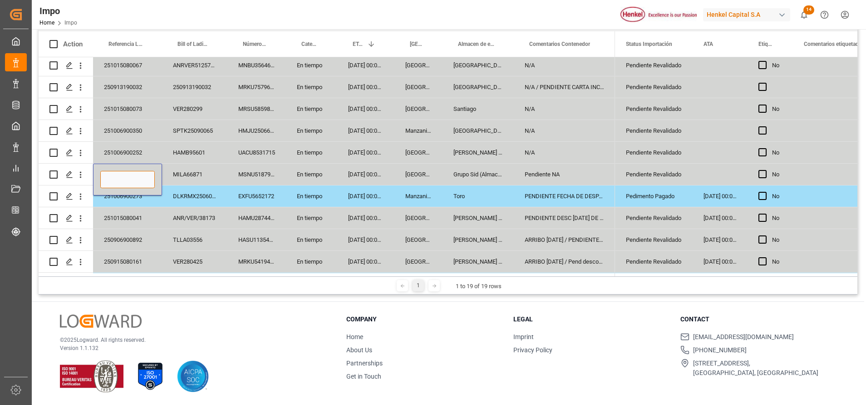
paste input "251015080038"
type input "251015080038"
click at [408, 117] on div "[GEOGRAPHIC_DATA]" at bounding box center [419, 108] width 48 height 21
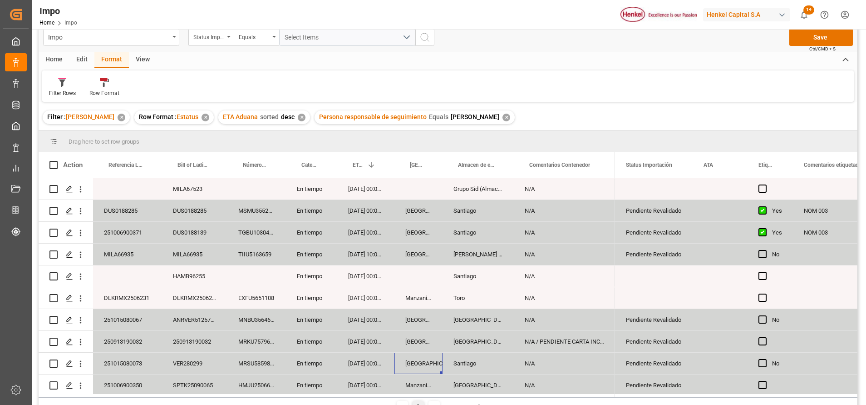
scroll to position [0, 0]
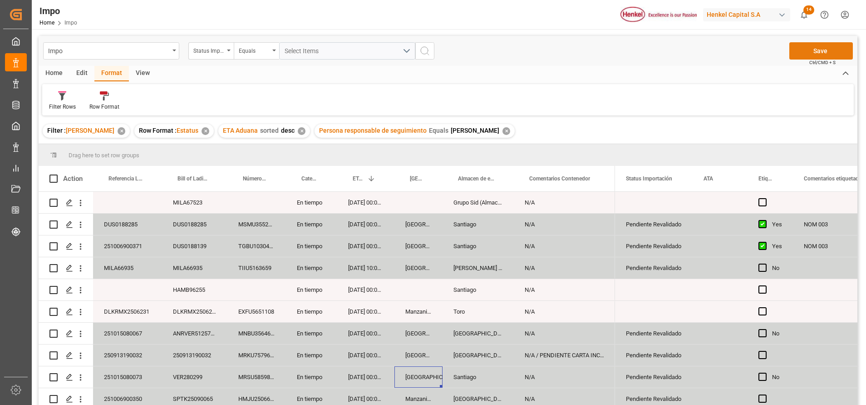
click at [810, 44] on button "Save" at bounding box center [822, 50] width 64 height 17
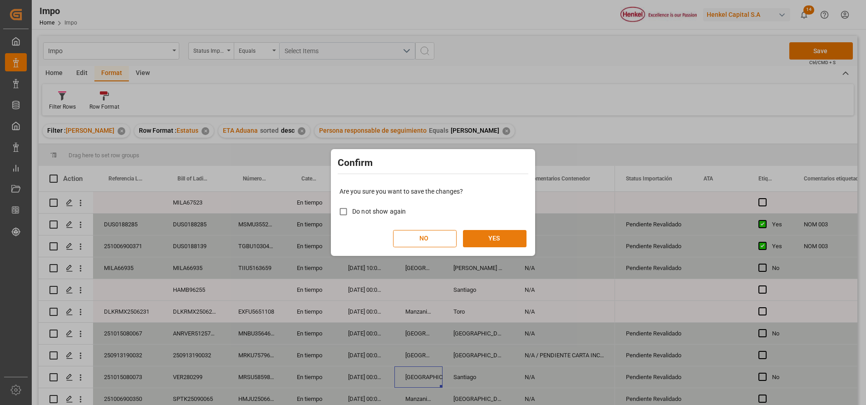
click at [469, 231] on button "YES" at bounding box center [495, 238] width 64 height 17
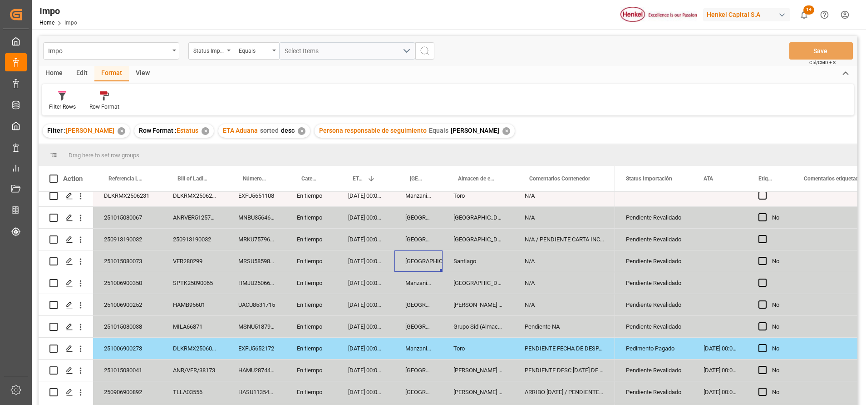
scroll to position [136, 0]
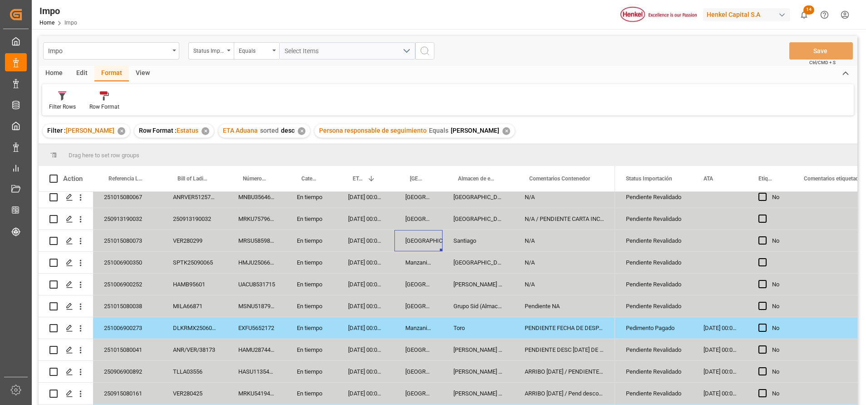
click at [534, 309] on div "Pendiente NA" at bounding box center [564, 305] width 101 height 21
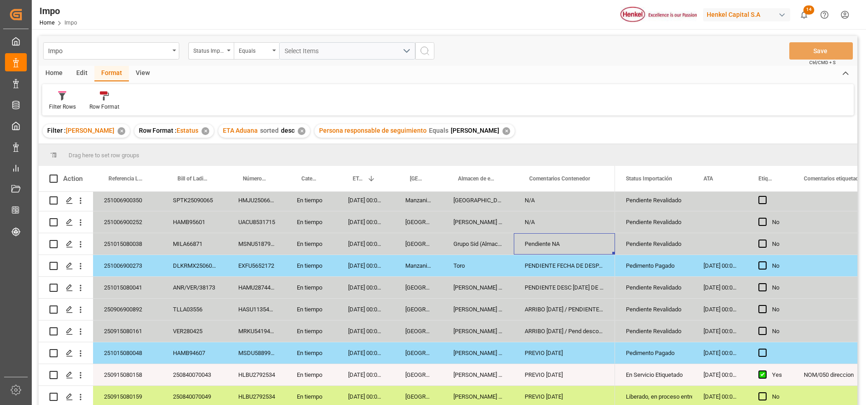
click at [128, 235] on div "251015080038" at bounding box center [127, 243] width 69 height 21
click at [578, 239] on div "Pendiente NA" at bounding box center [564, 243] width 101 height 21
click at [572, 237] on div "Pendiente NA" at bounding box center [564, 243] width 101 height 21
click at [575, 241] on input "Pendiente NA" at bounding box center [564, 248] width 87 height 17
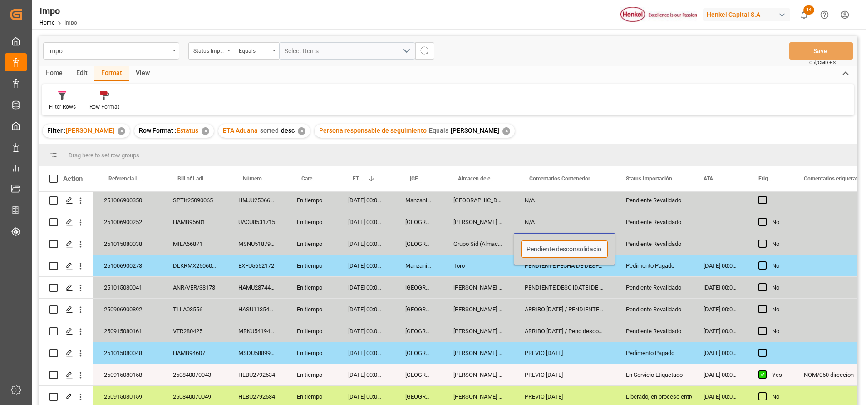
scroll to position [0, 0]
type input "Pendiente desconsolidación"
click at [552, 214] on div "N/A" at bounding box center [564, 221] width 101 height 21
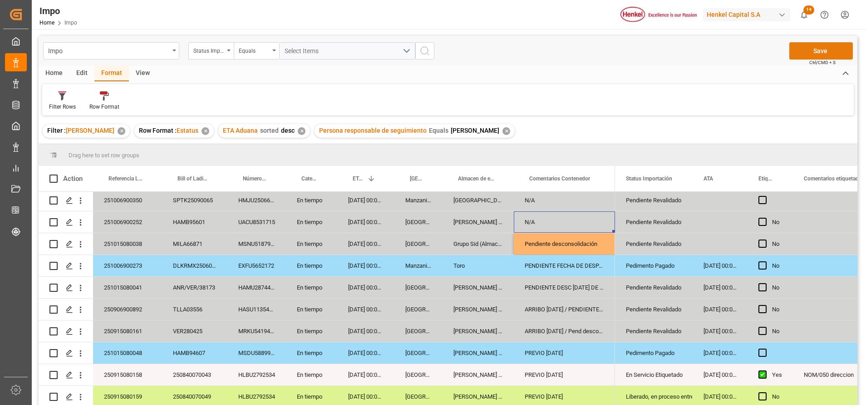
click at [798, 53] on button "Save" at bounding box center [822, 50] width 64 height 17
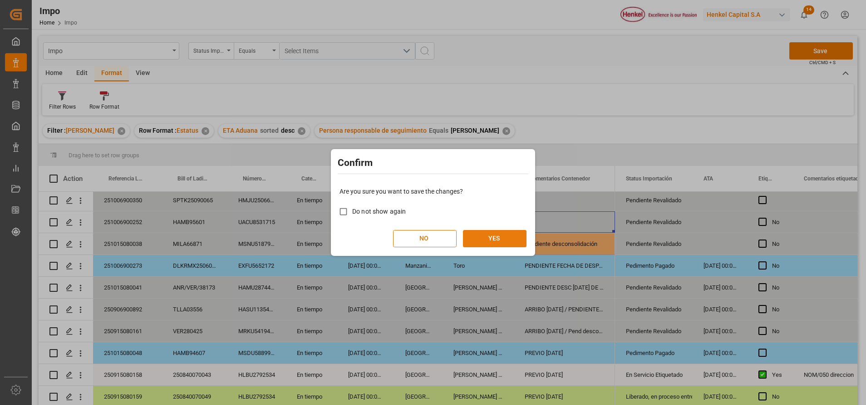
click at [506, 235] on button "YES" at bounding box center [495, 238] width 64 height 17
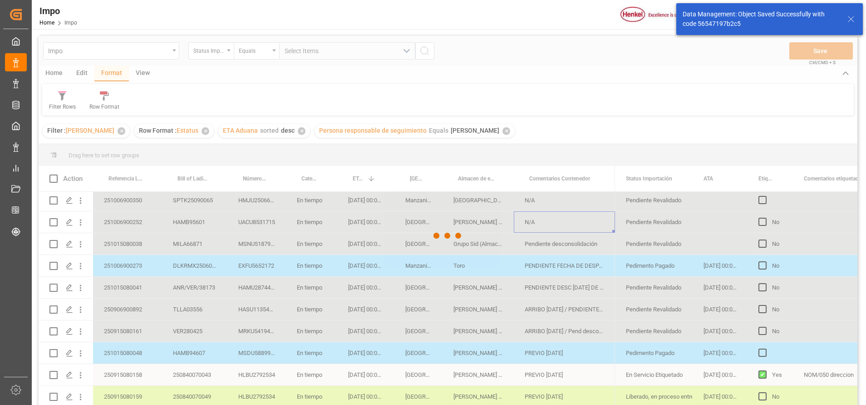
scroll to position [68, 0]
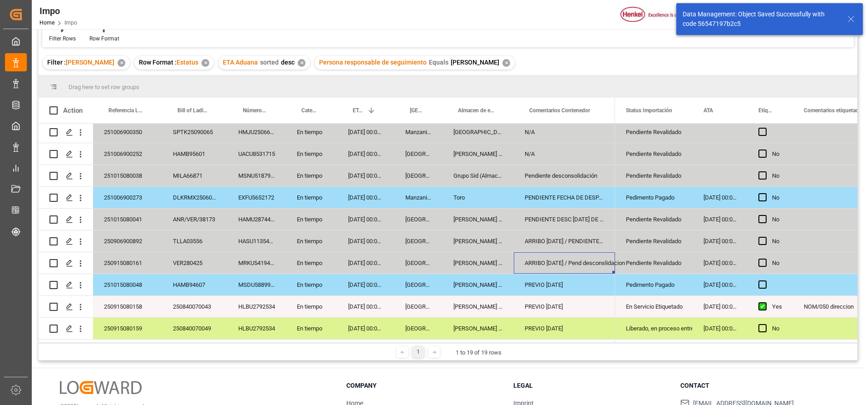
click at [588, 252] on div "ARRIBO [DATE] / Pend desconslidacion" at bounding box center [564, 262] width 101 height 21
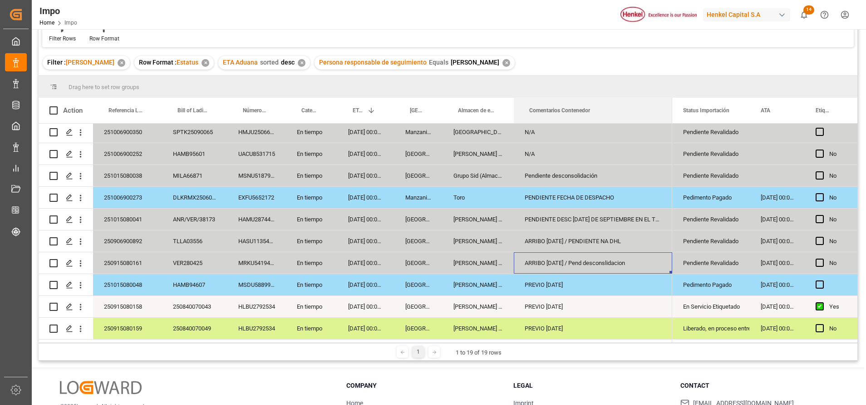
drag, startPoint x: 614, startPoint y: 110, endPoint x: 665, endPoint y: 158, distance: 70.0
click at [672, 134] on div "Action Referencia Leschaco Bill of Lading Number Número de Contenedor 1" at bounding box center [448, 220] width 819 height 245
click at [632, 239] on div "ARRIBO [DATE] / PENDIENTE NA DHL" at bounding box center [593, 240] width 159 height 21
click at [633, 214] on div "PENDIENTE DESC 24 SEP / 24 DE SEPTIEMBRE EN EL TERCER TURNO" at bounding box center [593, 218] width 159 height 21
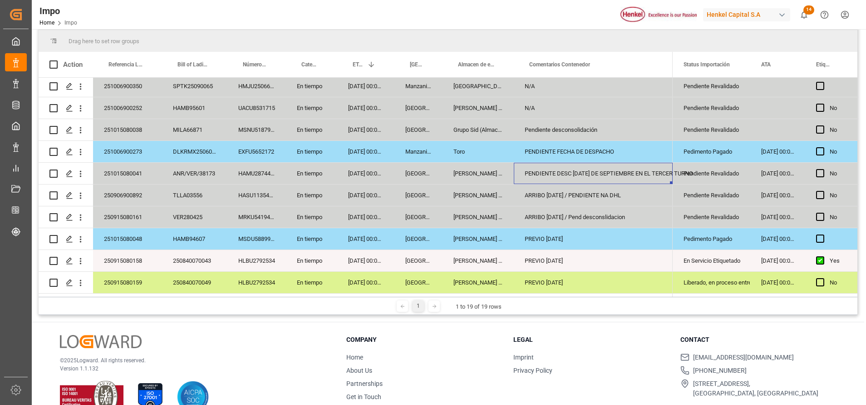
scroll to position [134, 0]
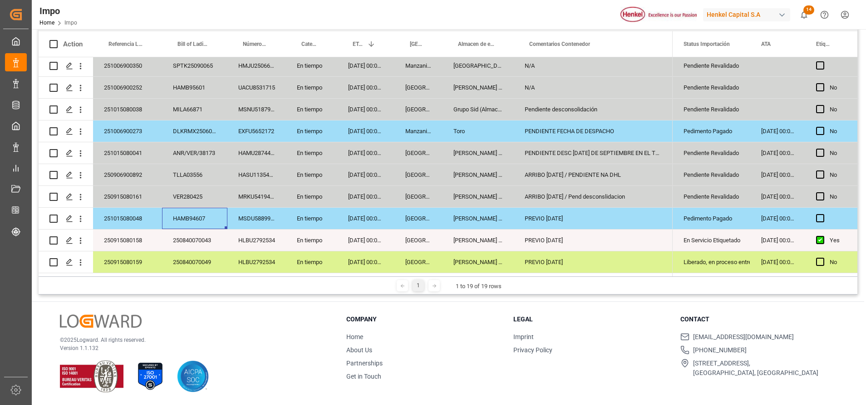
click at [191, 214] on div "HAMB94607" at bounding box center [194, 218] width 65 height 21
click at [136, 214] on div "251015080048" at bounding box center [127, 218] width 69 height 21
click at [129, 215] on div "251015080048" at bounding box center [127, 218] width 69 height 21
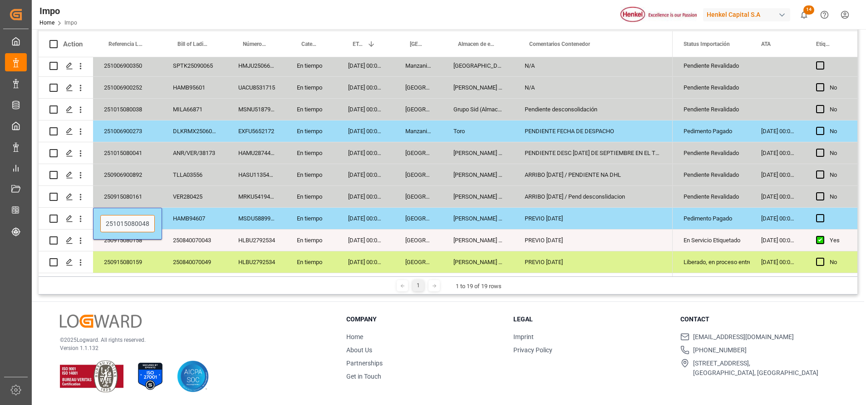
click at [128, 219] on input "251015080048" at bounding box center [127, 223] width 54 height 17
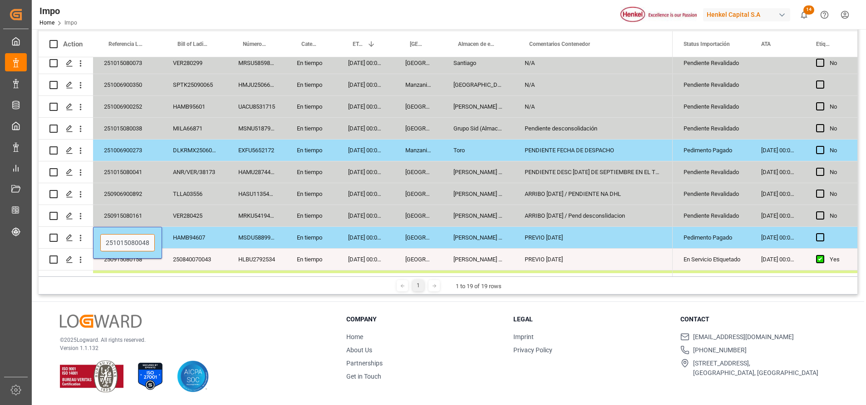
scroll to position [202, 0]
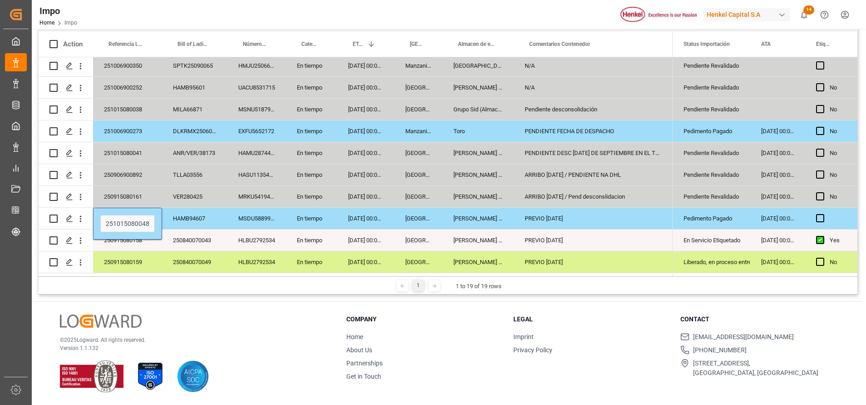
click at [200, 186] on div "VER280425" at bounding box center [194, 196] width 65 height 21
click at [715, 262] on div "Liberado, en proceso entrega" at bounding box center [712, 262] width 56 height 21
click at [866, 54] on html "Created by potrace 1.15, written by Peter Selinger 2001-2017 Created by potrace…" at bounding box center [433, 202] width 866 height 405
